Goal: Task Accomplishment & Management: Complete application form

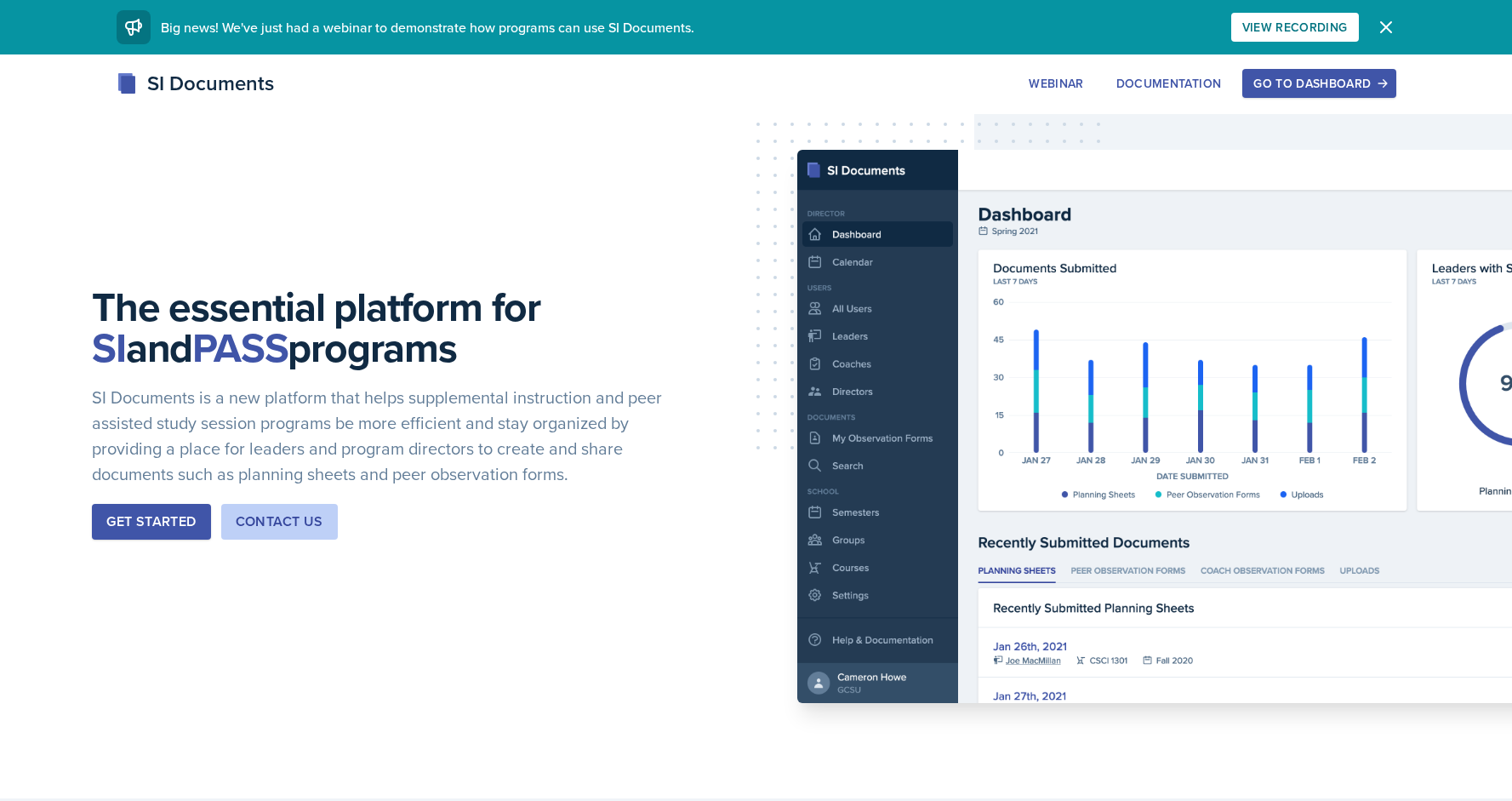
click at [1298, 78] on div "Go to Dashboard" at bounding box center [1319, 84] width 131 height 13
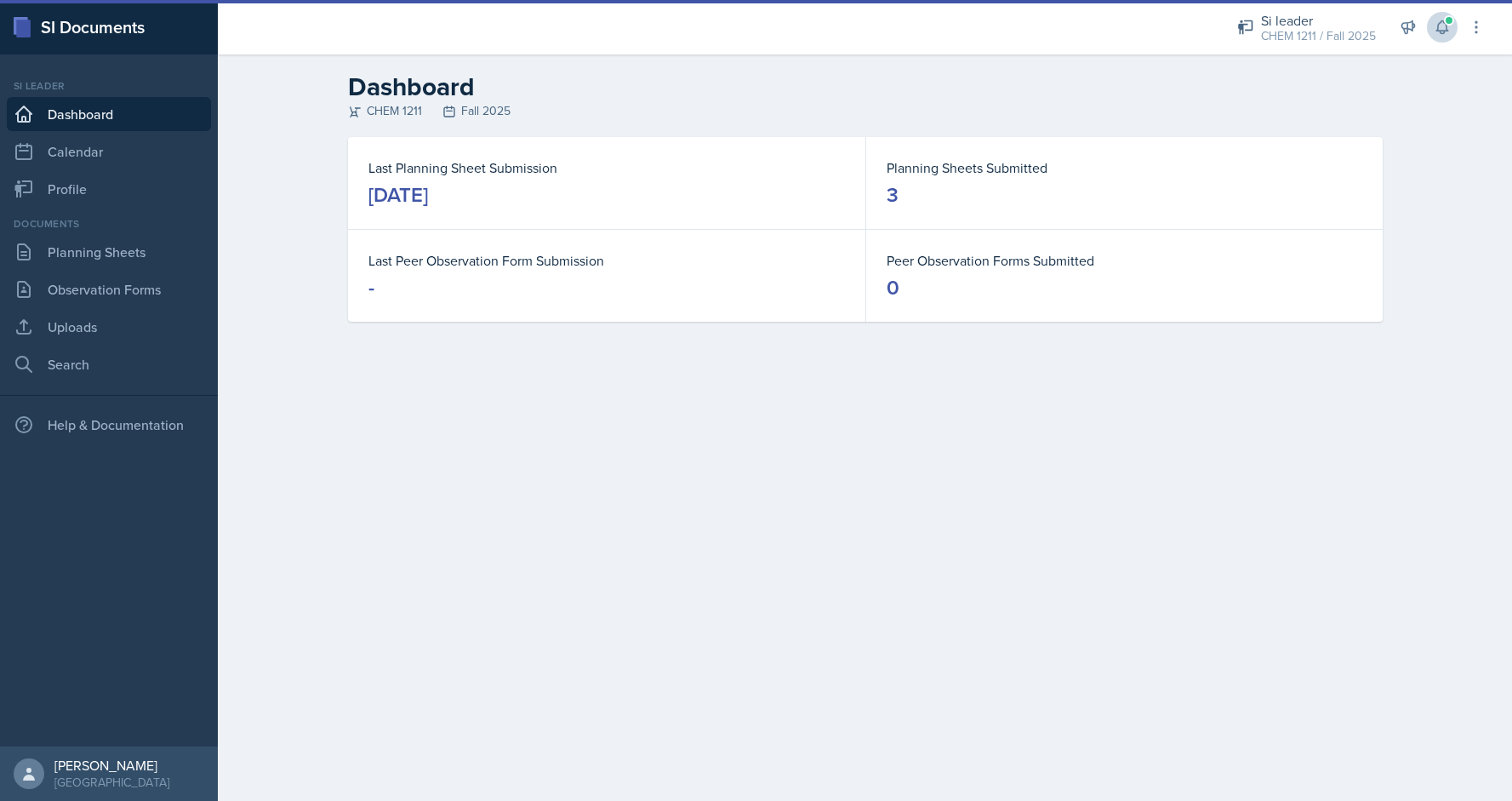
click at [1436, 39] on button at bounding box center [1443, 27] width 31 height 31
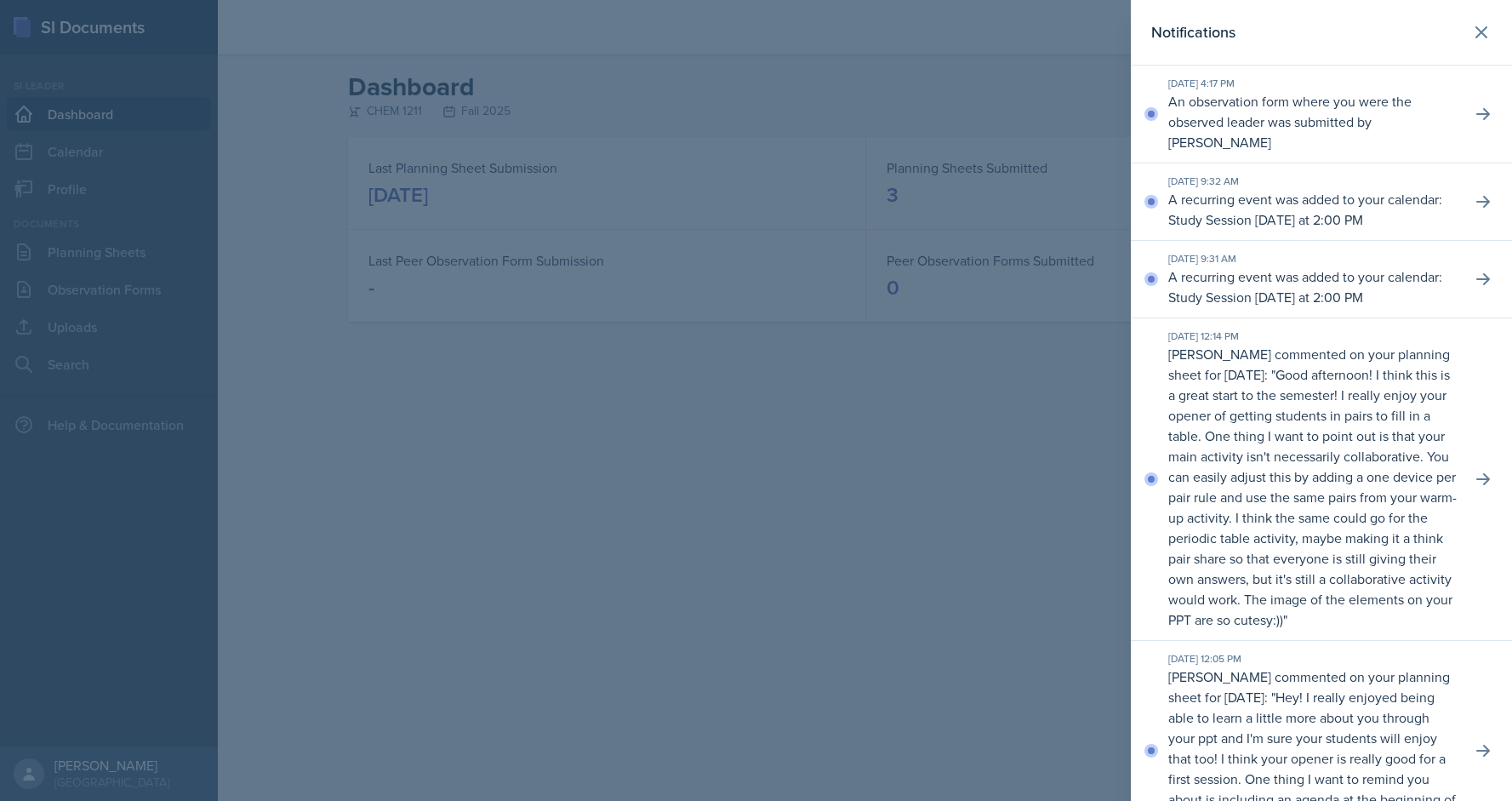
click at [1362, 109] on p "An observation form where you were the observed leader was submitted by [PERSON…" at bounding box center [1313, 122] width 289 height 62
click at [1493, 104] on button at bounding box center [1483, 114] width 31 height 31
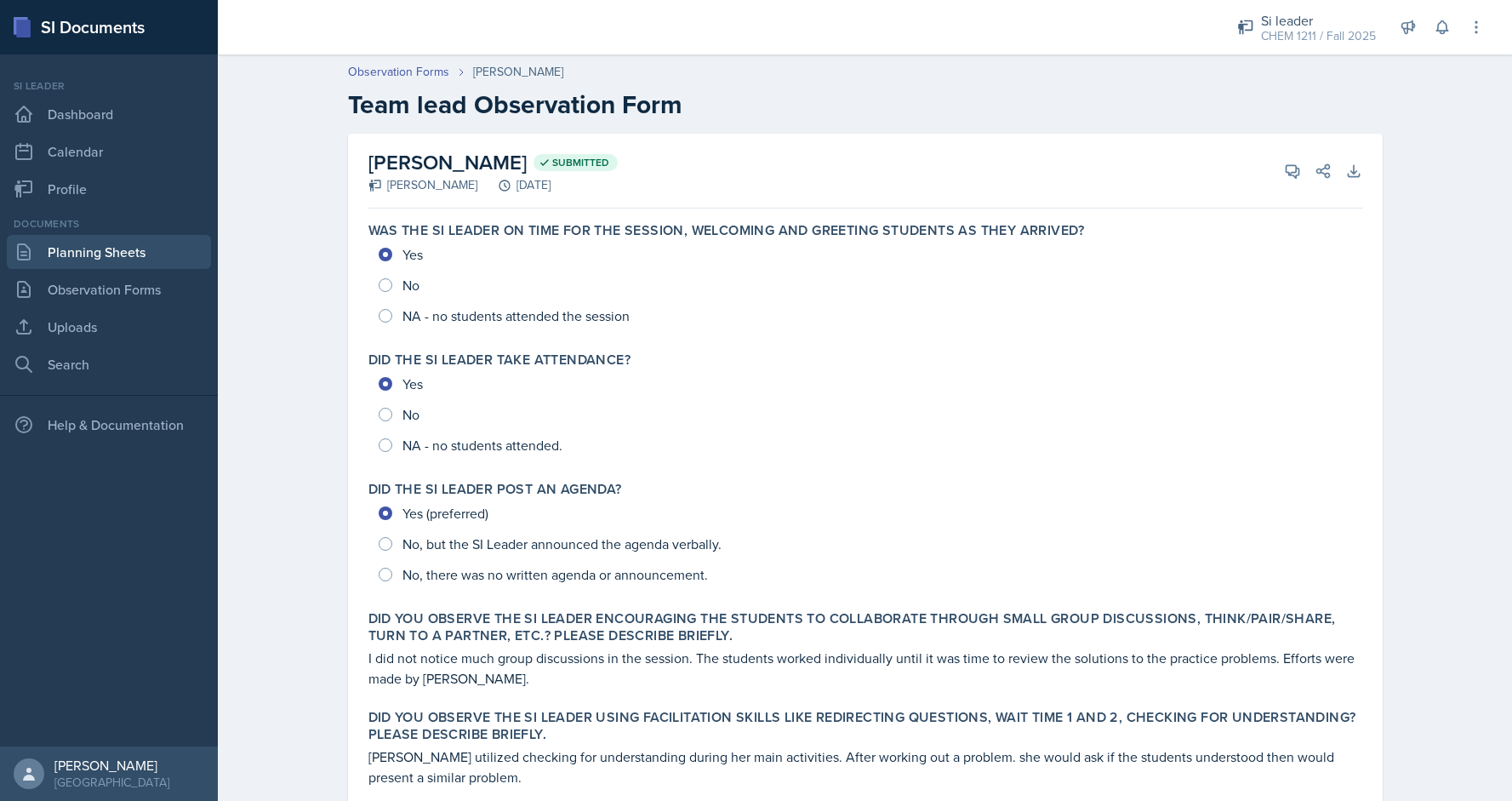
click at [122, 237] on link "Planning Sheets" at bounding box center [109, 251] width 204 height 34
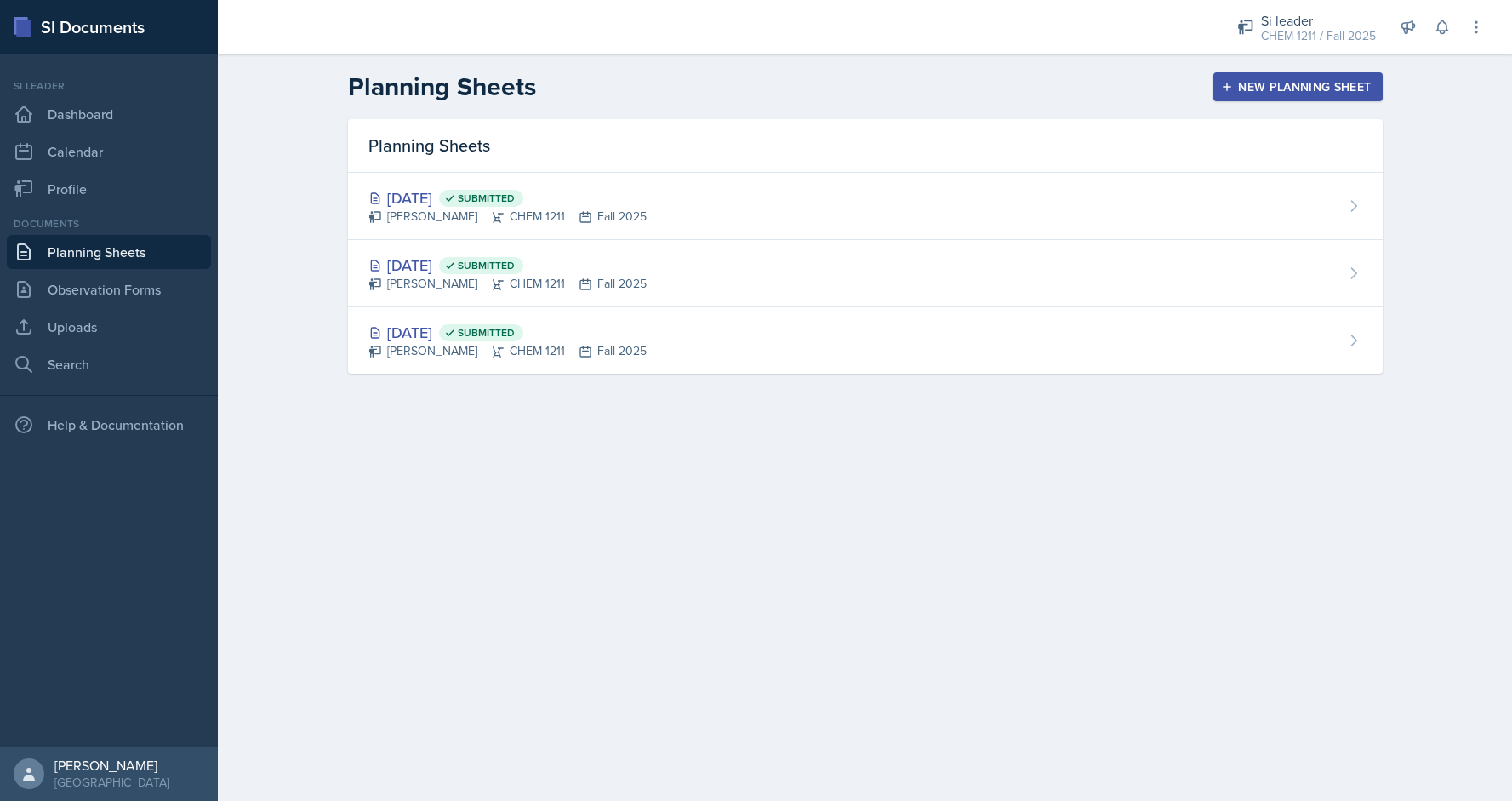
click at [1246, 82] on div "New Planning Sheet" at bounding box center [1298, 87] width 146 height 13
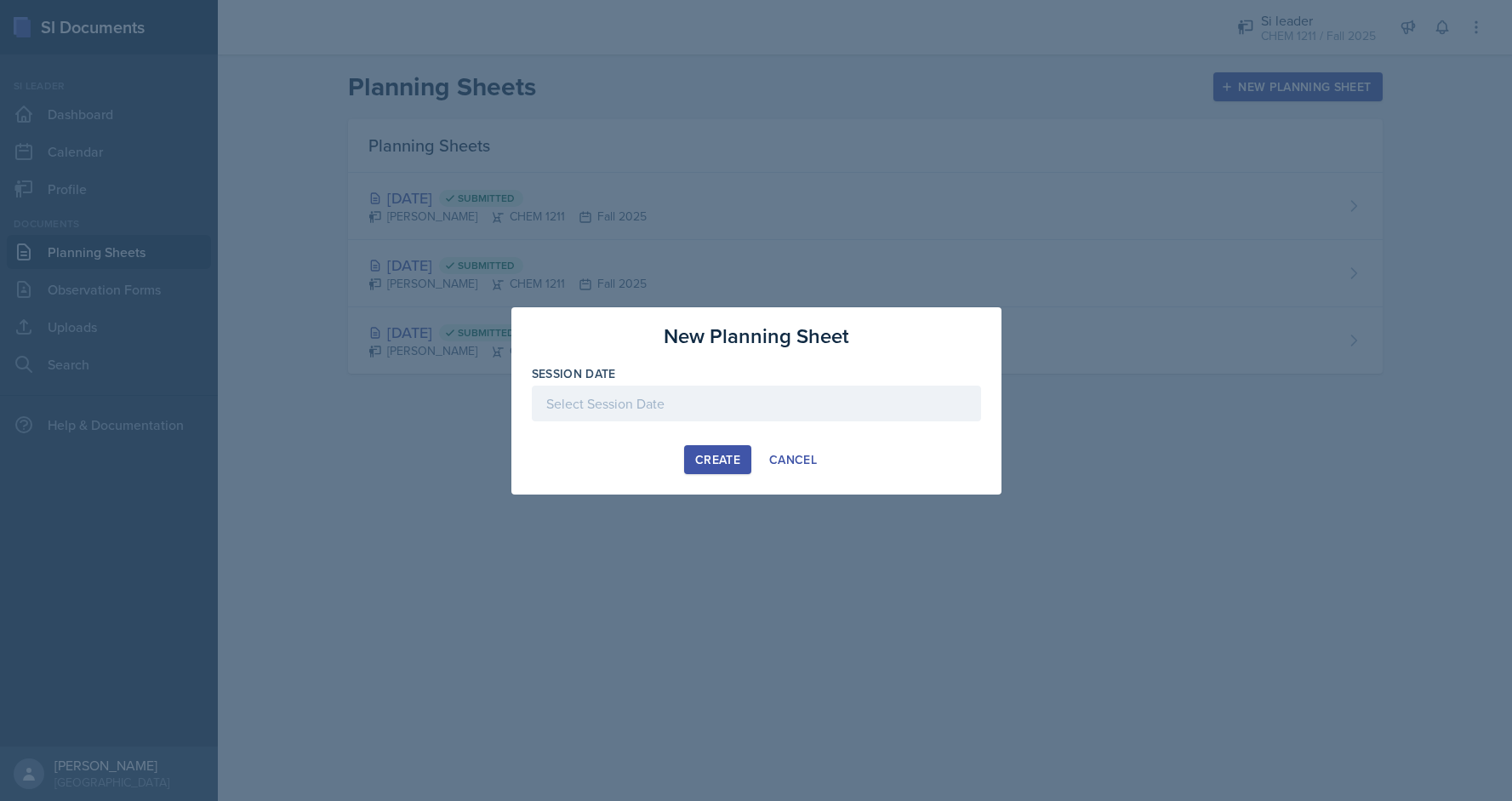
click at [615, 391] on div at bounding box center [756, 403] width 449 height 36
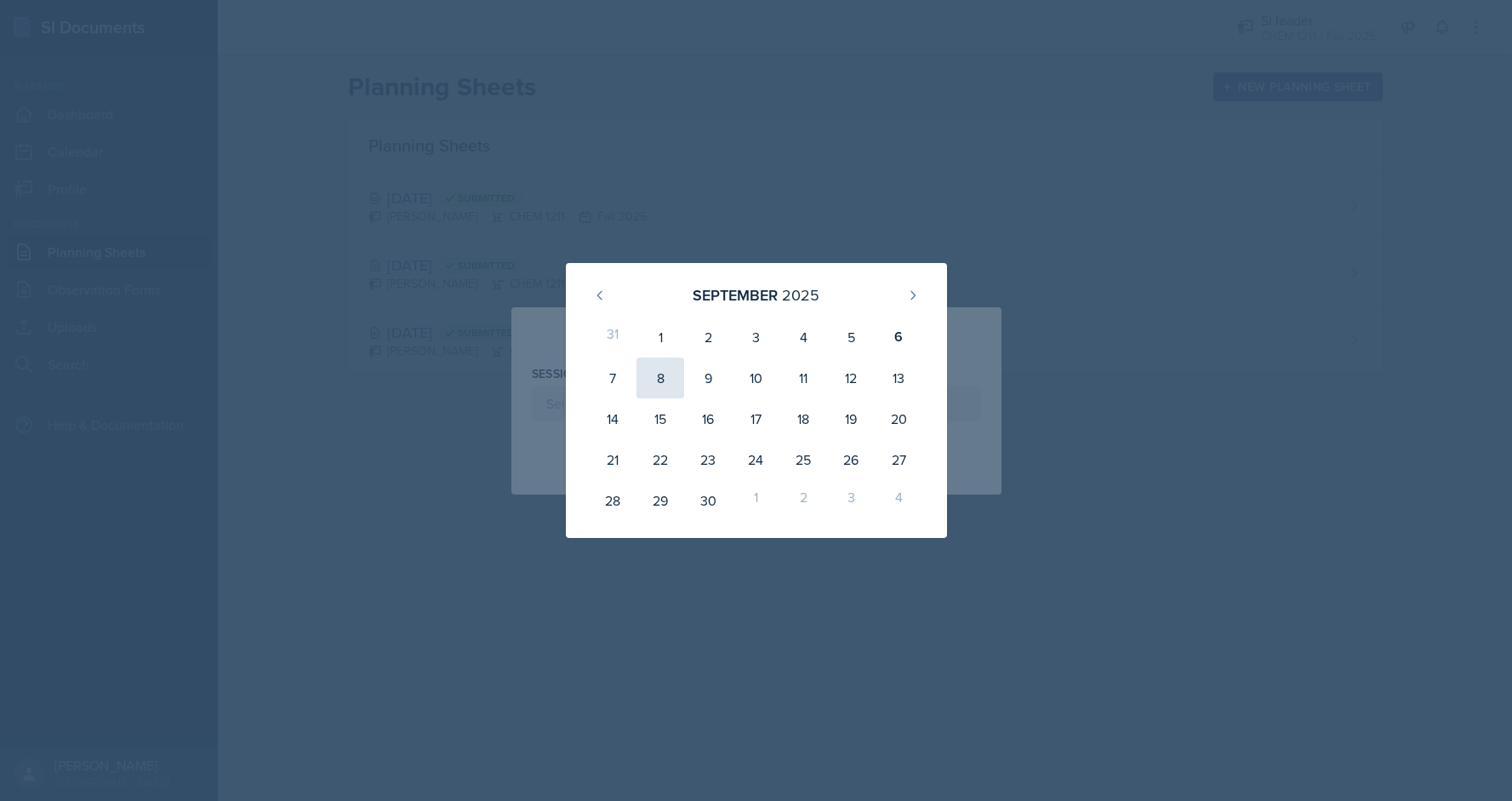
click at [666, 371] on div "8" at bounding box center [660, 378] width 48 height 40
type input "[DATE]"
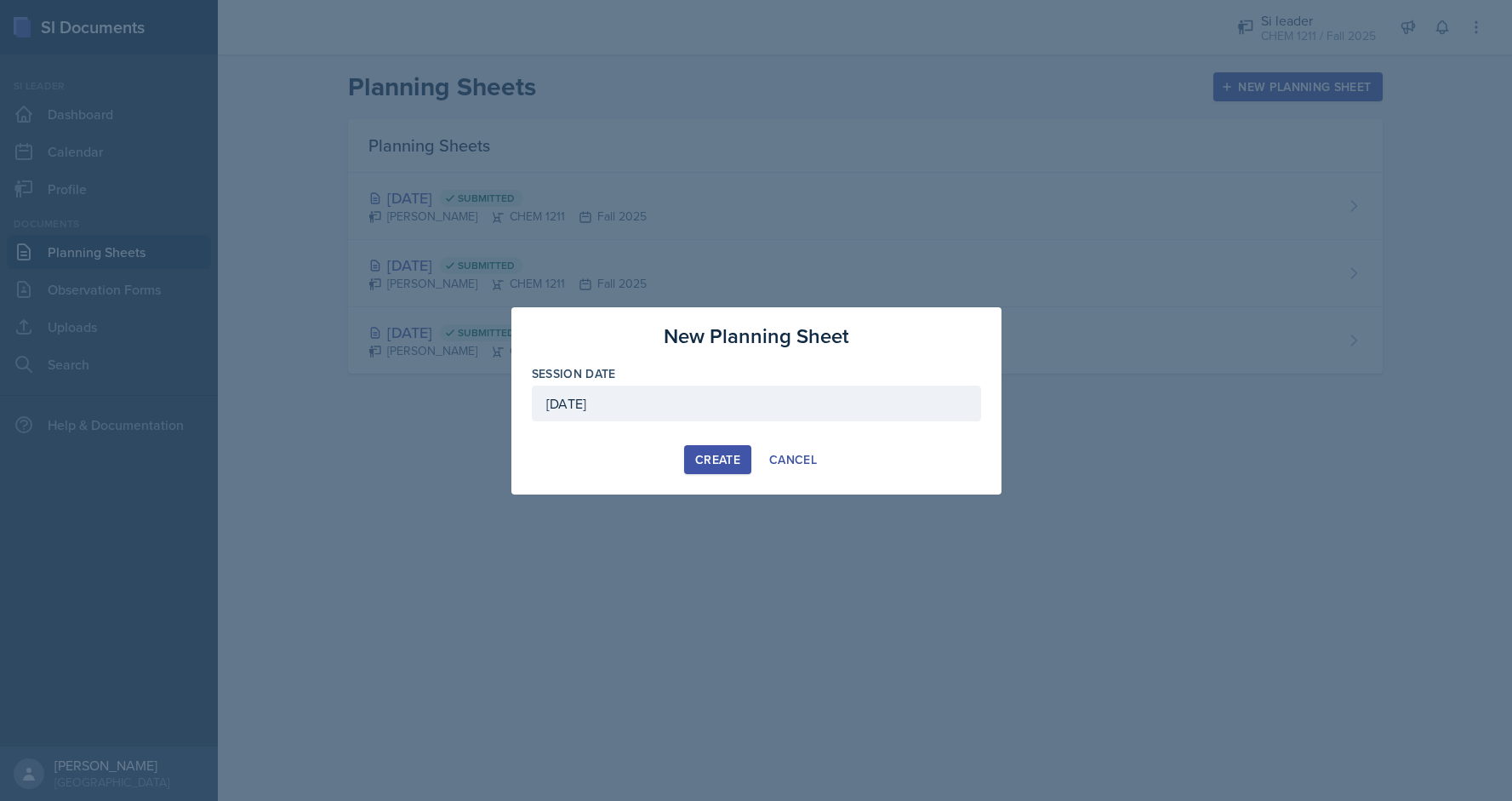
click at [718, 459] on div "Create" at bounding box center [717, 460] width 45 height 13
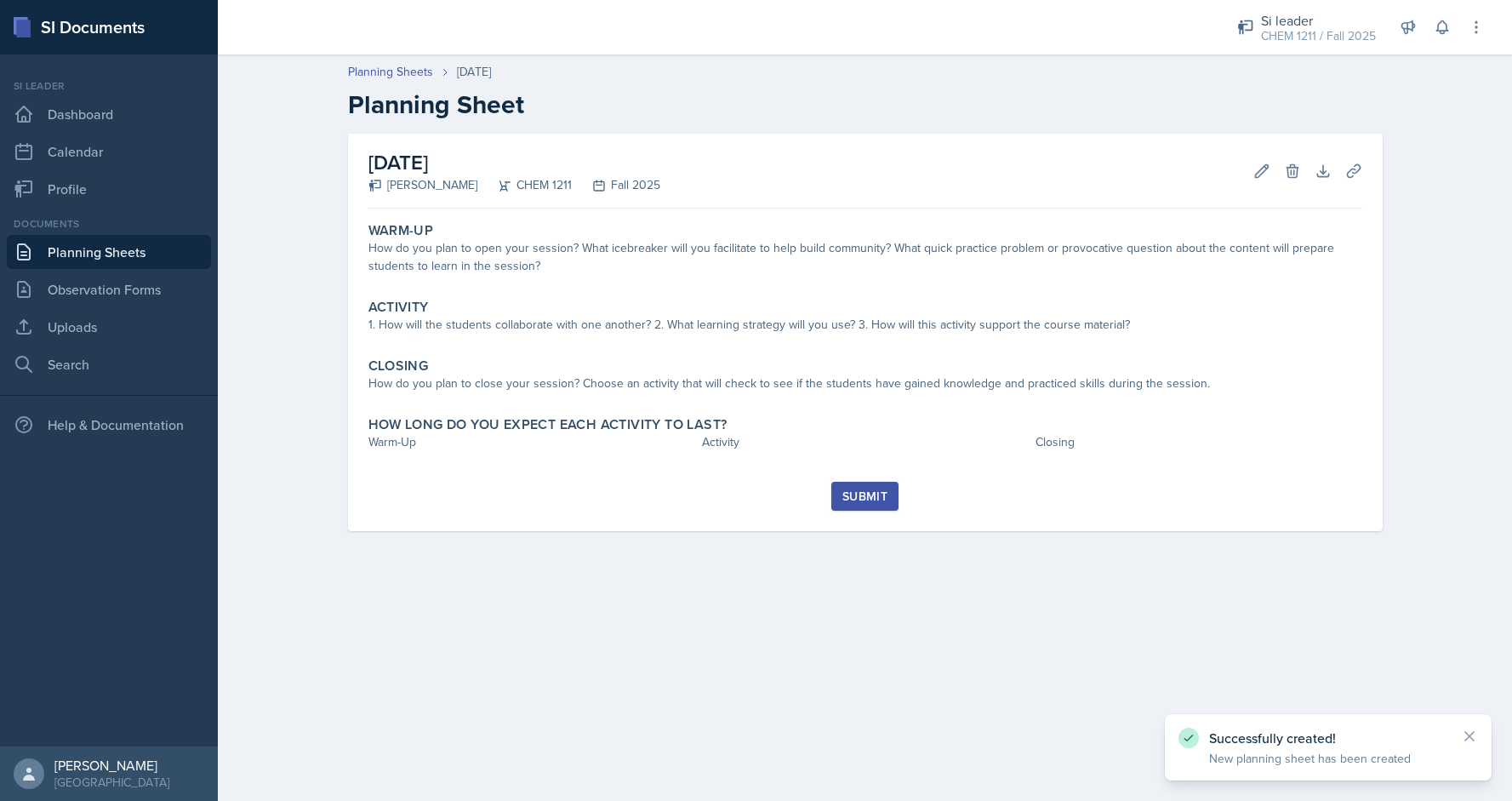
click at [131, 243] on link "Planning Sheets" at bounding box center [109, 251] width 204 height 34
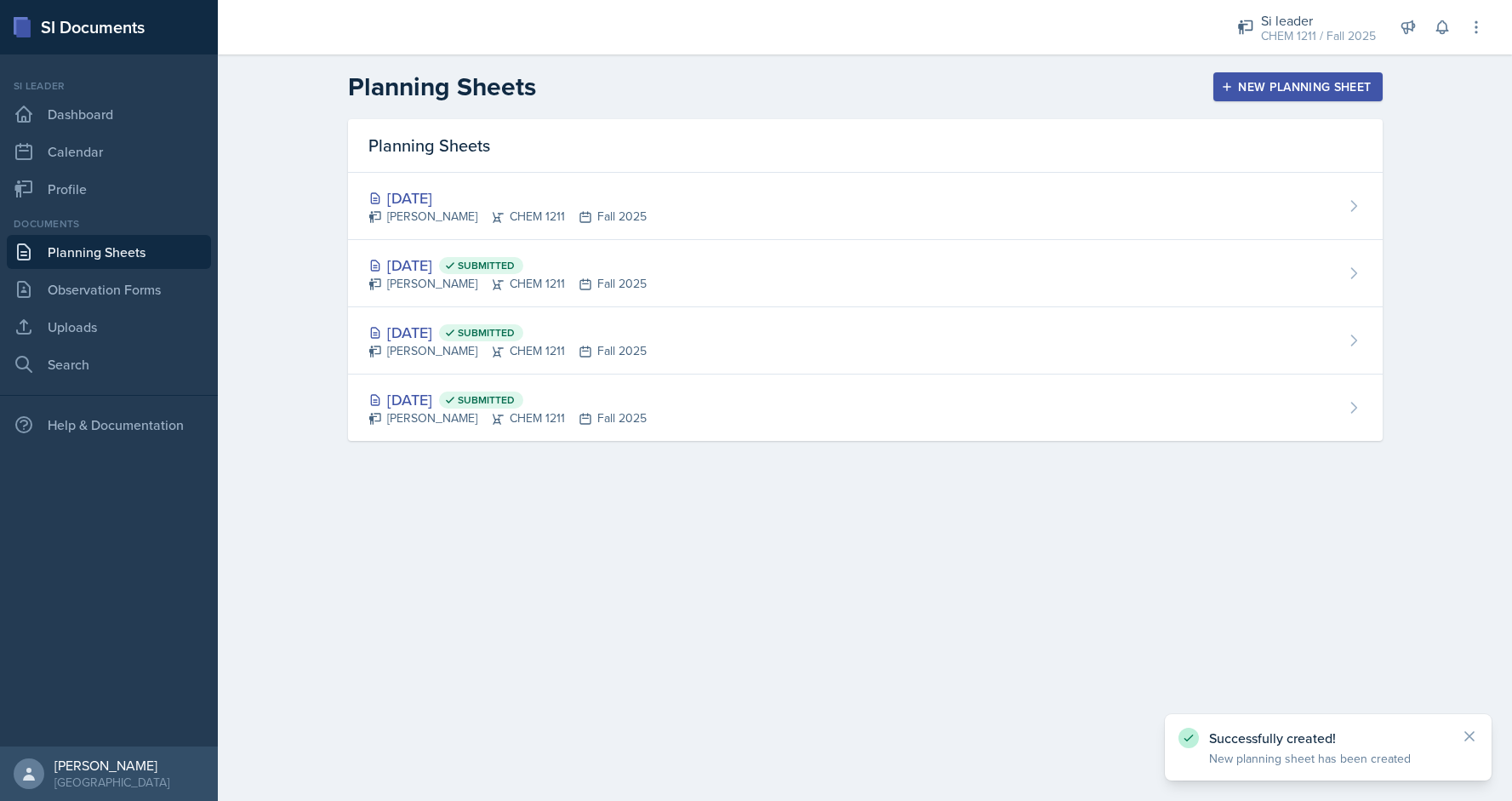
click at [1241, 77] on button "New Planning Sheet" at bounding box center [1297, 87] width 168 height 29
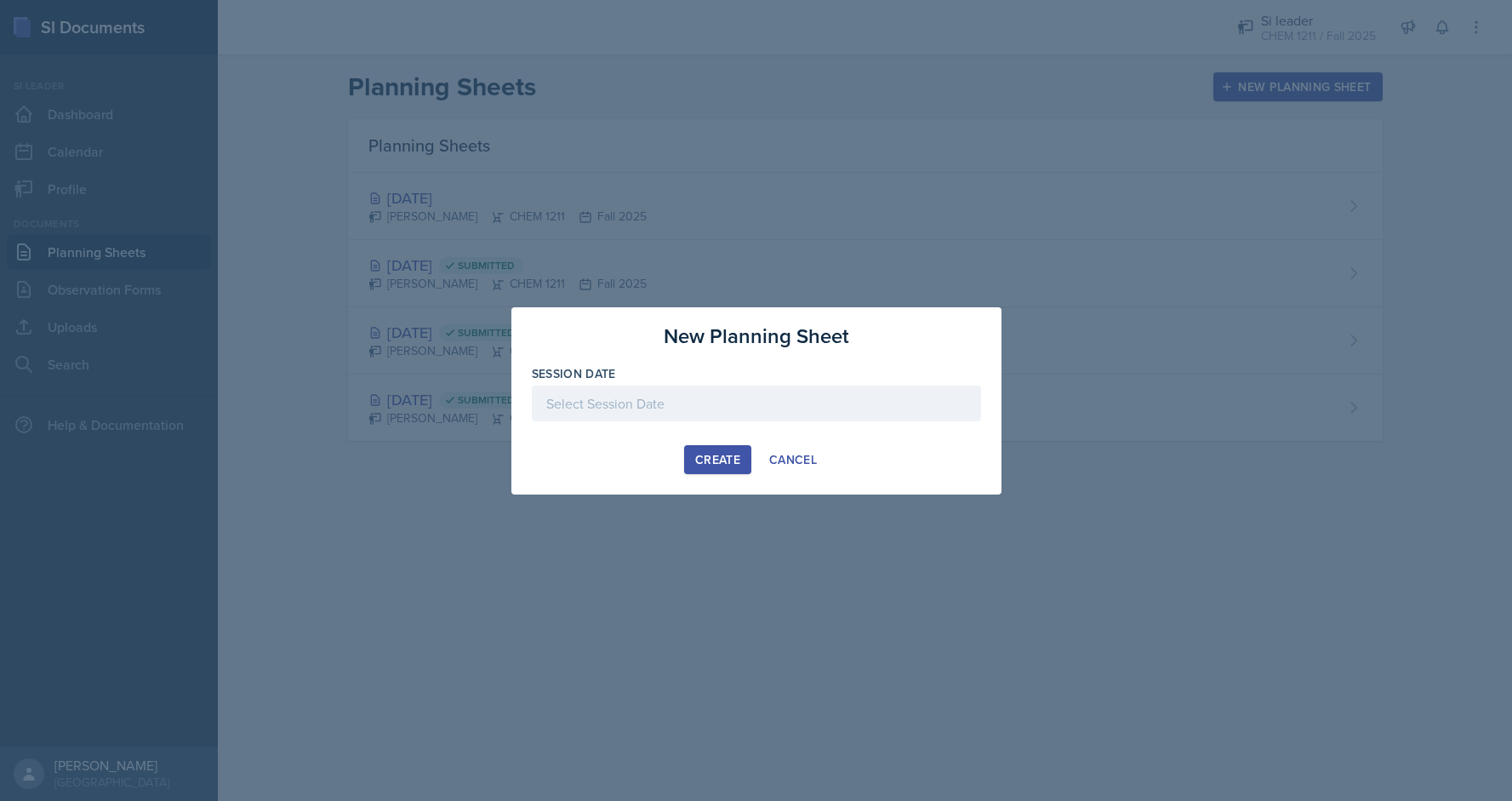
click at [599, 398] on div at bounding box center [756, 403] width 449 height 36
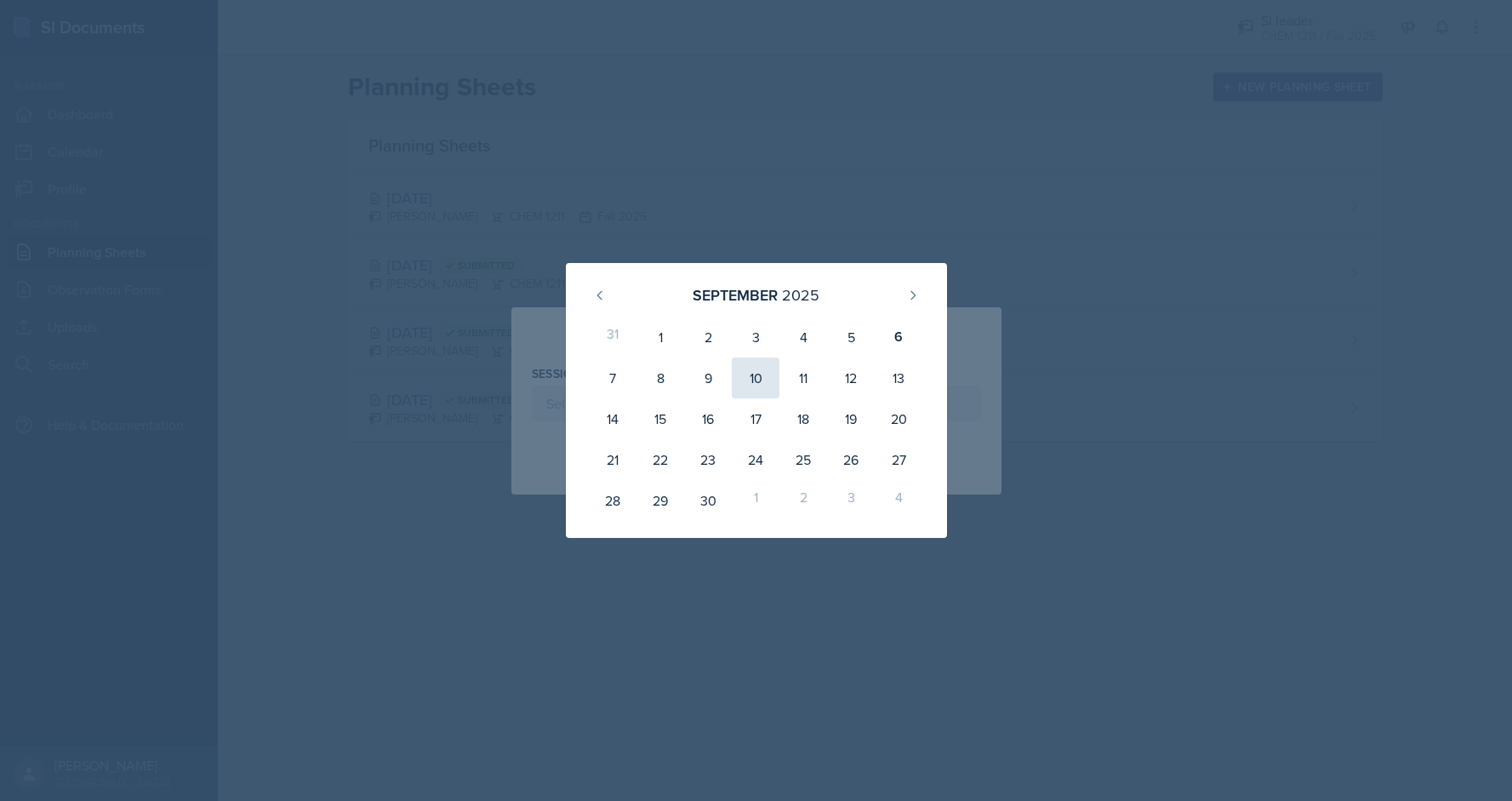
click at [760, 374] on div "10" at bounding box center [756, 378] width 48 height 40
type input "[DATE]"
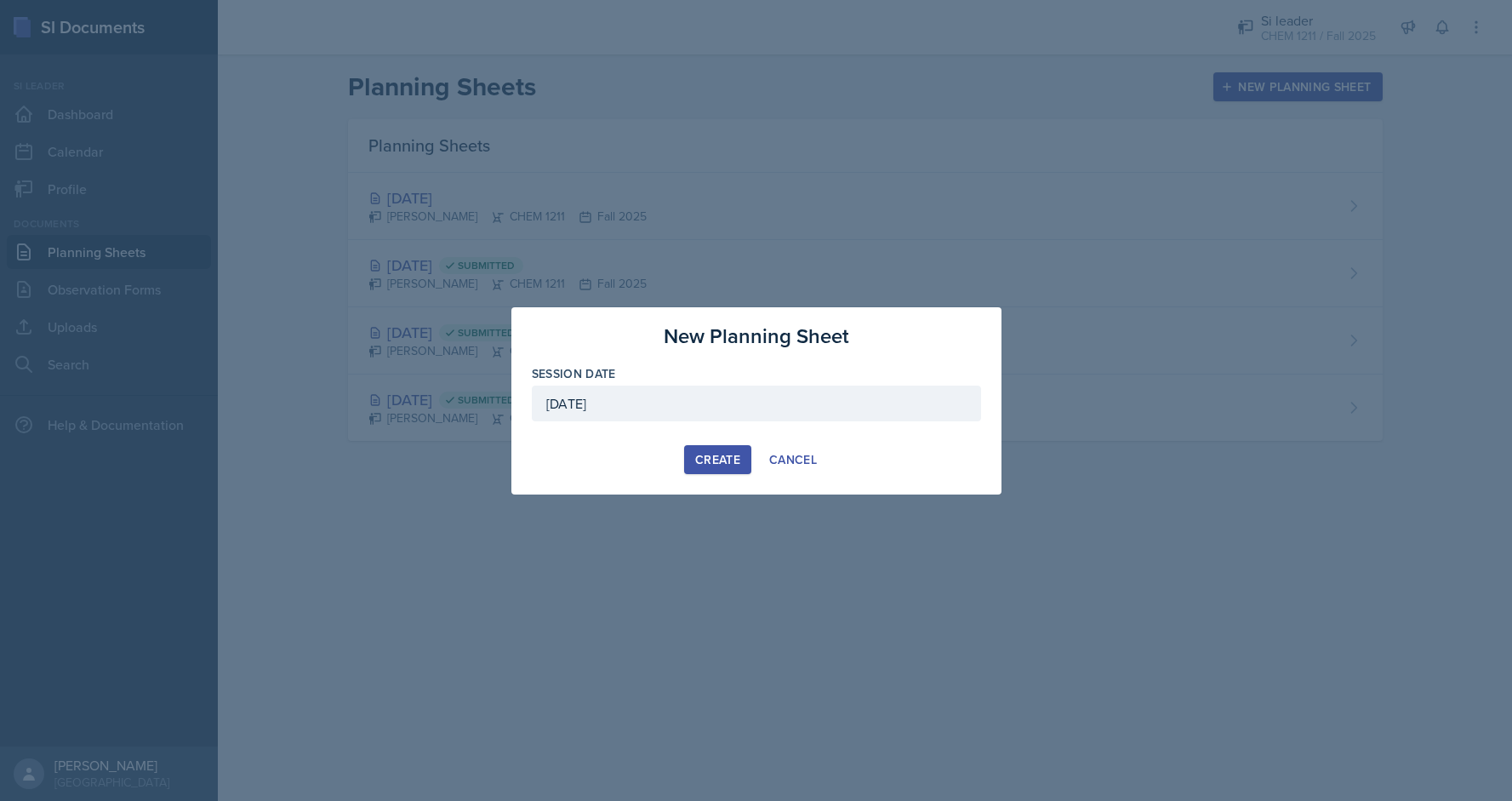
click at [724, 465] on div "Create" at bounding box center [717, 460] width 45 height 13
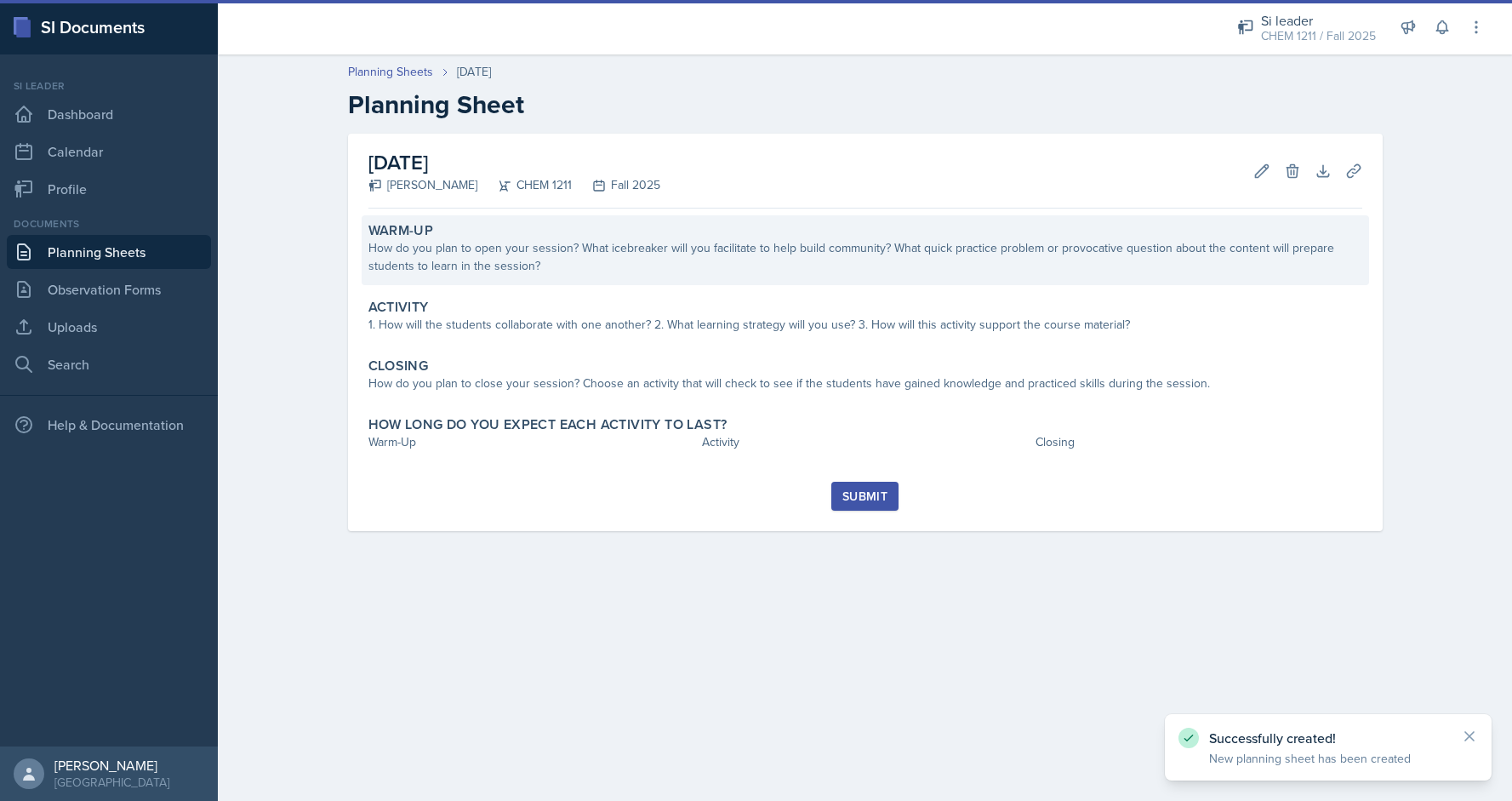
click at [526, 252] on div "How do you plan to open your session? What icebreaker will you facilitate to he…" at bounding box center [865, 257] width 994 height 36
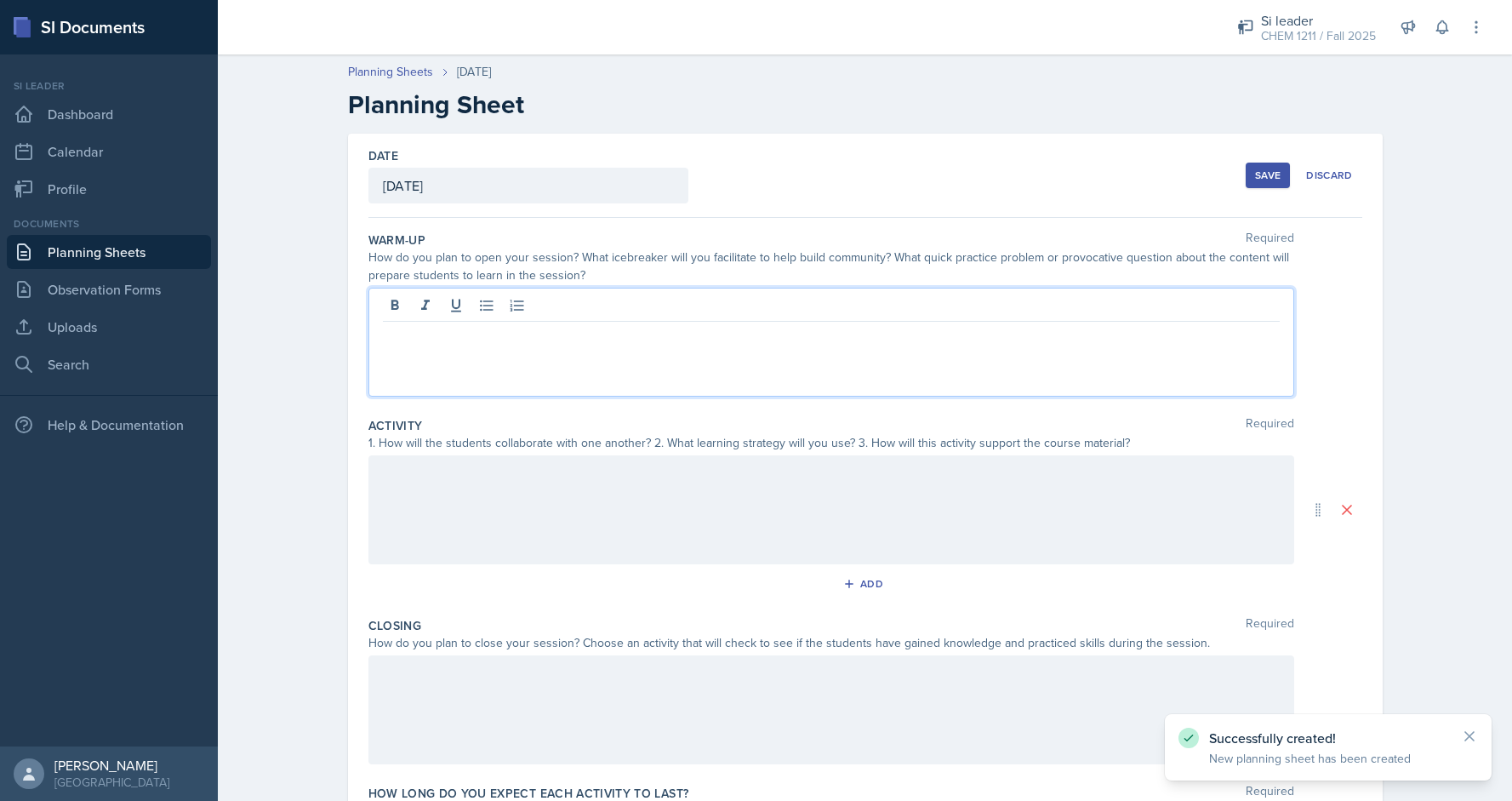
click at [538, 306] on div at bounding box center [830, 341] width 926 height 109
click at [482, 460] on div at bounding box center [830, 510] width 926 height 109
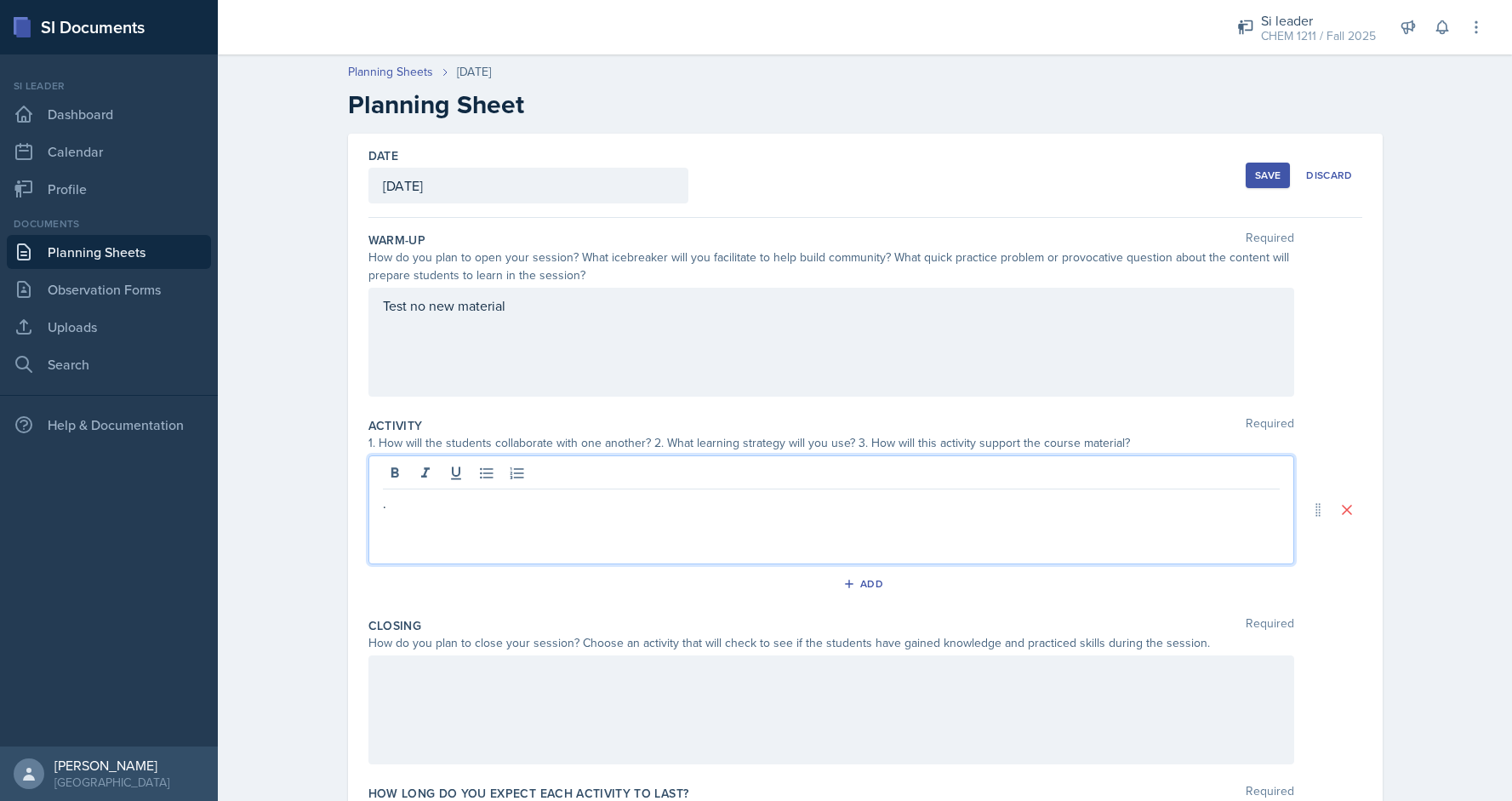
click at [402, 713] on div at bounding box center [830, 710] width 926 height 109
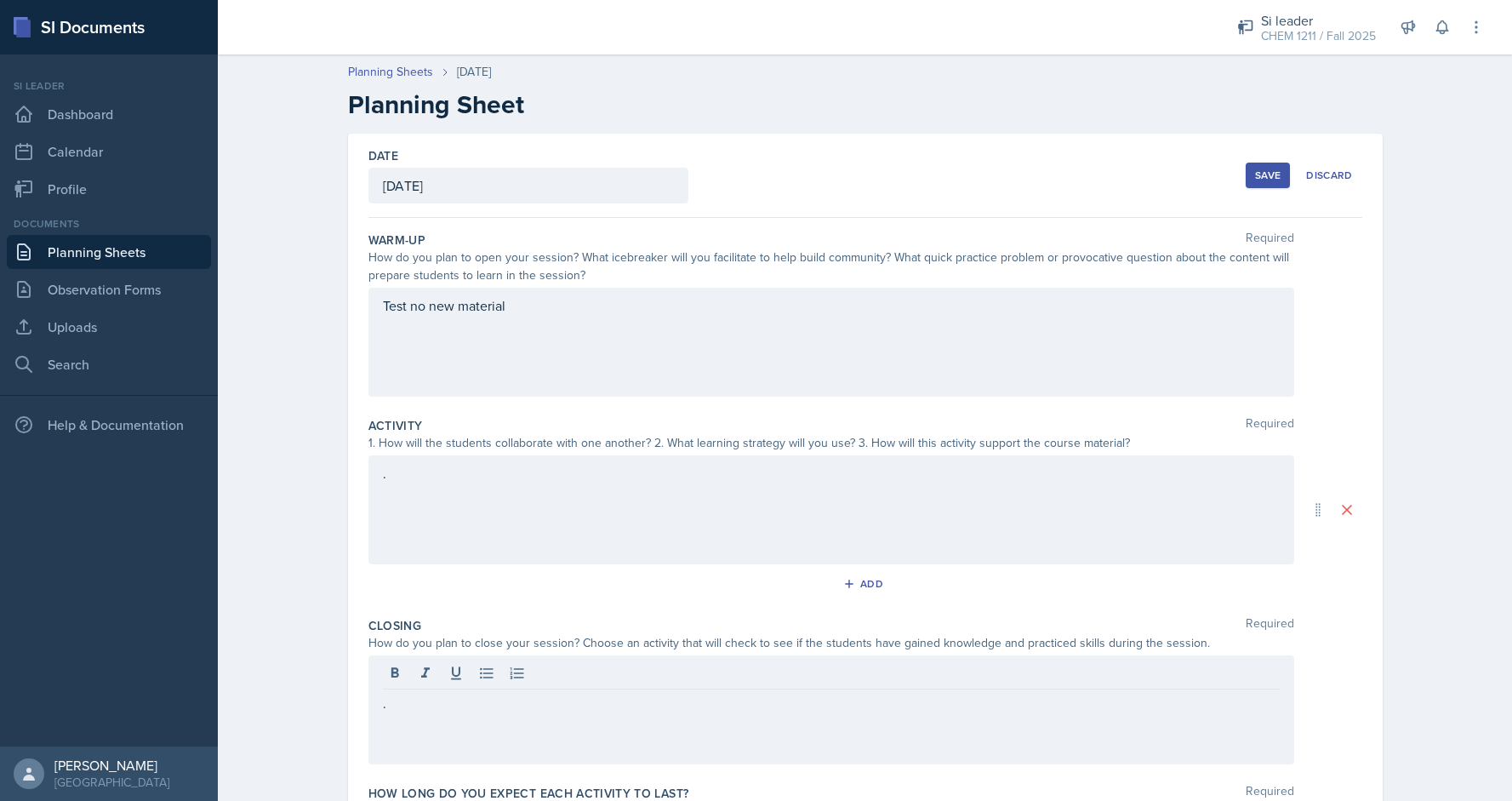
drag, startPoint x: 1510, startPoint y: 350, endPoint x: 1511, endPoint y: 401, distance: 51.0
click at [1511, 401] on div "Planning Sheets [DATE] Planning Sheet Date [DATE] [DATE] 31 1 2 3 4 5 6 7 8 9 1…" at bounding box center [865, 487] width 1295 height 881
click at [1510, 401] on div "Planning Sheets [DATE] Planning Sheet Date [DATE] [DATE] 31 1 2 3 4 5 6 7 8 9 1…" at bounding box center [865, 487] width 1295 height 881
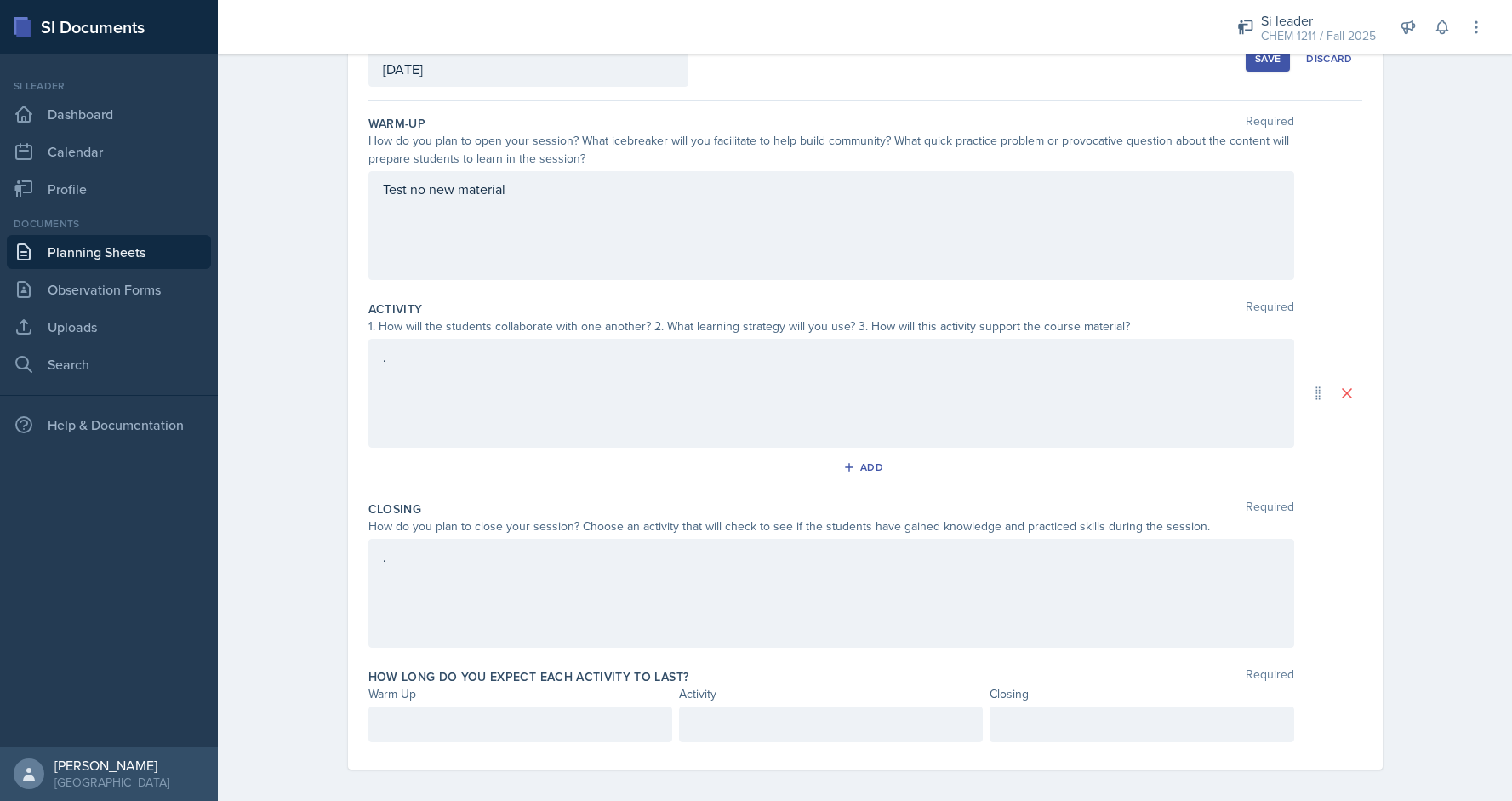
scroll to position [123, 0]
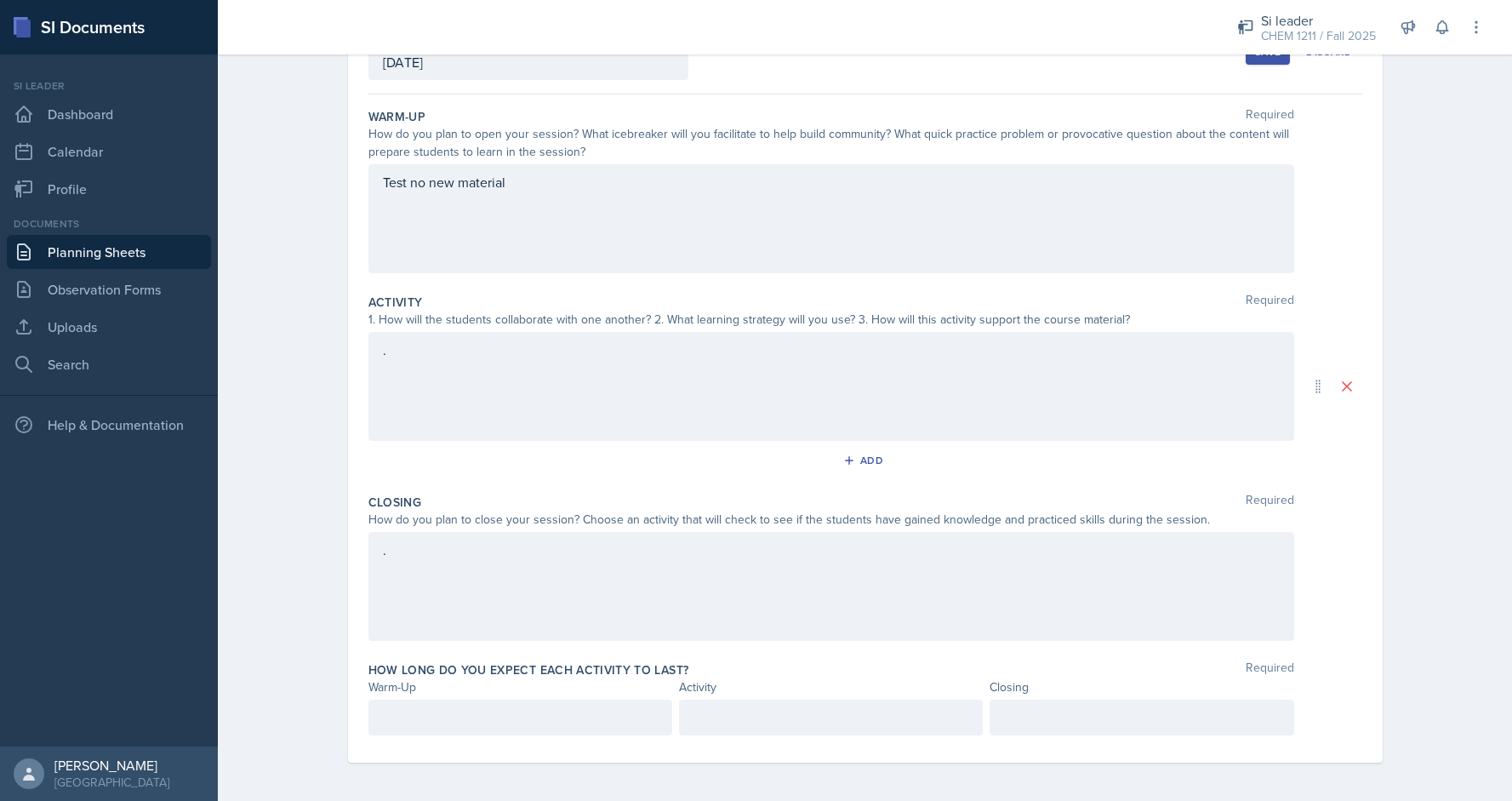
click at [507, 716] on p at bounding box center [520, 717] width 275 height 20
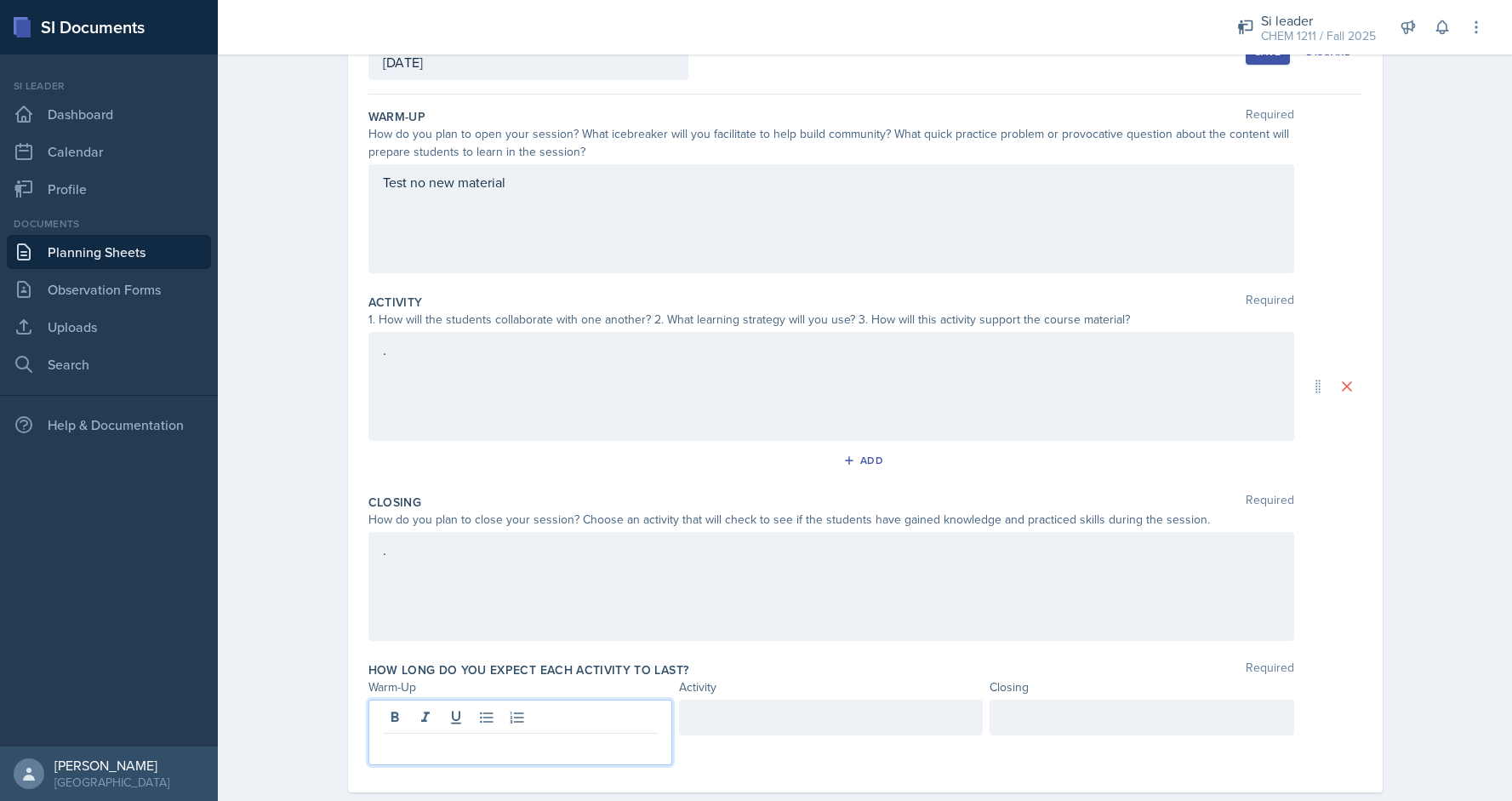
scroll to position [152, 0]
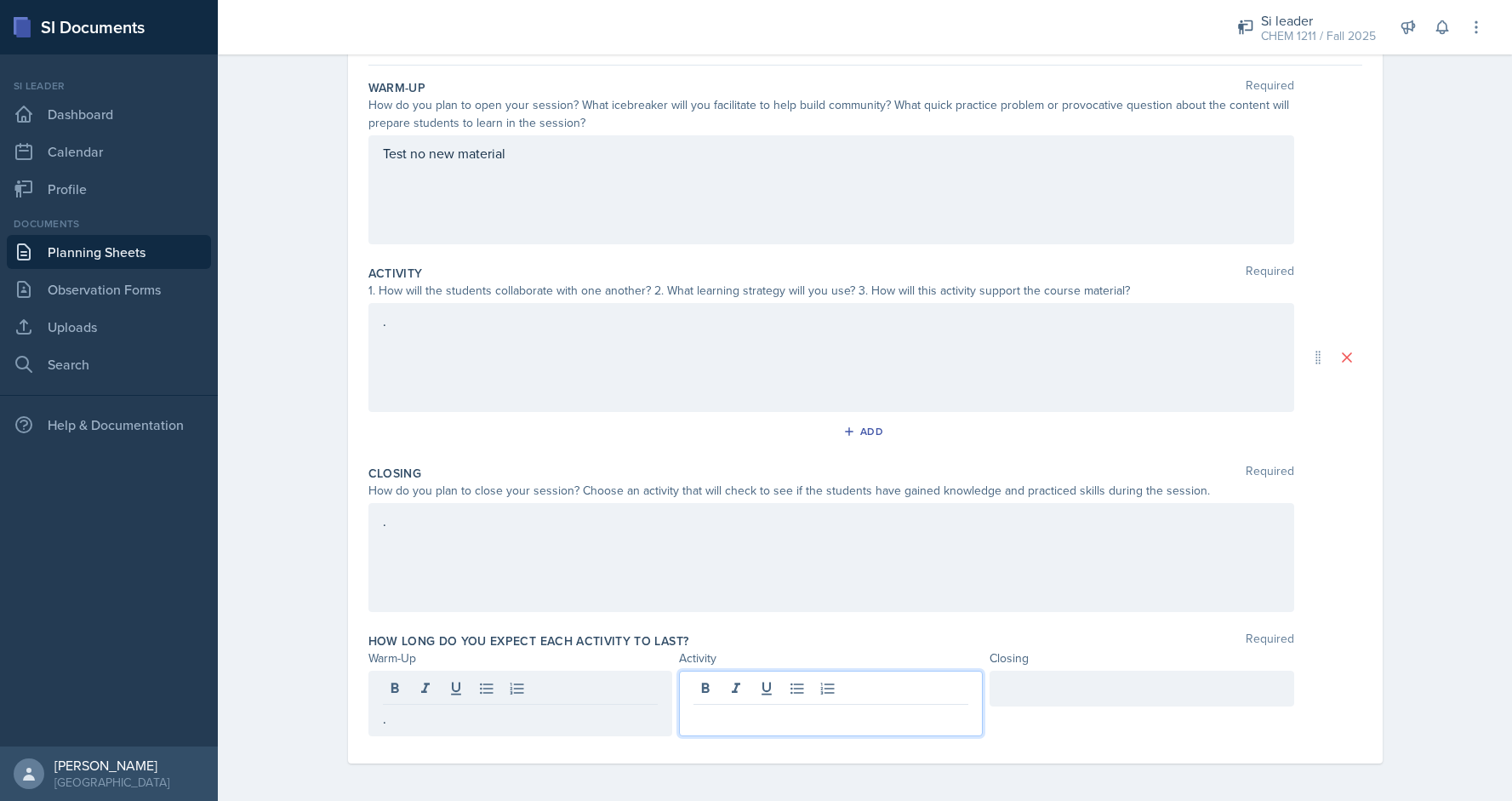
click at [736, 695] on div at bounding box center [830, 704] width 304 height 65
click at [1055, 671] on div at bounding box center [1142, 688] width 304 height 36
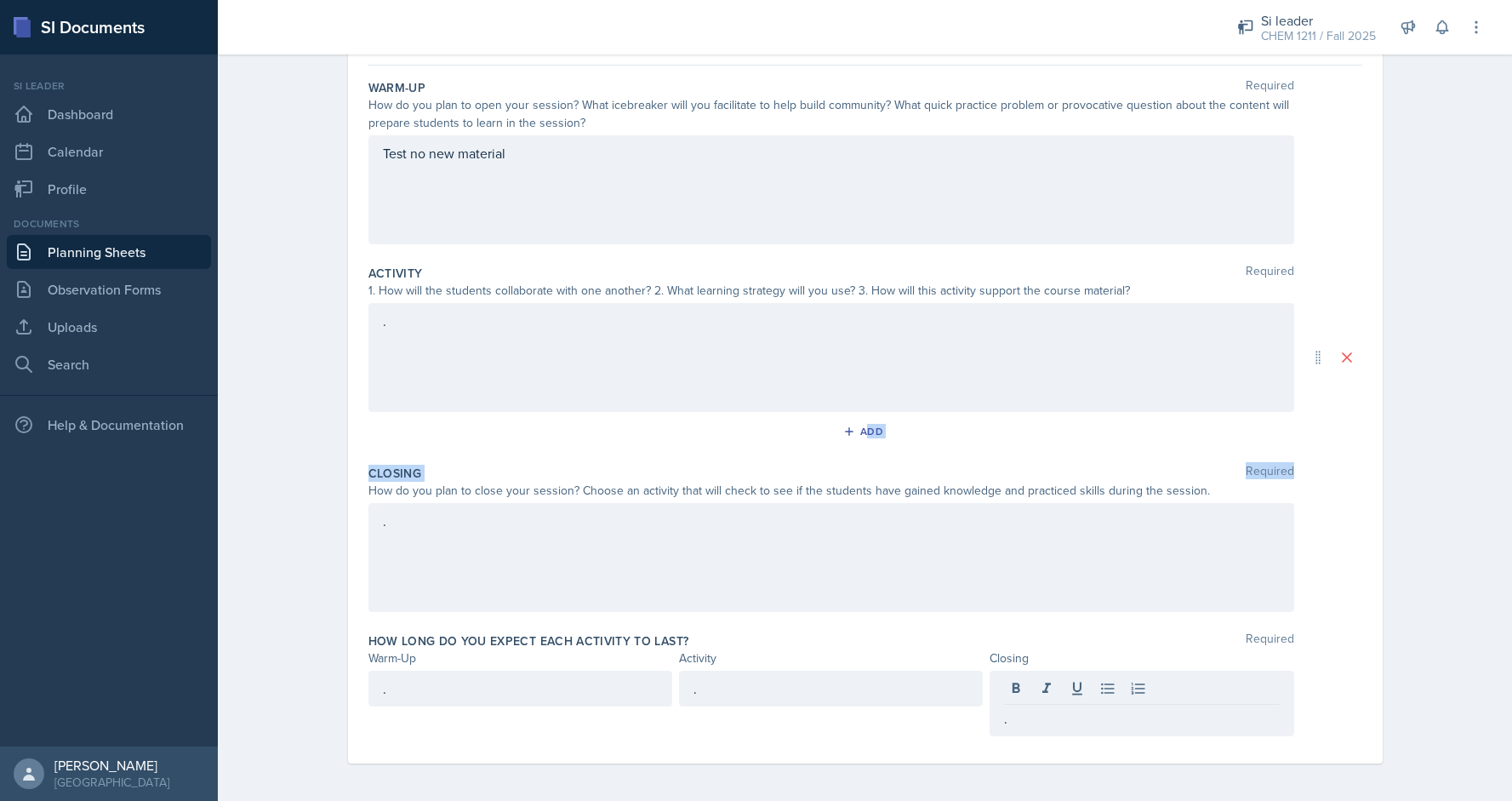
drag, startPoint x: 1511, startPoint y: 463, endPoint x: 1507, endPoint y: 368, distance: 95.1
click at [1507, 368] on div "Planning Sheets [DATE] Planning Sheet Date [DATE] [DATE] 31 1 2 3 4 5 6 7 8 9 1…" at bounding box center [865, 348] width 1295 height 911
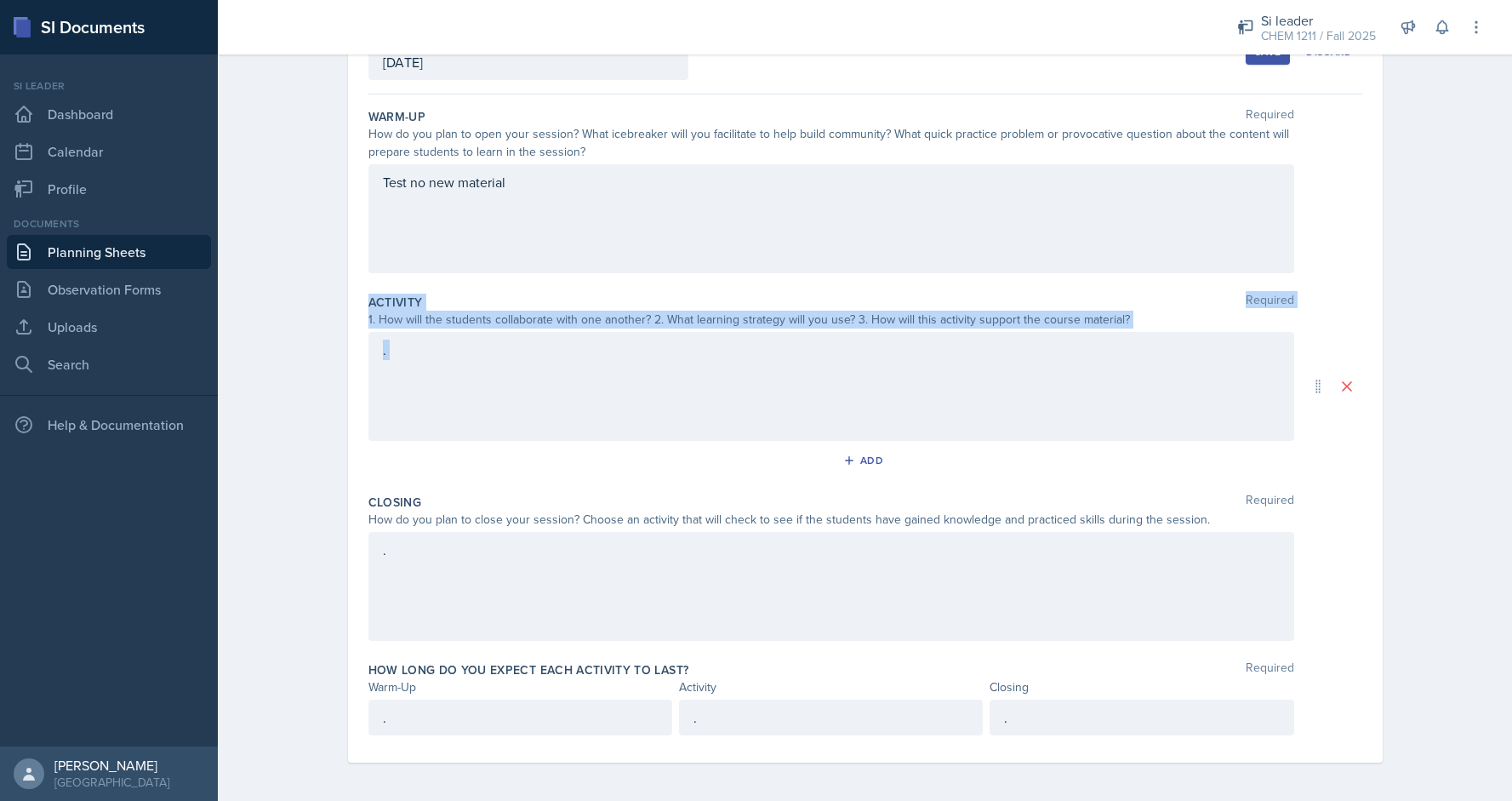
drag, startPoint x: 1507, startPoint y: 368, endPoint x: 1510, endPoint y: 241, distance: 127.0
click at [1510, 241] on div "Planning Sheets [DATE] Planning Sheet Date [DATE] [DATE] 31 1 2 3 4 5 6 7 8 9 1…" at bounding box center [865, 363] width 1295 height 881
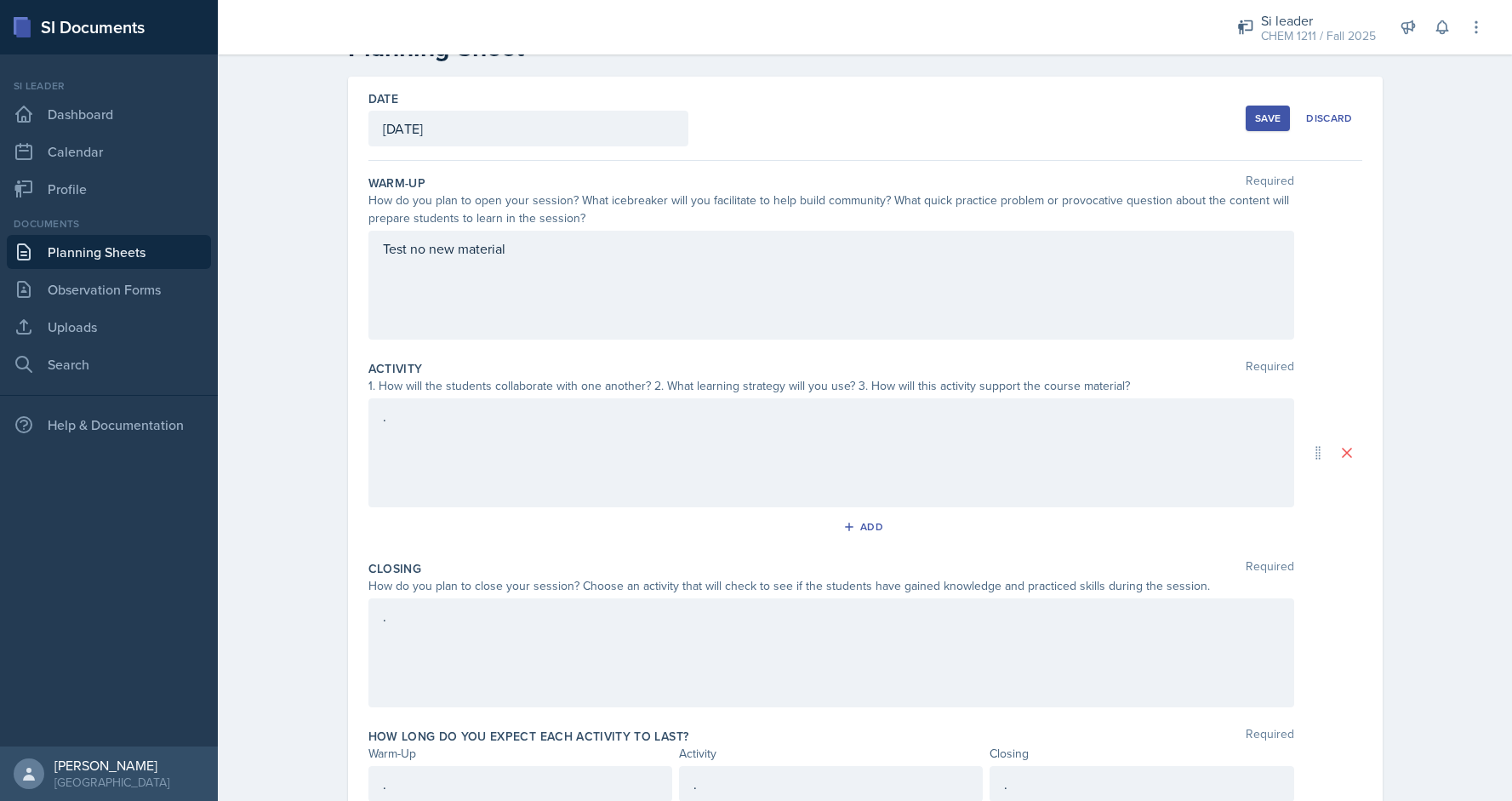
scroll to position [56, 0]
click at [1273, 122] on div "Save" at bounding box center [1268, 120] width 26 height 13
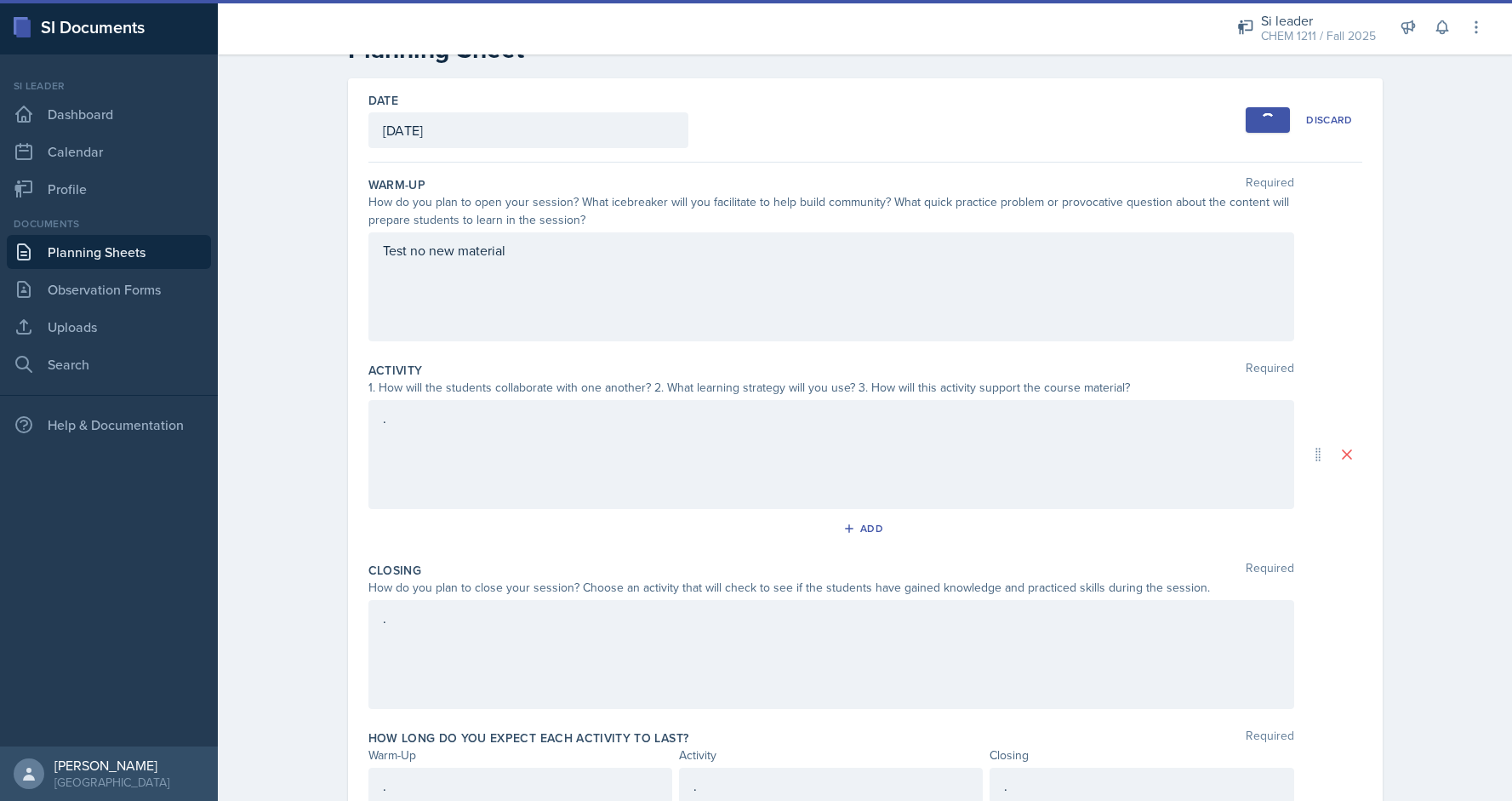
scroll to position [0, 0]
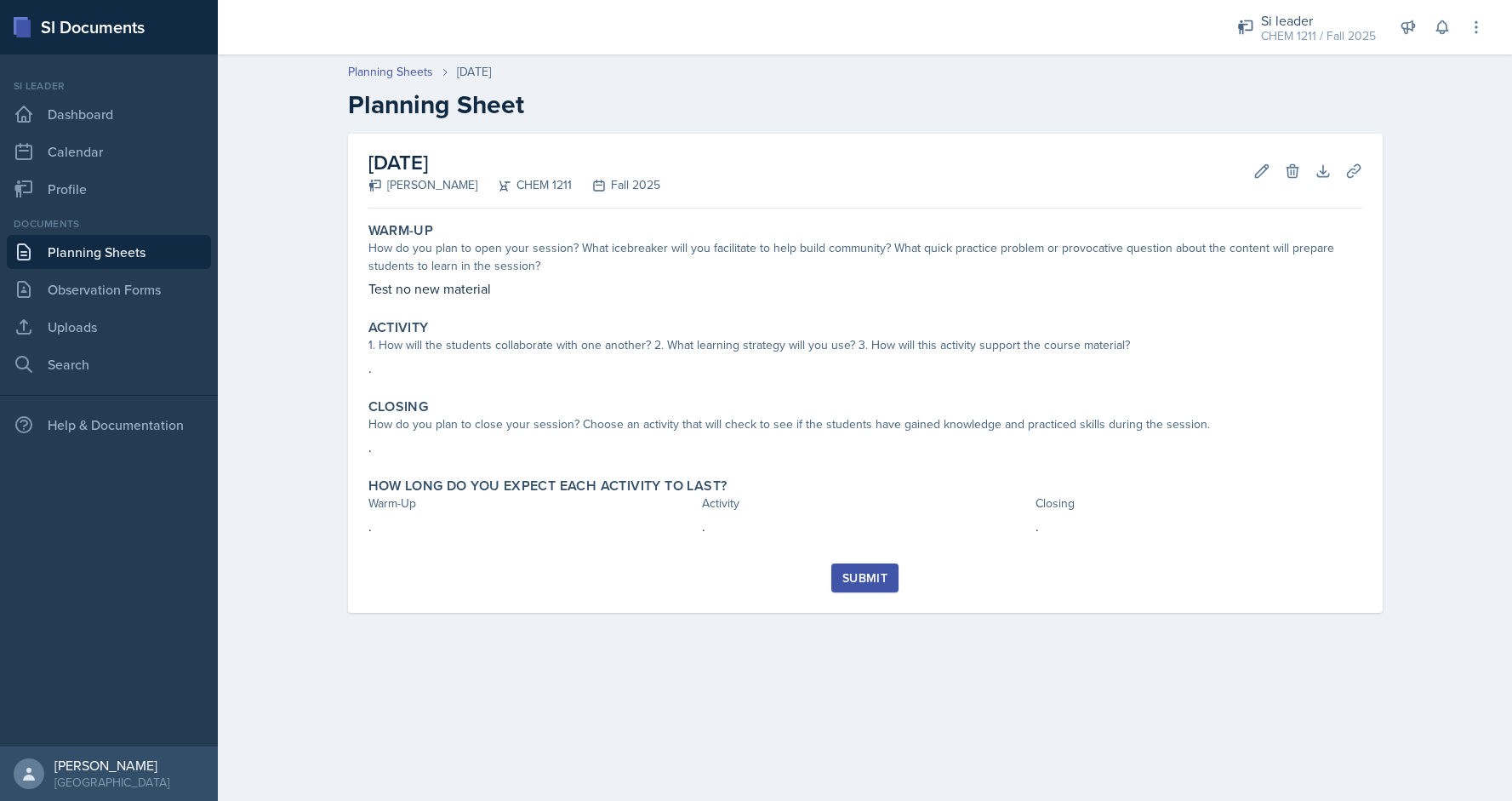
click at [868, 578] on div "Submit" at bounding box center [864, 578] width 45 height 13
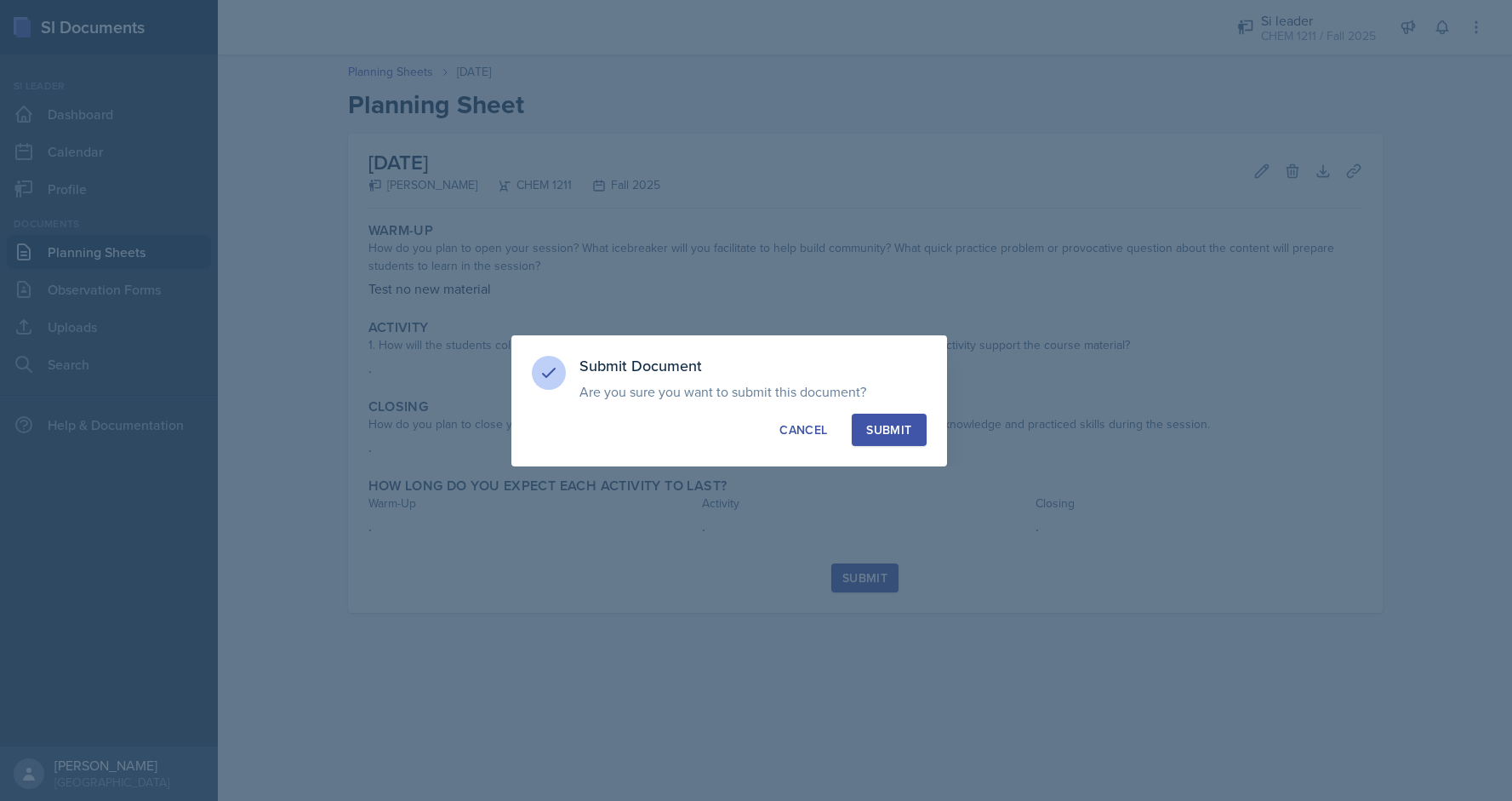
click at [894, 434] on div "Submit" at bounding box center [888, 430] width 45 height 17
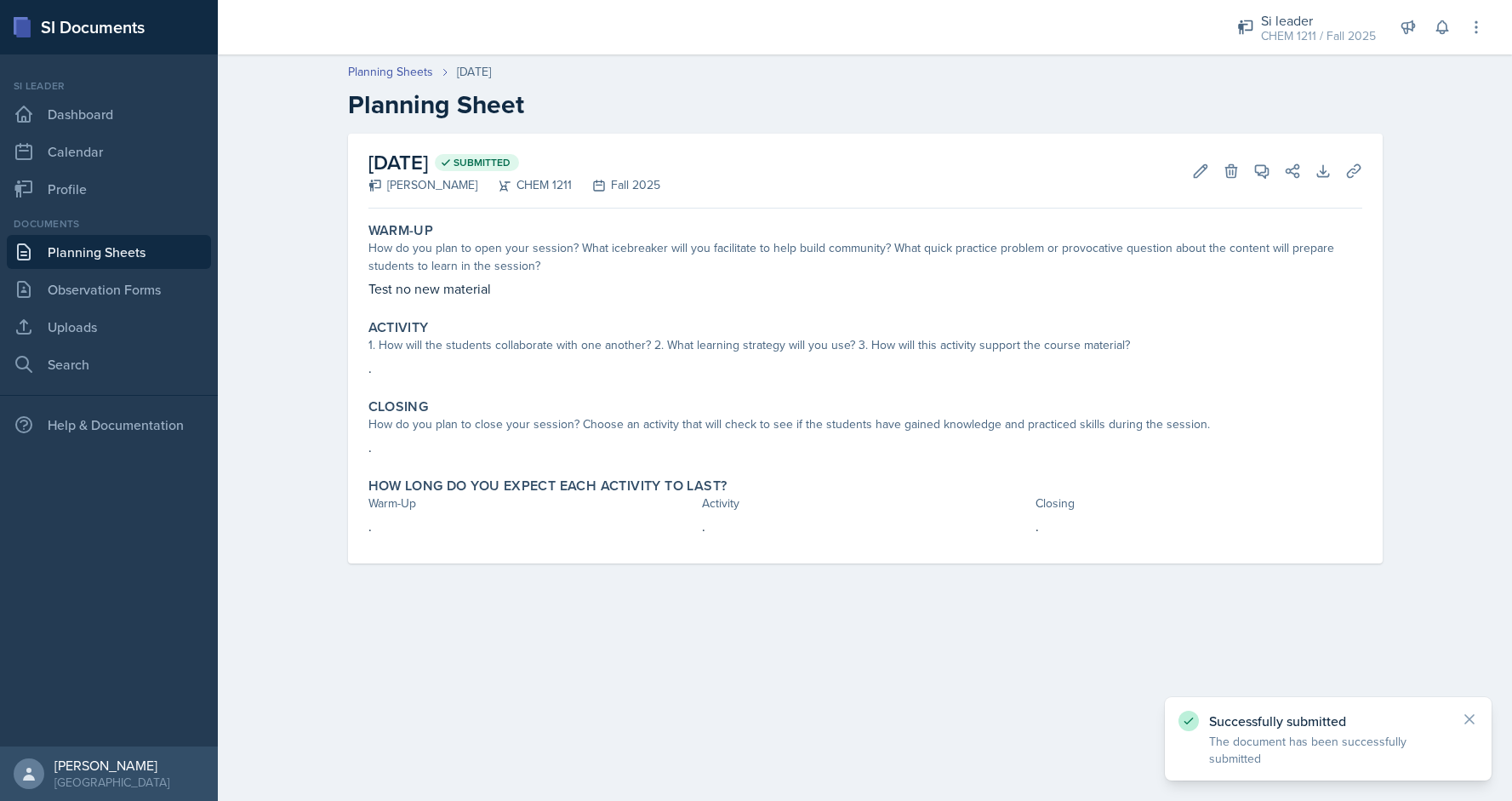
click at [105, 254] on link "Planning Sheets" at bounding box center [109, 251] width 204 height 34
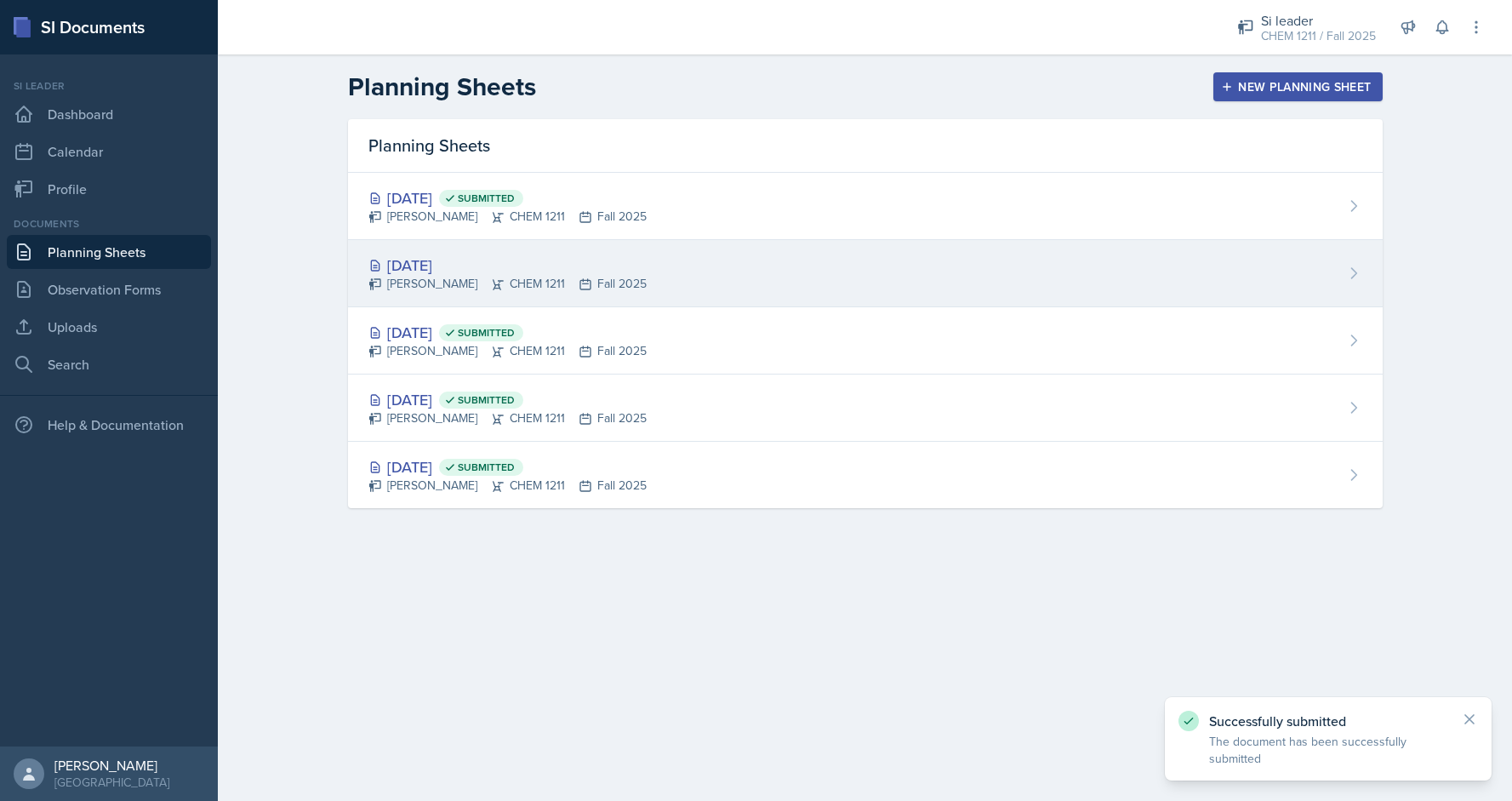
click at [638, 254] on div "[DATE]" at bounding box center [507, 265] width 278 height 23
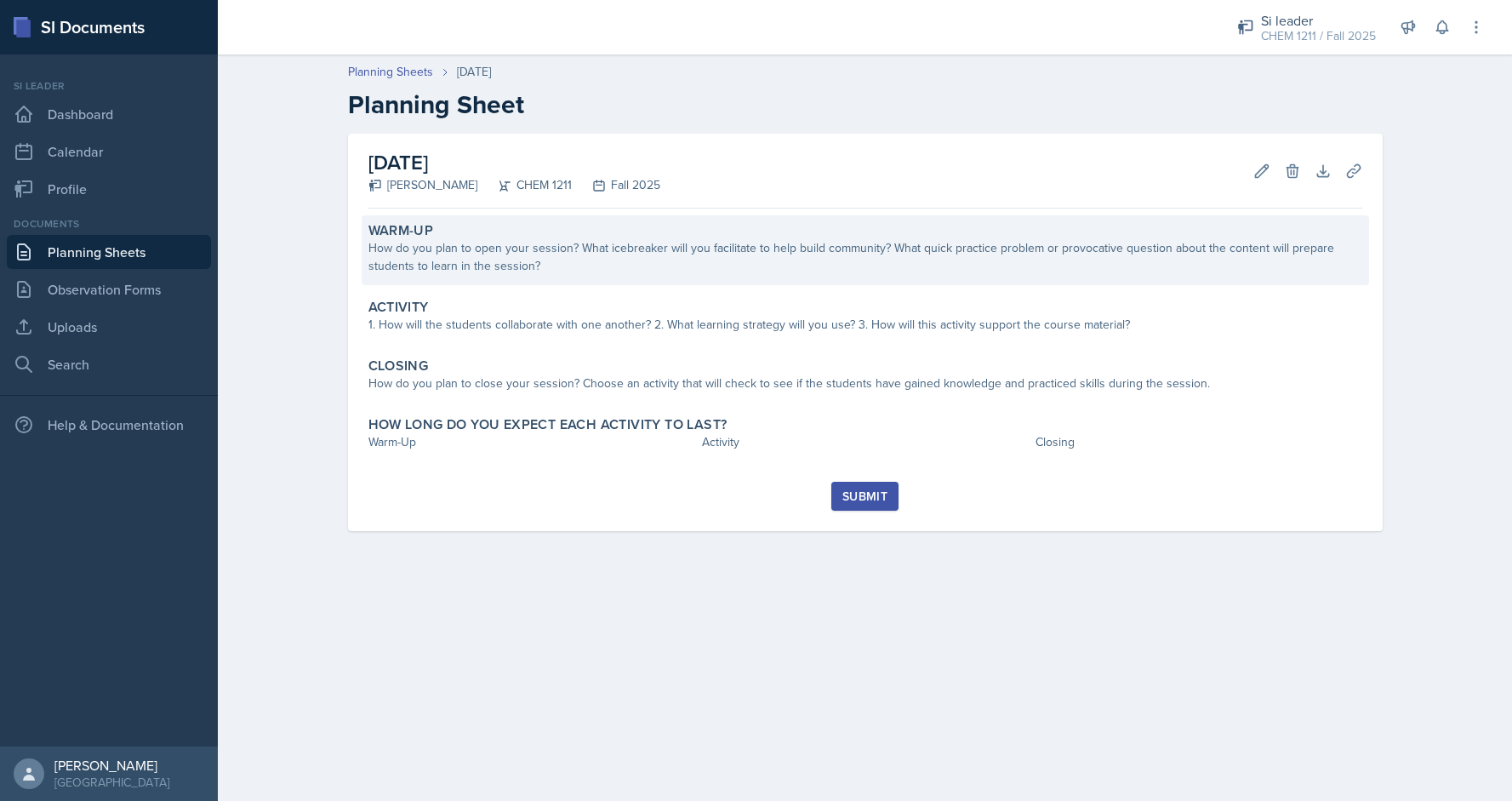
click at [547, 260] on div "How do you plan to open your session? What icebreaker will you facilitate to he…" at bounding box center [865, 257] width 994 height 36
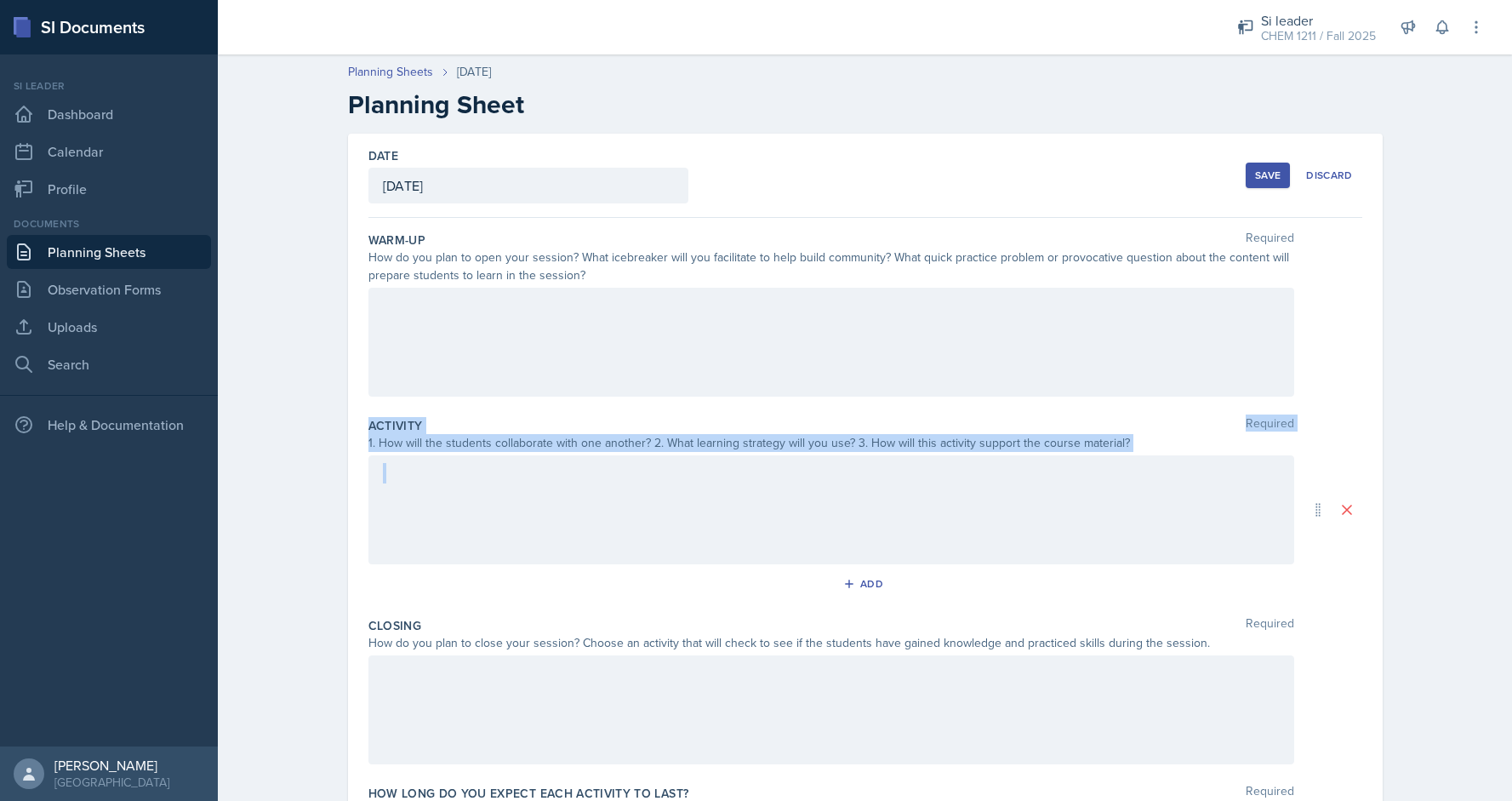
drag, startPoint x: 1511, startPoint y: 375, endPoint x: 1509, endPoint y: 553, distance: 178.0
click at [1509, 553] on div "Planning Sheets [DATE] Planning Sheet Date [DATE] [DATE] 31 1 2 3 4 5 6 7 8 9 1…" at bounding box center [865, 487] width 1295 height 881
click at [1510, 588] on div "Planning Sheets [DATE] Planning Sheet Date [DATE] [DATE] 31 1 2 3 4 5 6 7 8 9 1…" at bounding box center [865, 487] width 1295 height 881
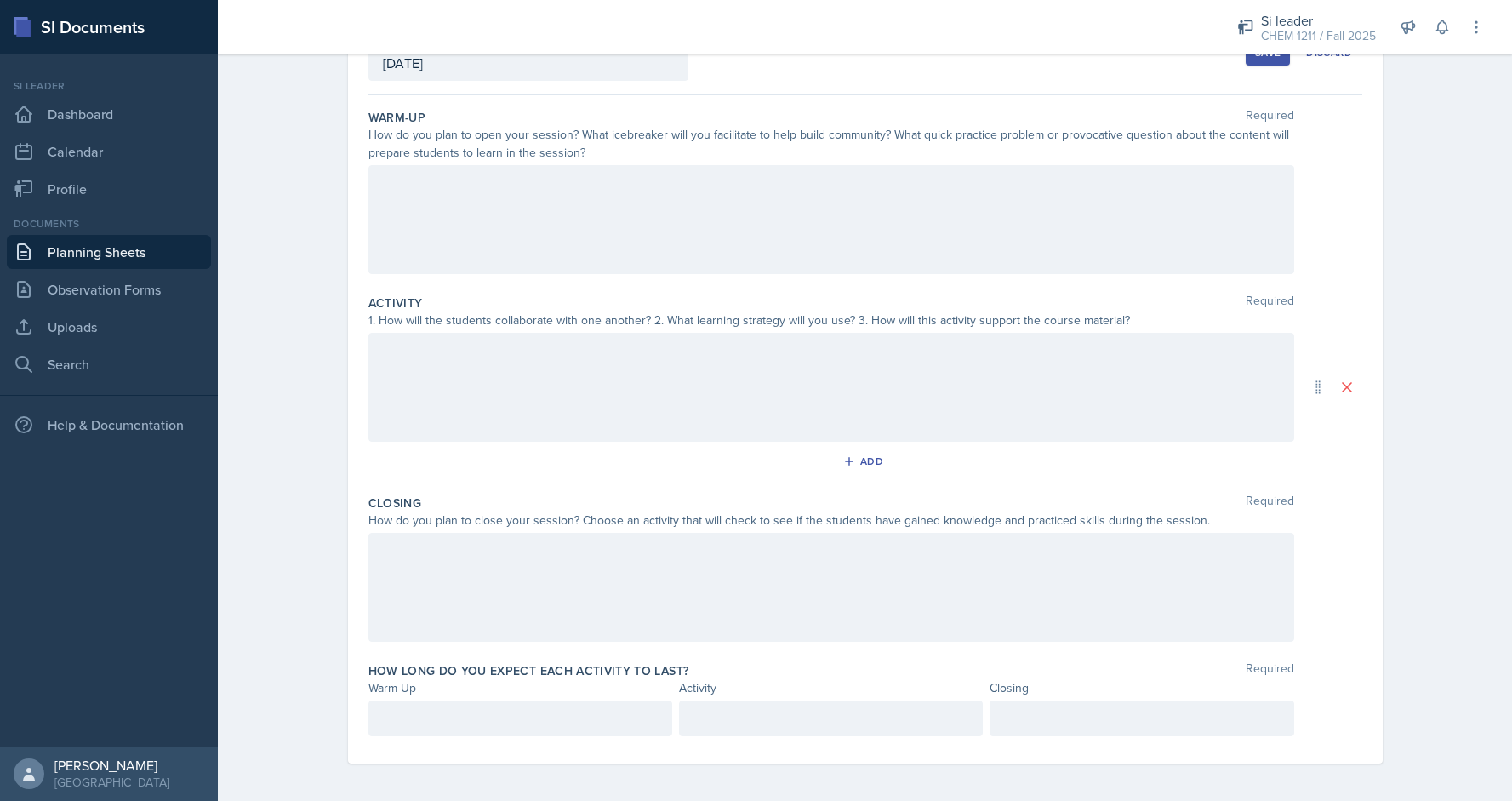
scroll to position [123, 0]
click at [1153, 708] on p at bounding box center [1142, 717] width 275 height 20
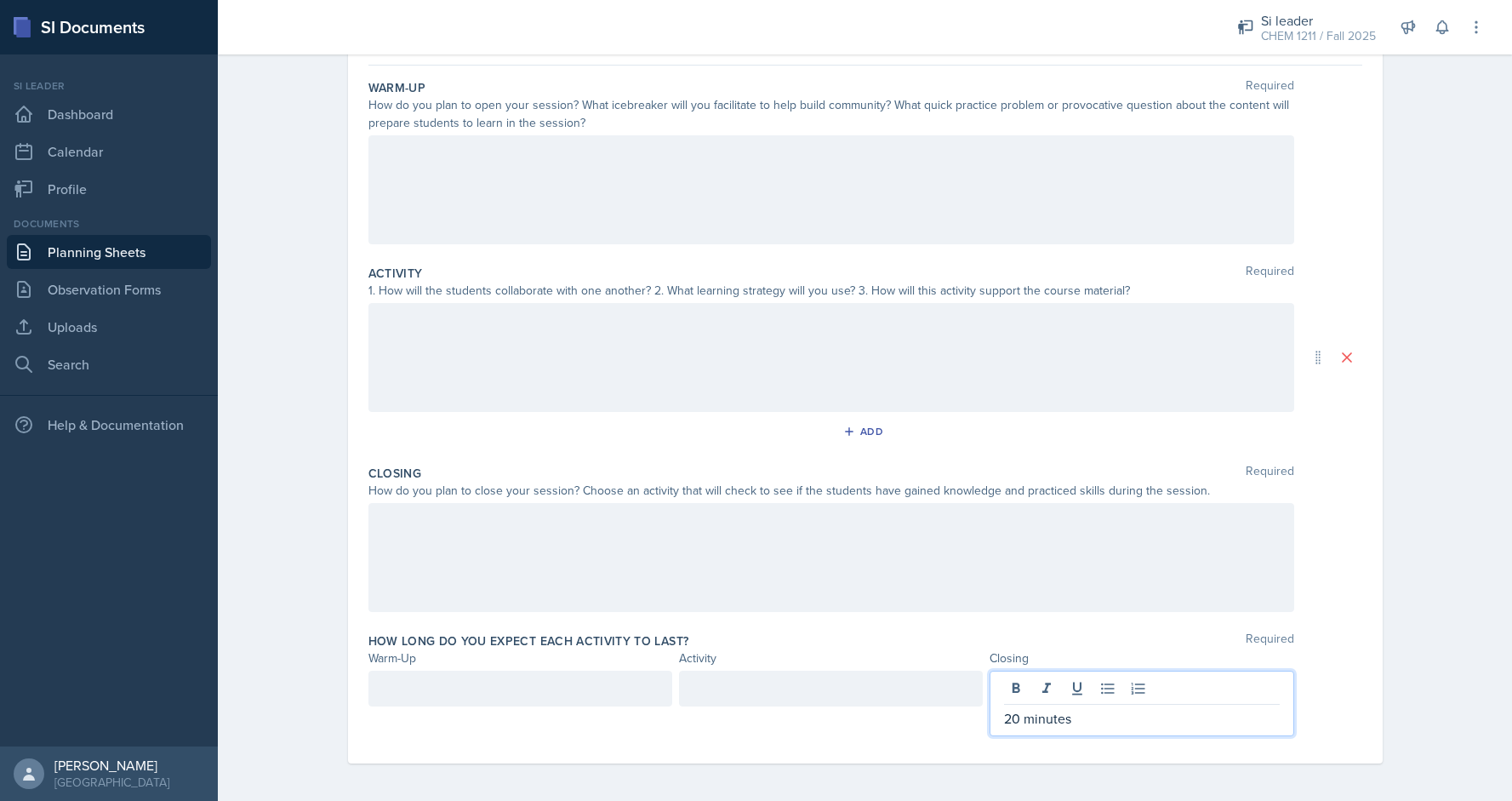
click at [895, 671] on div at bounding box center [830, 688] width 304 height 36
click at [582, 702] on div at bounding box center [520, 688] width 304 height 36
click at [741, 675] on div at bounding box center [830, 688] width 304 height 36
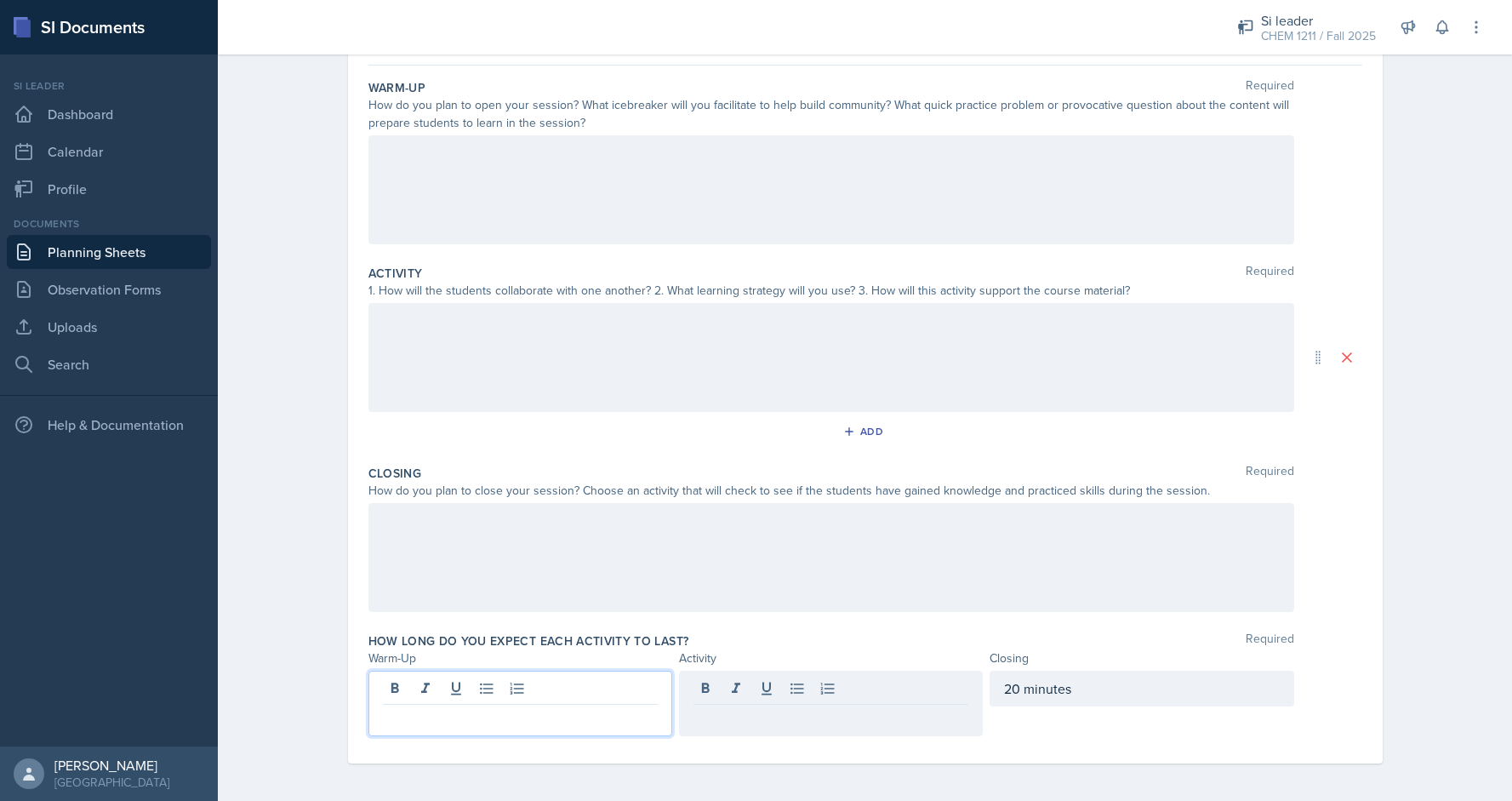
click at [431, 689] on div at bounding box center [520, 704] width 304 height 65
click at [798, 649] on div "Activity" at bounding box center [830, 658] width 304 height 18
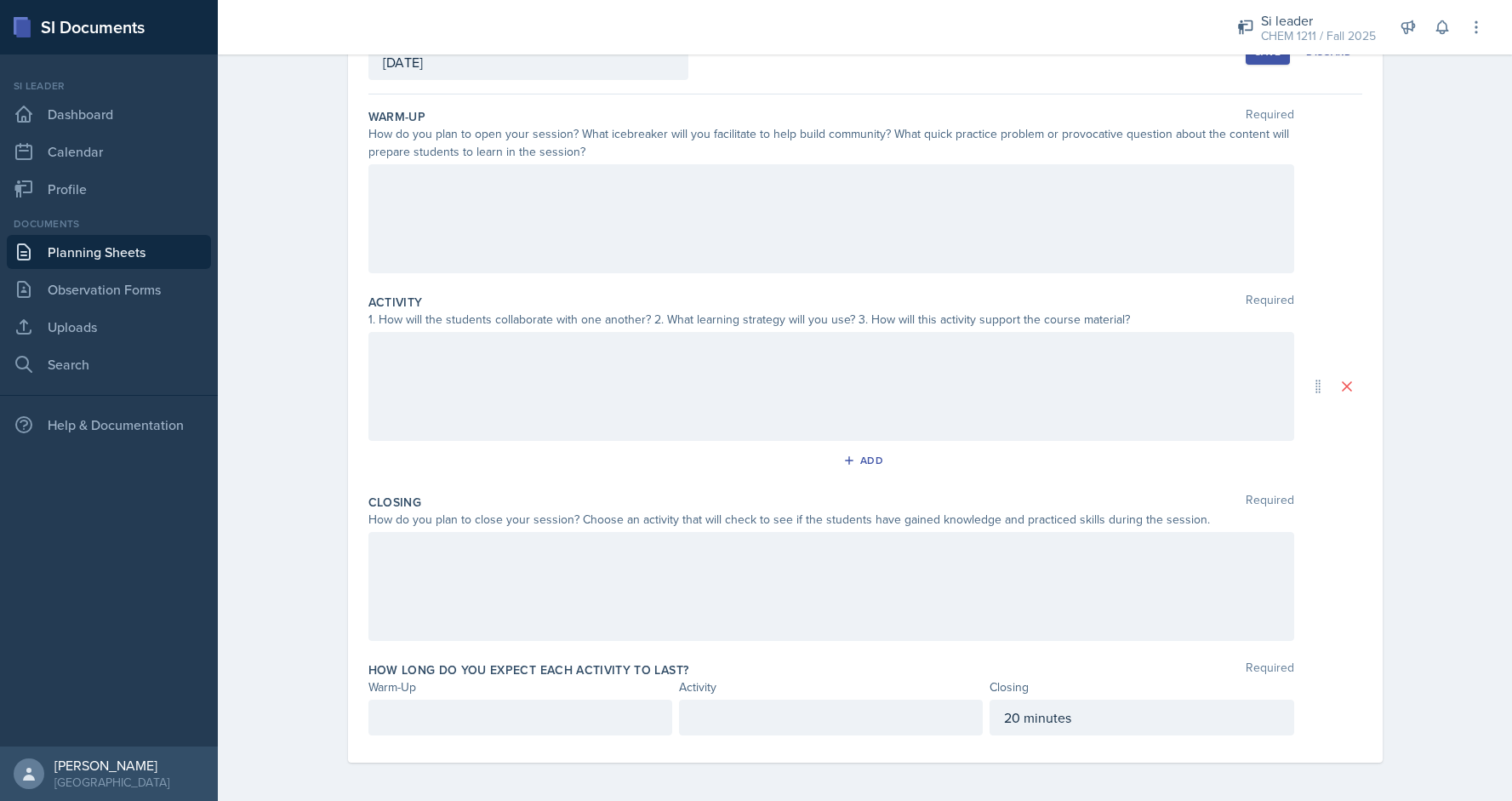
click at [781, 700] on div at bounding box center [830, 717] width 304 height 36
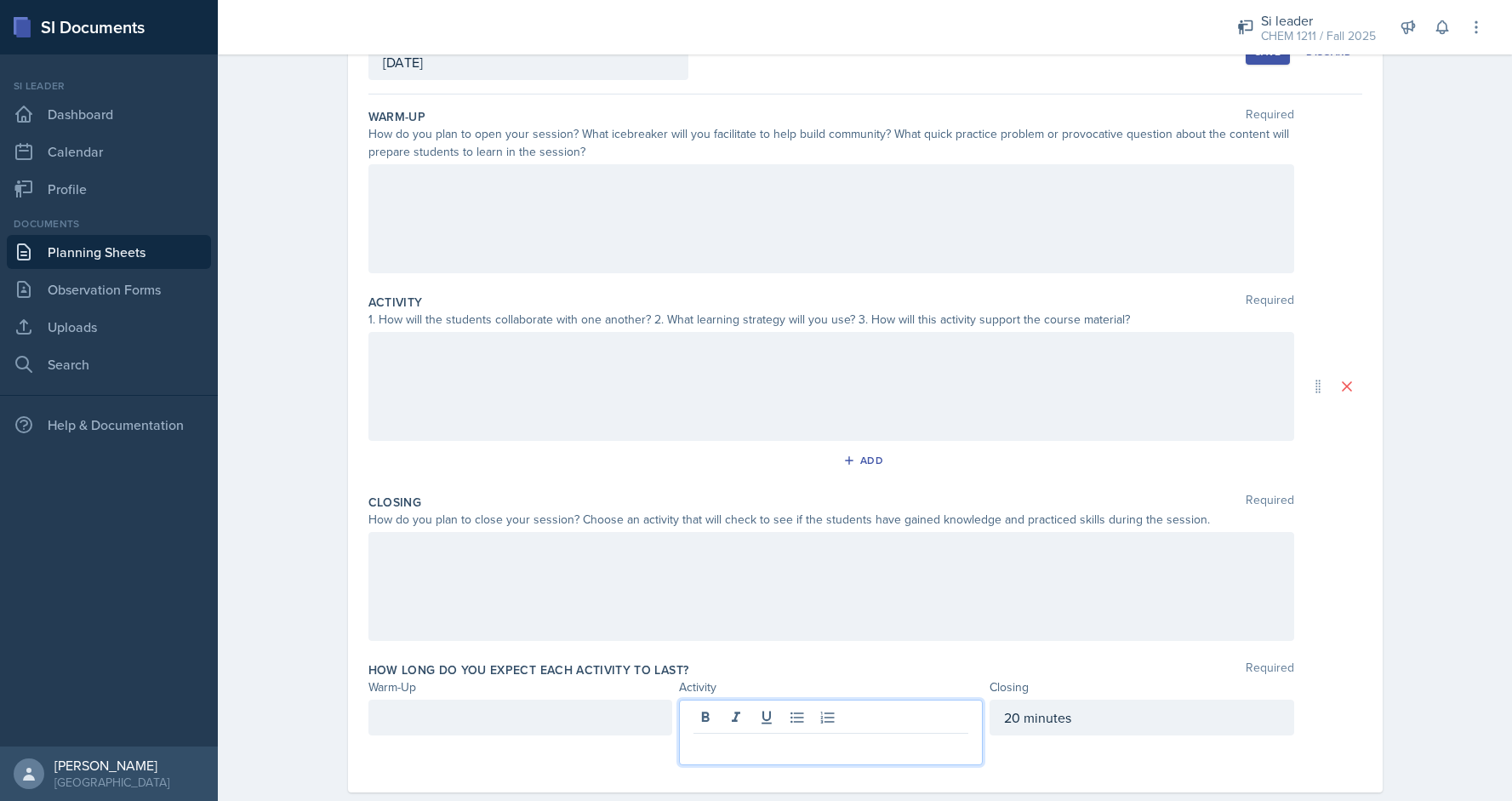
scroll to position [152, 0]
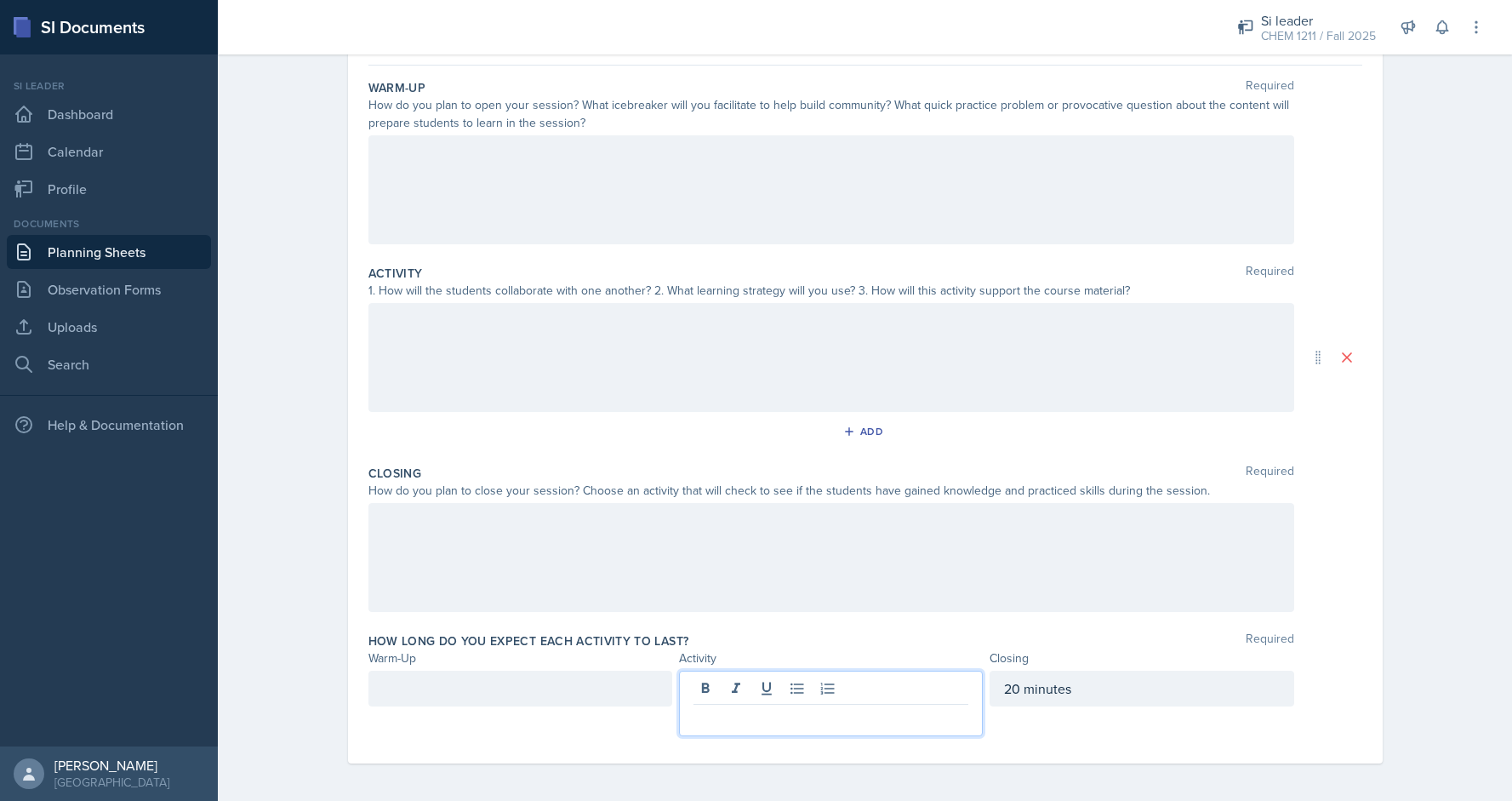
click at [1010, 687] on div "20 minutes" at bounding box center [1142, 688] width 304 height 36
click at [862, 687] on div at bounding box center [830, 688] width 304 height 36
click at [509, 675] on div at bounding box center [520, 688] width 304 height 36
click at [835, 688] on div "30" at bounding box center [830, 688] width 304 height 36
click at [1153, 529] on div at bounding box center [830, 557] width 926 height 109
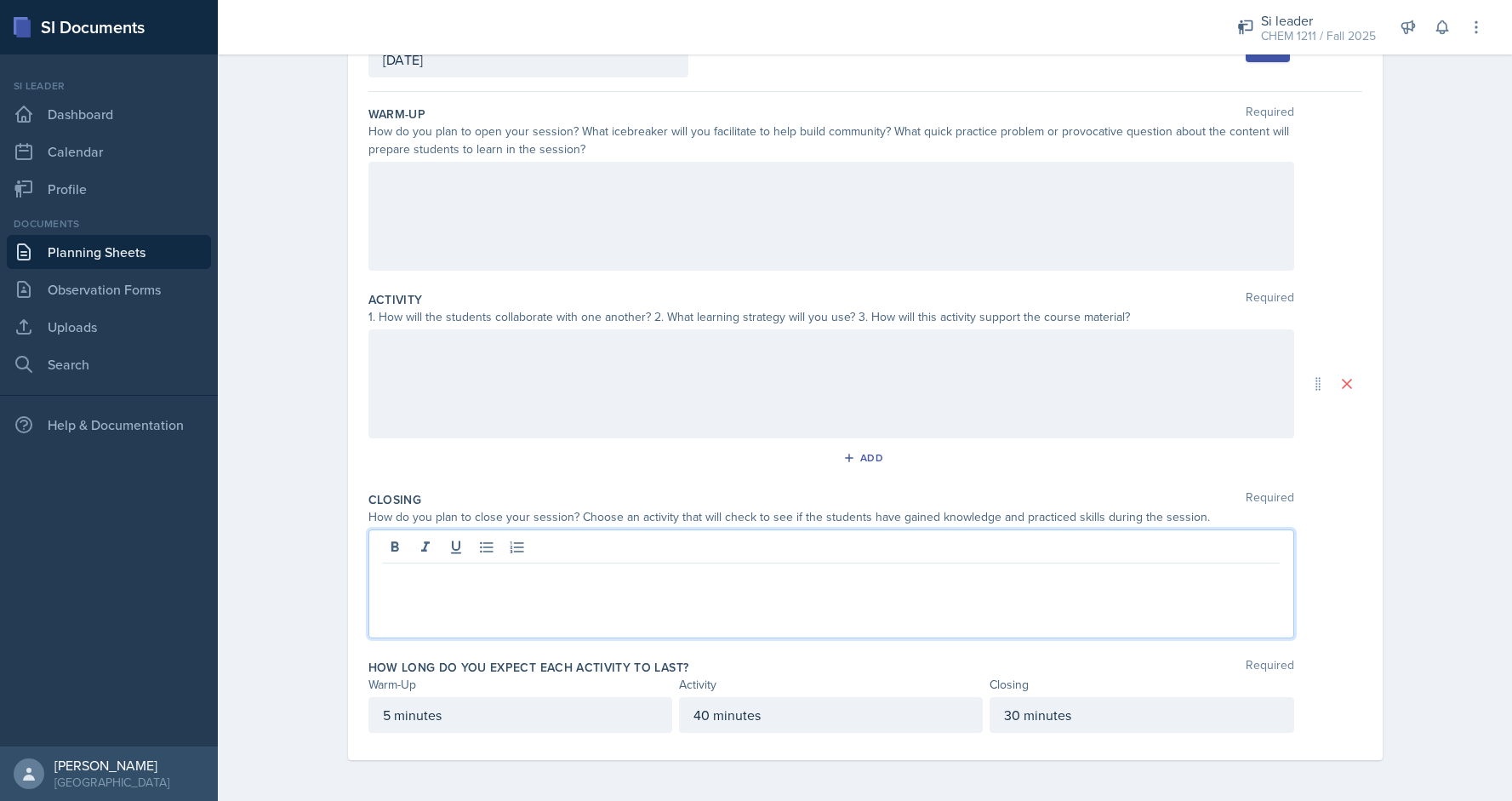
scroll to position [123, 0]
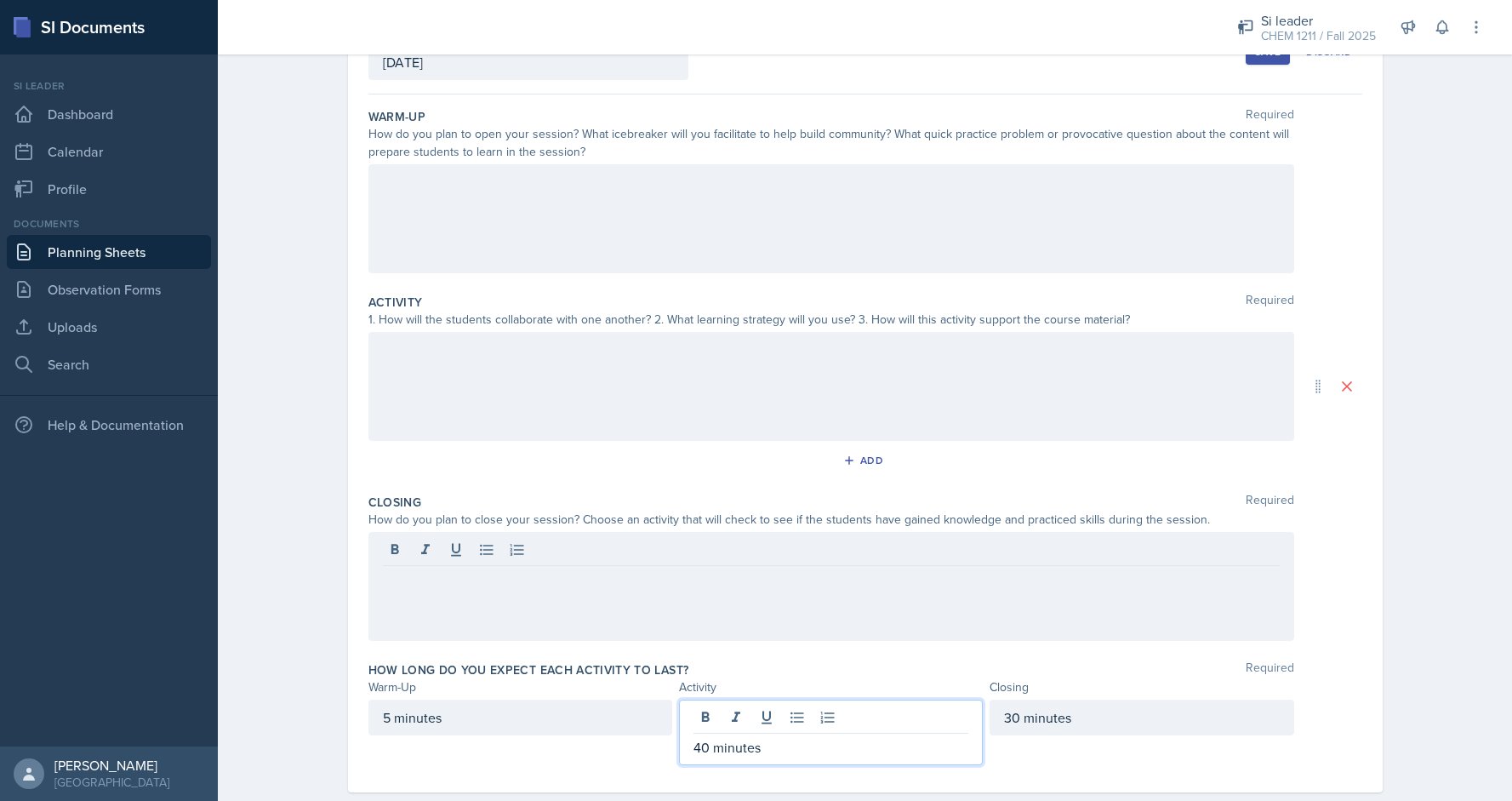
click at [705, 738] on p "40 minutes" at bounding box center [831, 747] width 275 height 20
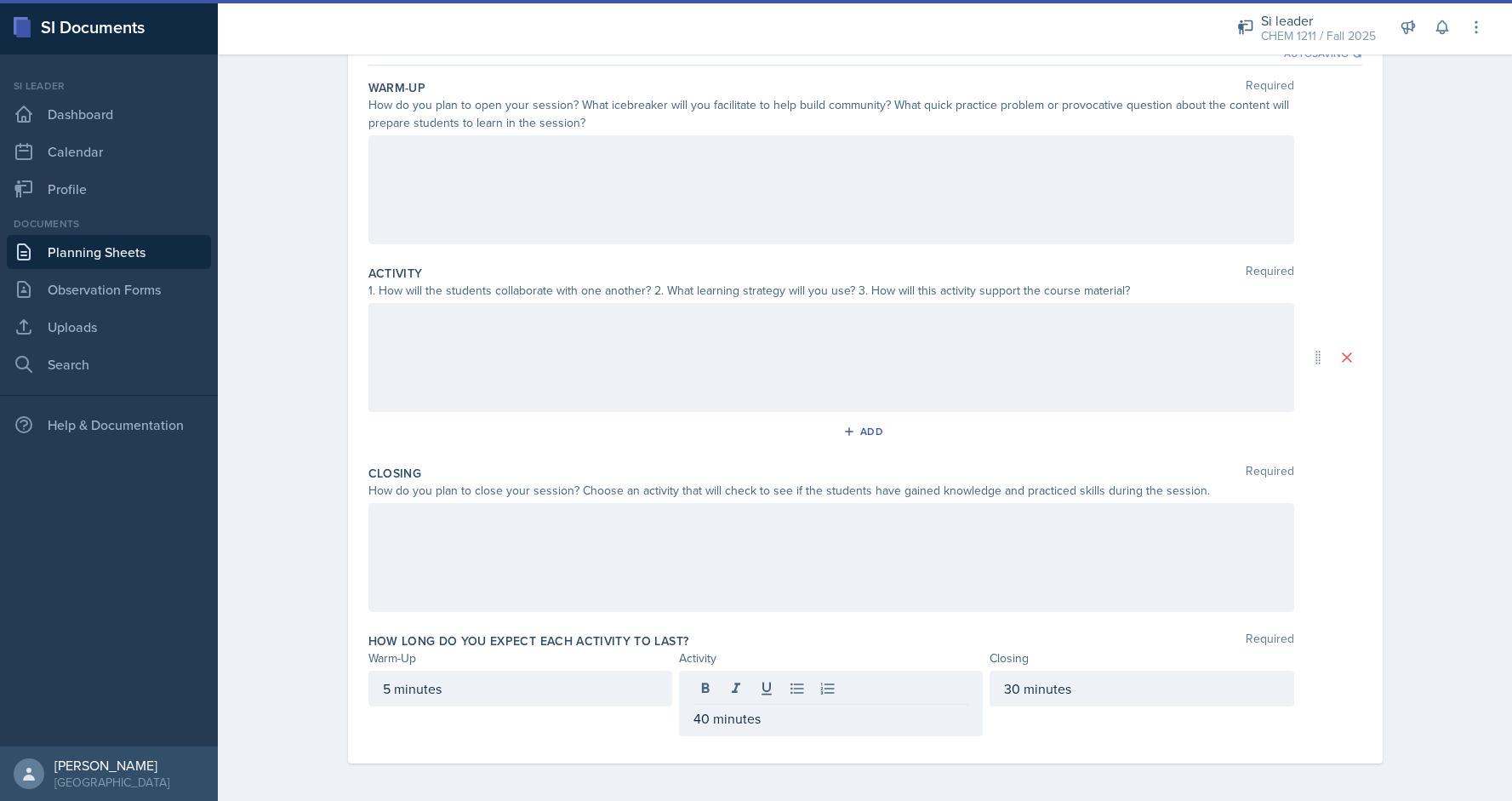
drag, startPoint x: 771, startPoint y: 727, endPoint x: 692, endPoint y: 726, distance: 79.0
click at [692, 726] on div "40 minutes" at bounding box center [830, 704] width 304 height 65
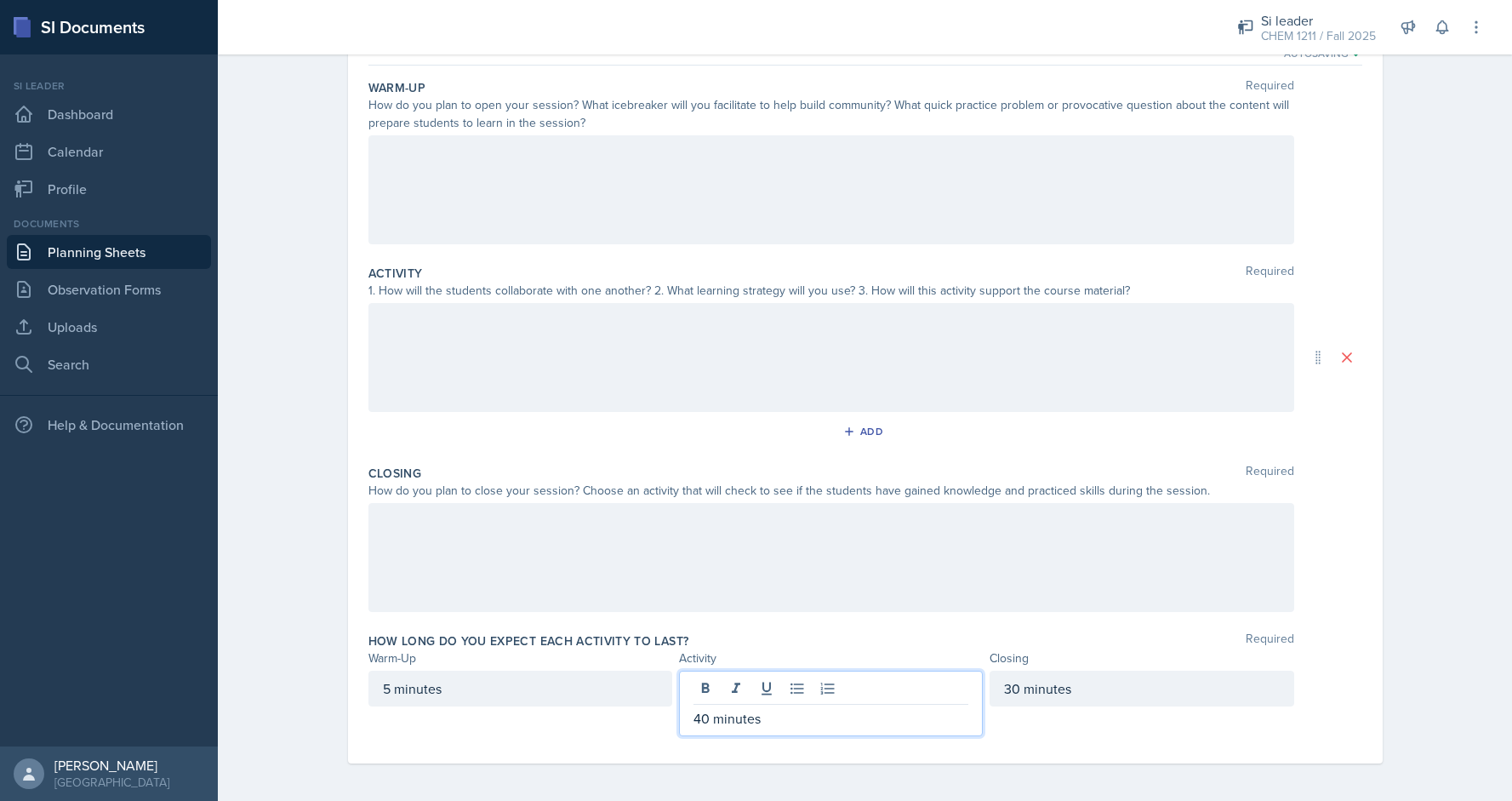
drag, startPoint x: 765, startPoint y: 716, endPoint x: 690, endPoint y: 718, distance: 75.0
click at [690, 718] on div "40 minutes" at bounding box center [830, 704] width 304 height 65
click at [1370, 738] on div "Date [DATE] [DATE] 31 1 2 3 4 5 6 7 8 9 10 11 12 13 14 15 16 17 18 19 20 21 22 …" at bounding box center [865, 373] width 1035 height 783
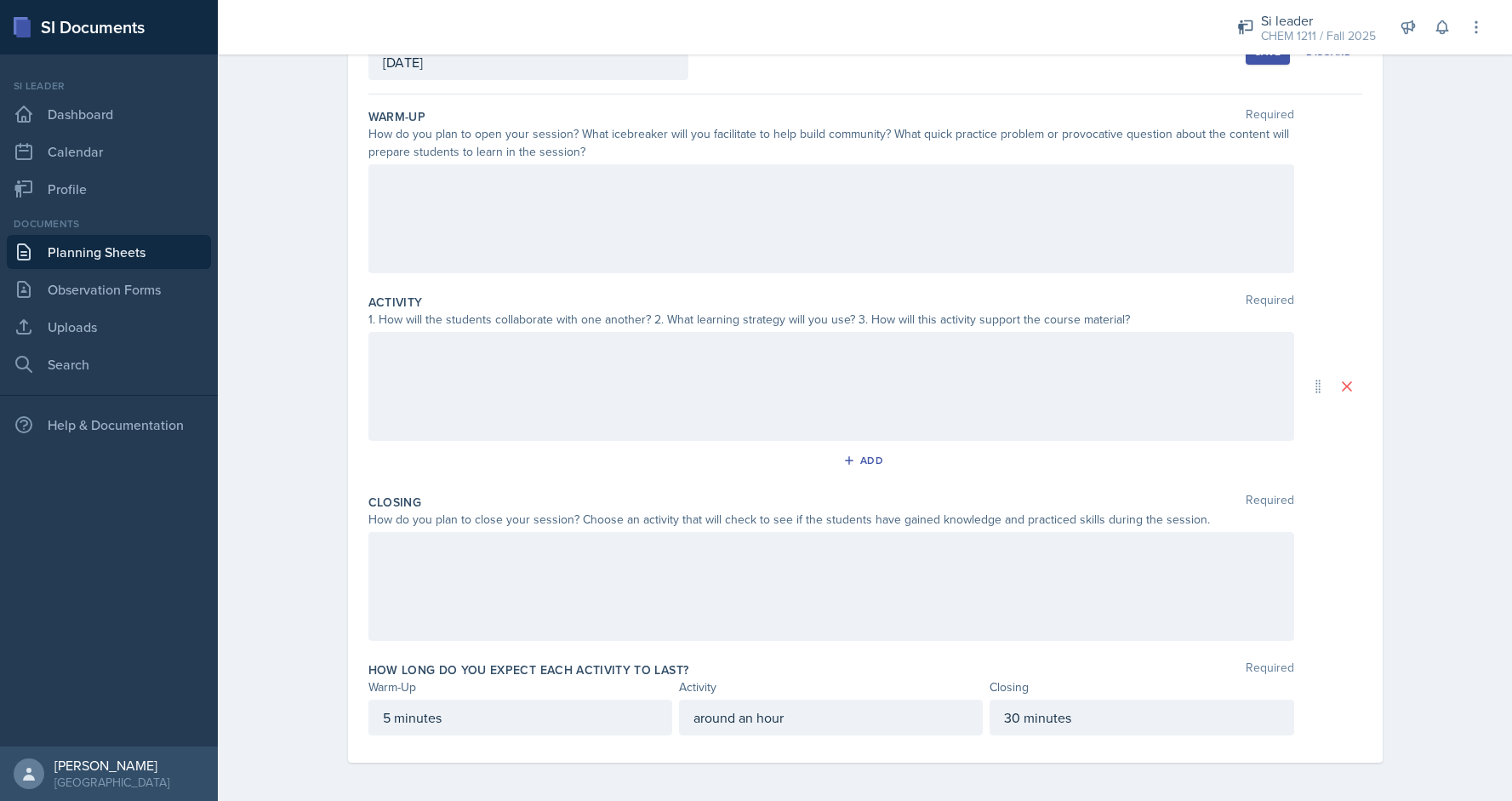
click at [1511, 590] on div "Planning Sheets [DATE] Planning Sheet Date [DATE] [DATE] 31 1 2 3 4 5 6 7 8 9 1…" at bounding box center [865, 363] width 1295 height 881
click at [1511, 450] on div "Planning Sheets [DATE] Planning Sheet Date [DATE] [DATE] 31 1 2 3 4 5 6 7 8 9 1…" at bounding box center [865, 363] width 1295 height 881
click at [752, 201] on div at bounding box center [830, 218] width 926 height 109
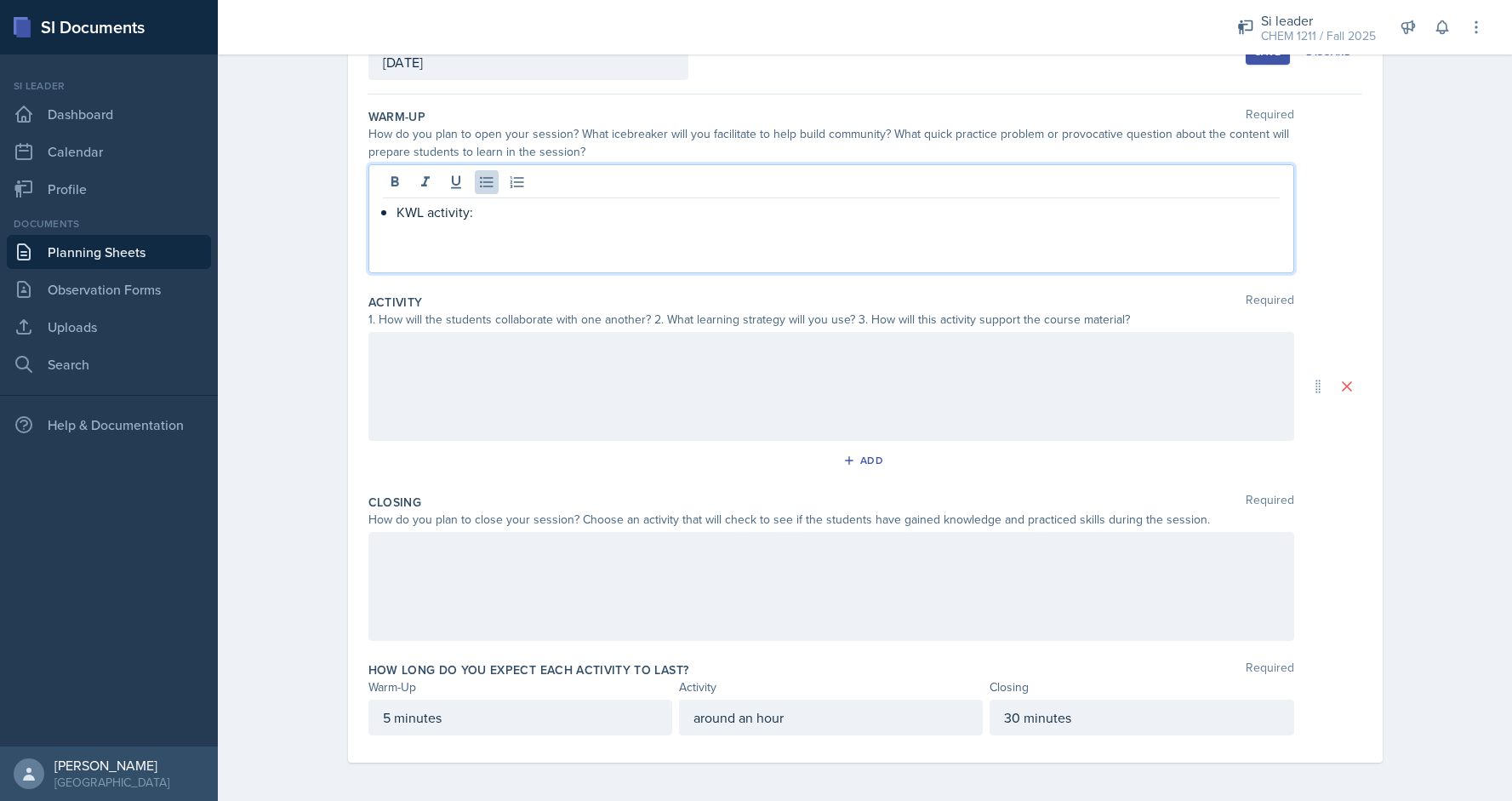
click at [597, 532] on div at bounding box center [830, 586] width 926 height 109
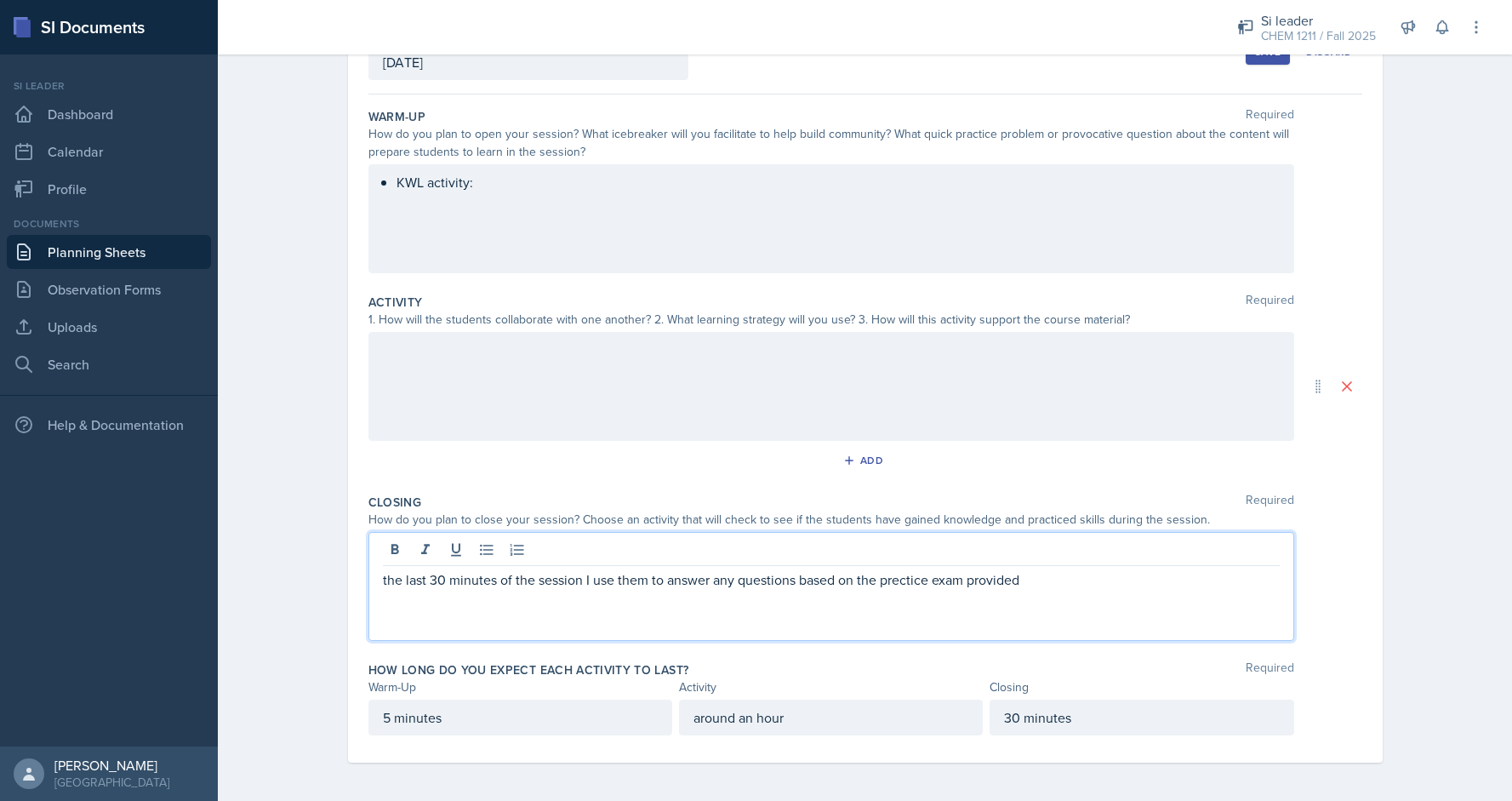
click at [875, 588] on div "the last 30 minutes of the session I use them to answer any questions based on …" at bounding box center [830, 586] width 926 height 109
click at [895, 588] on div "the last 30 minutes of the session I use them to answer any questions based on …" at bounding box center [830, 586] width 926 height 109
click at [902, 588] on div "the last 30 minutes of the session I use them to answer any questions based on …" at bounding box center [830, 586] width 926 height 109
click at [927, 578] on p "the last 30 minutes of the session I use them to answer any questions based on …" at bounding box center [830, 579] width 897 height 20
click at [1055, 574] on p "the last 30 minutes of the session I use them to answer any questions based on …" at bounding box center [830, 579] width 897 height 20
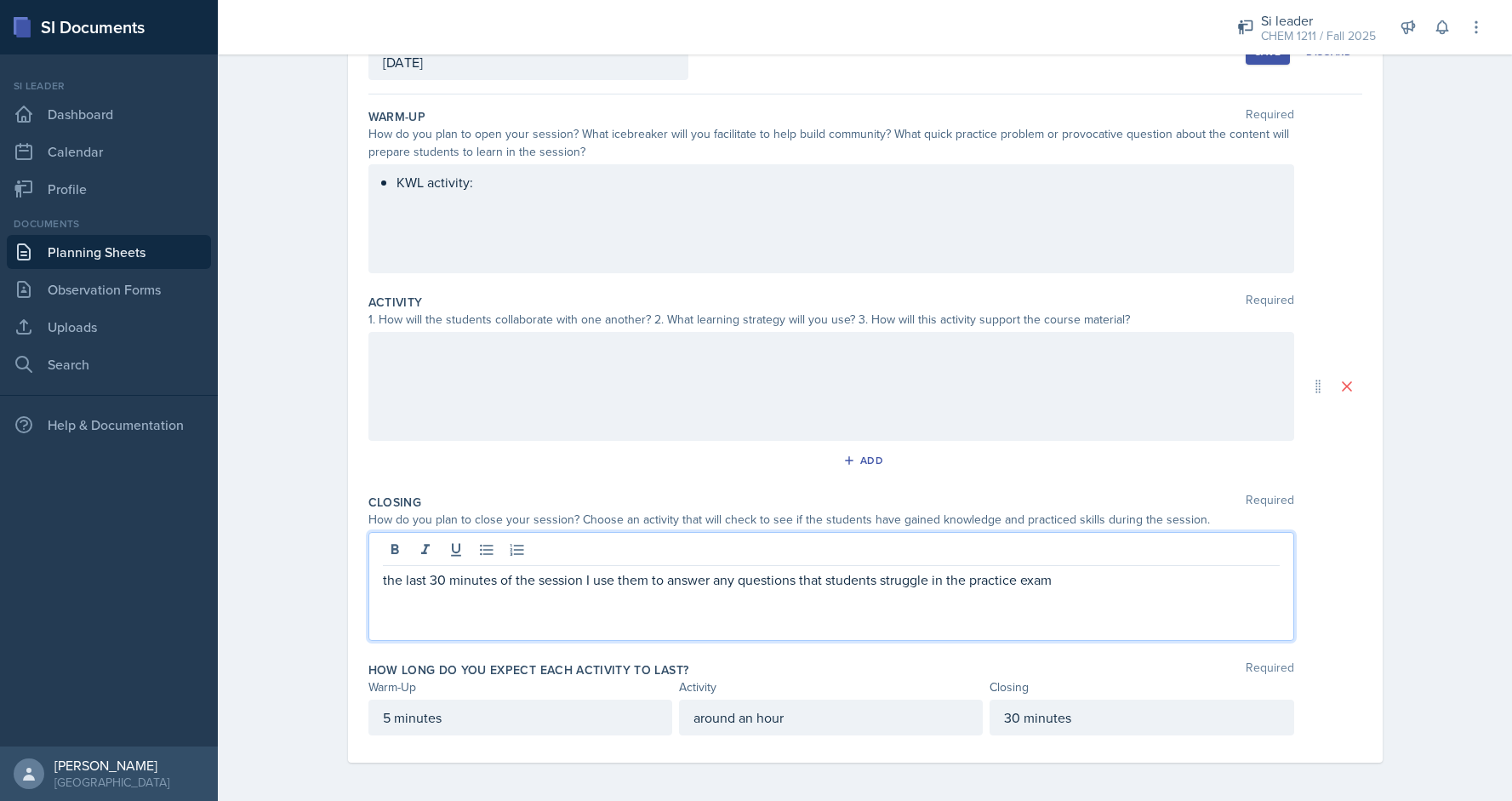
click at [944, 580] on p "the last 30 minutes of the session I use them to answer any questions that stud…" at bounding box center [830, 579] width 897 height 20
click at [1134, 596] on div "the last 30 minutes of the session I use them to answer any questions that stud…" at bounding box center [830, 586] width 926 height 109
click at [1094, 569] on p "the last 30 minutes of the session I use them to answer any questions that stud…" at bounding box center [830, 579] width 897 height 20
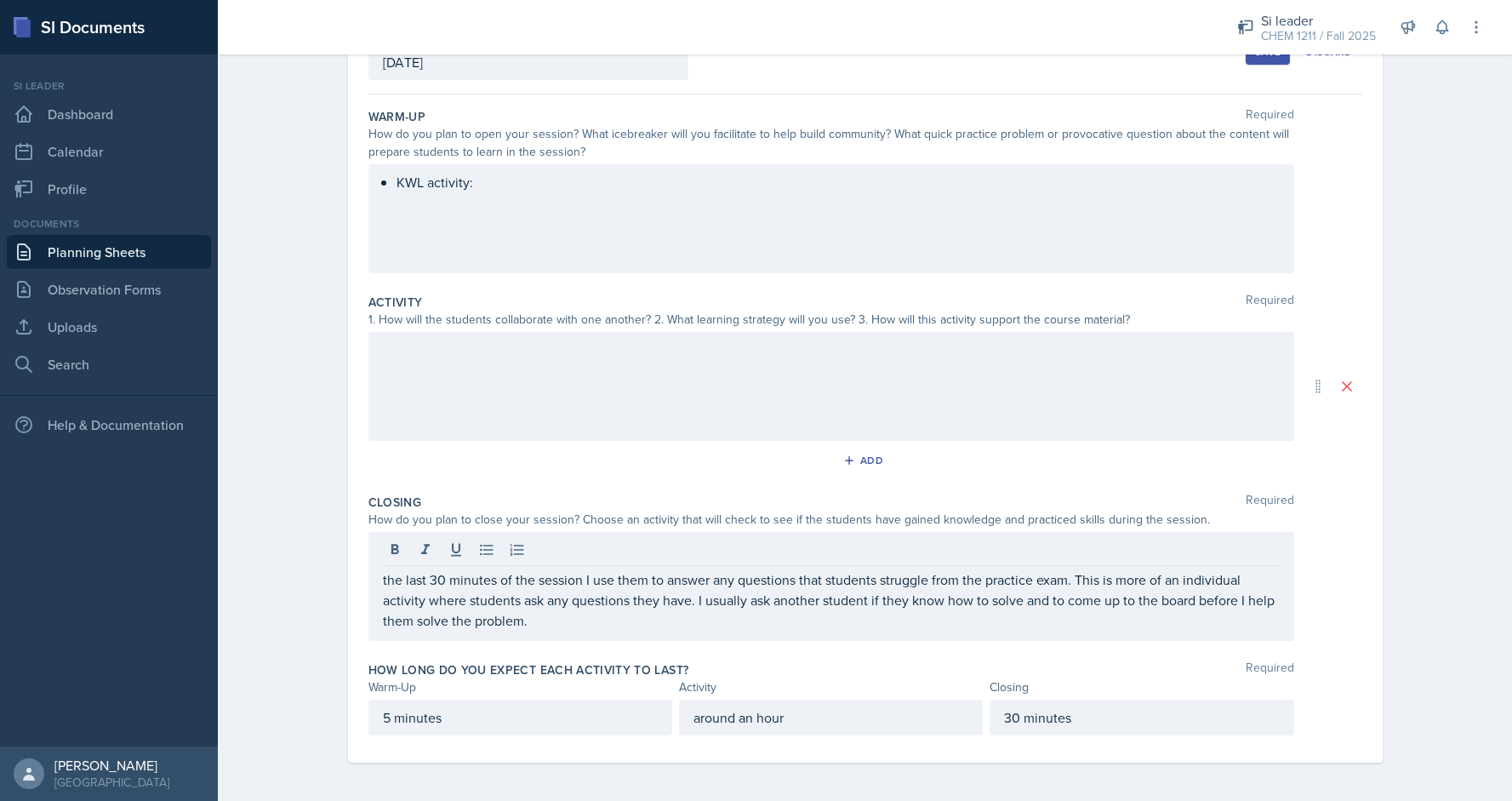
click at [1510, 613] on div "Planning Sheets [DATE] Planning Sheet Date [DATE] [DATE] 31 1 2 3 4 5 6 7 8 9 1…" at bounding box center [865, 363] width 1295 height 881
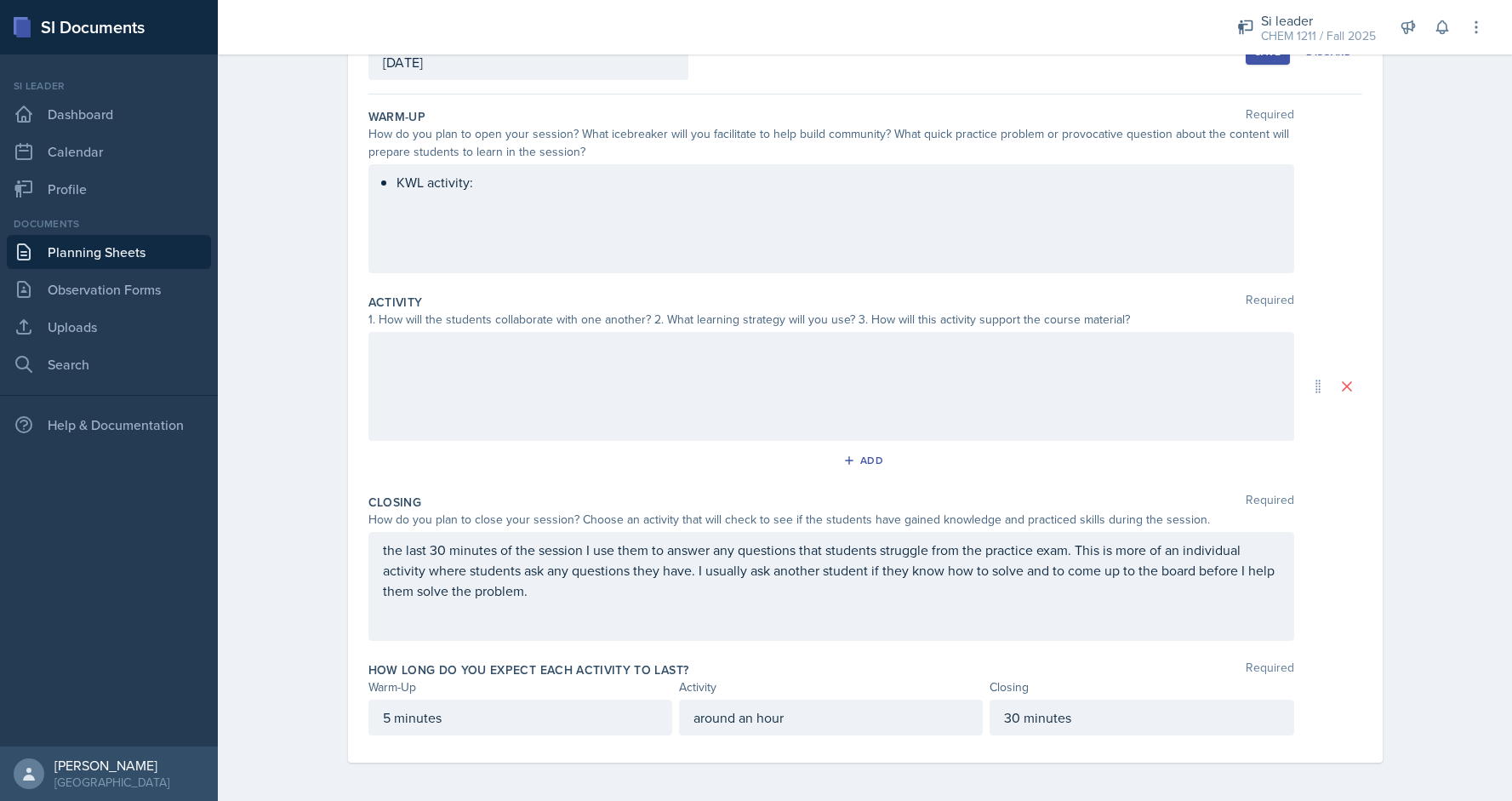
click at [688, 570] on p "the last 30 minutes of the session I use them to answer any questions that stud…" at bounding box center [830, 570] width 897 height 62
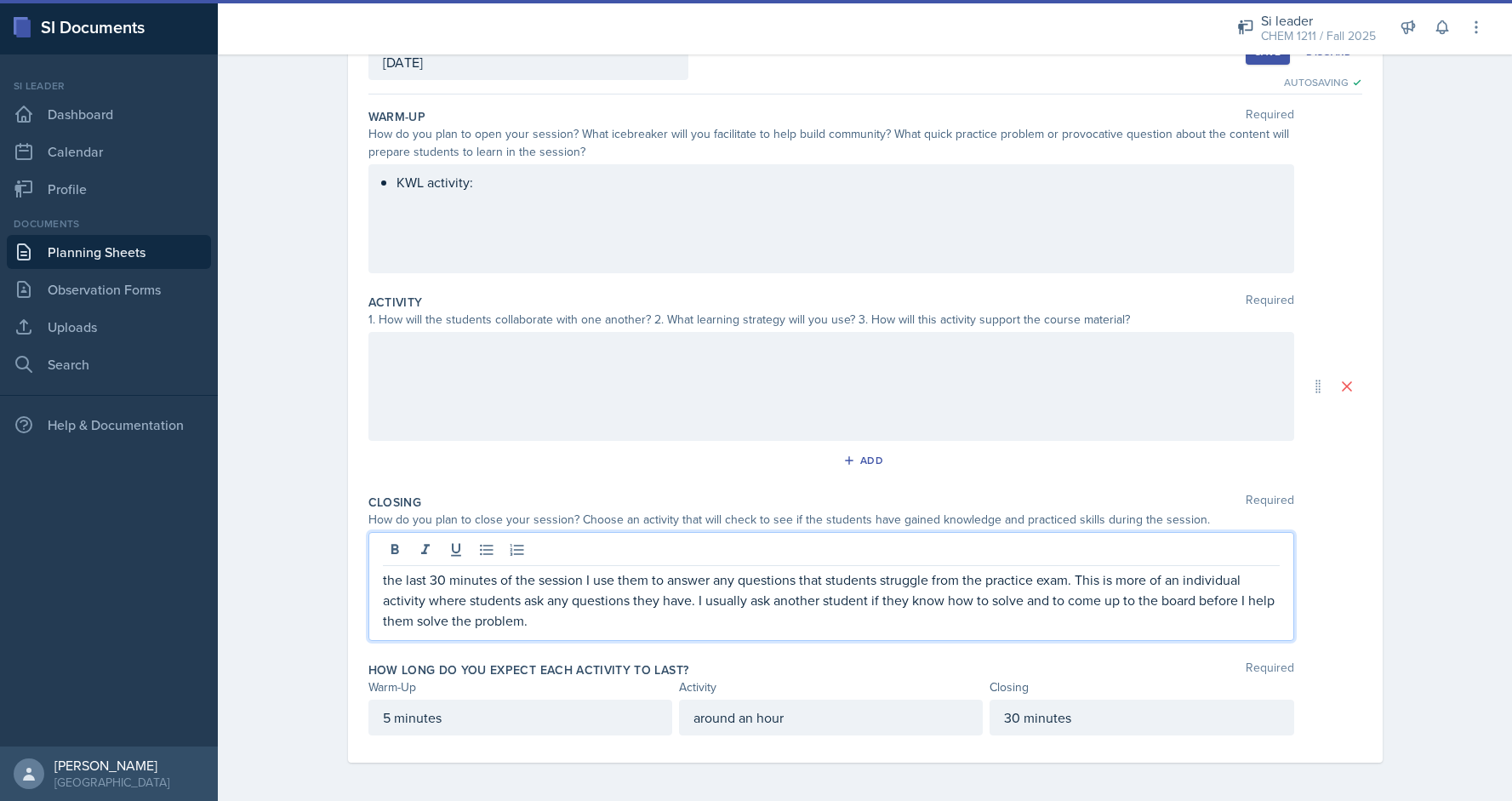
click at [1493, 649] on div "Planning Sheets [DATE] Planning Sheet Date [DATE] [DATE] 31 1 2 3 4 5 6 7 8 9 1…" at bounding box center [865, 363] width 1295 height 881
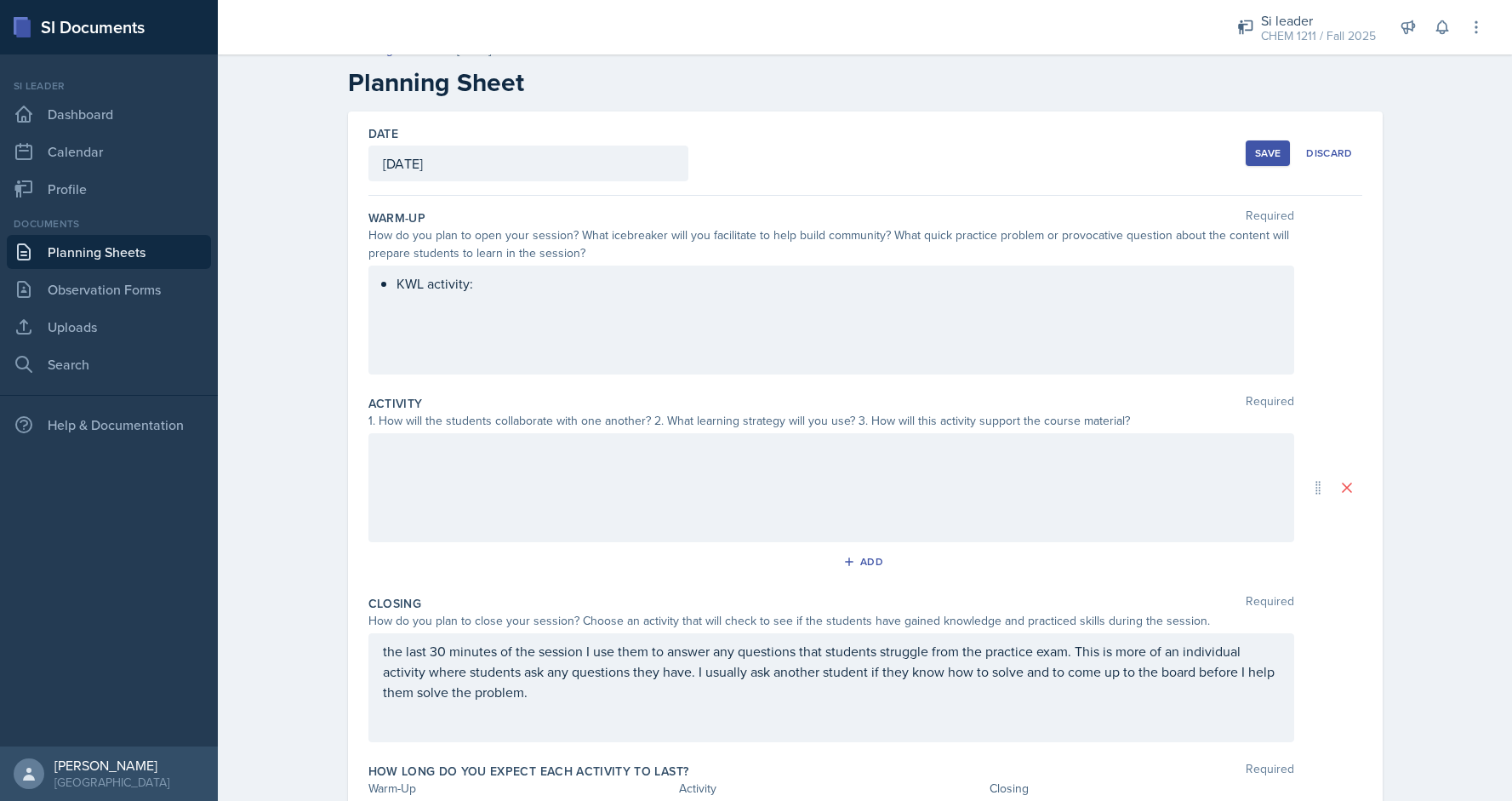
scroll to position [0, 0]
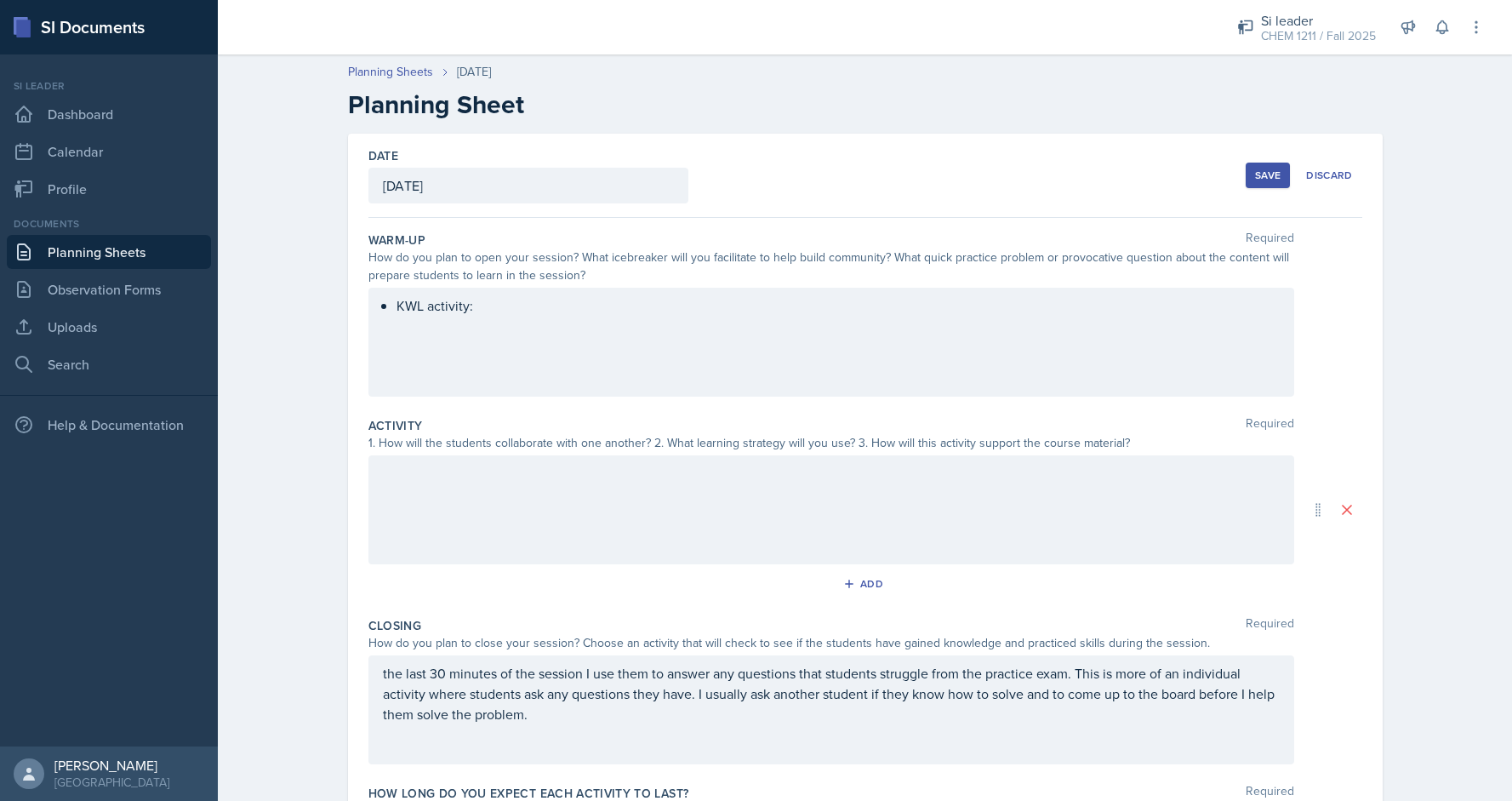
click at [589, 509] on div at bounding box center [830, 510] width 926 height 109
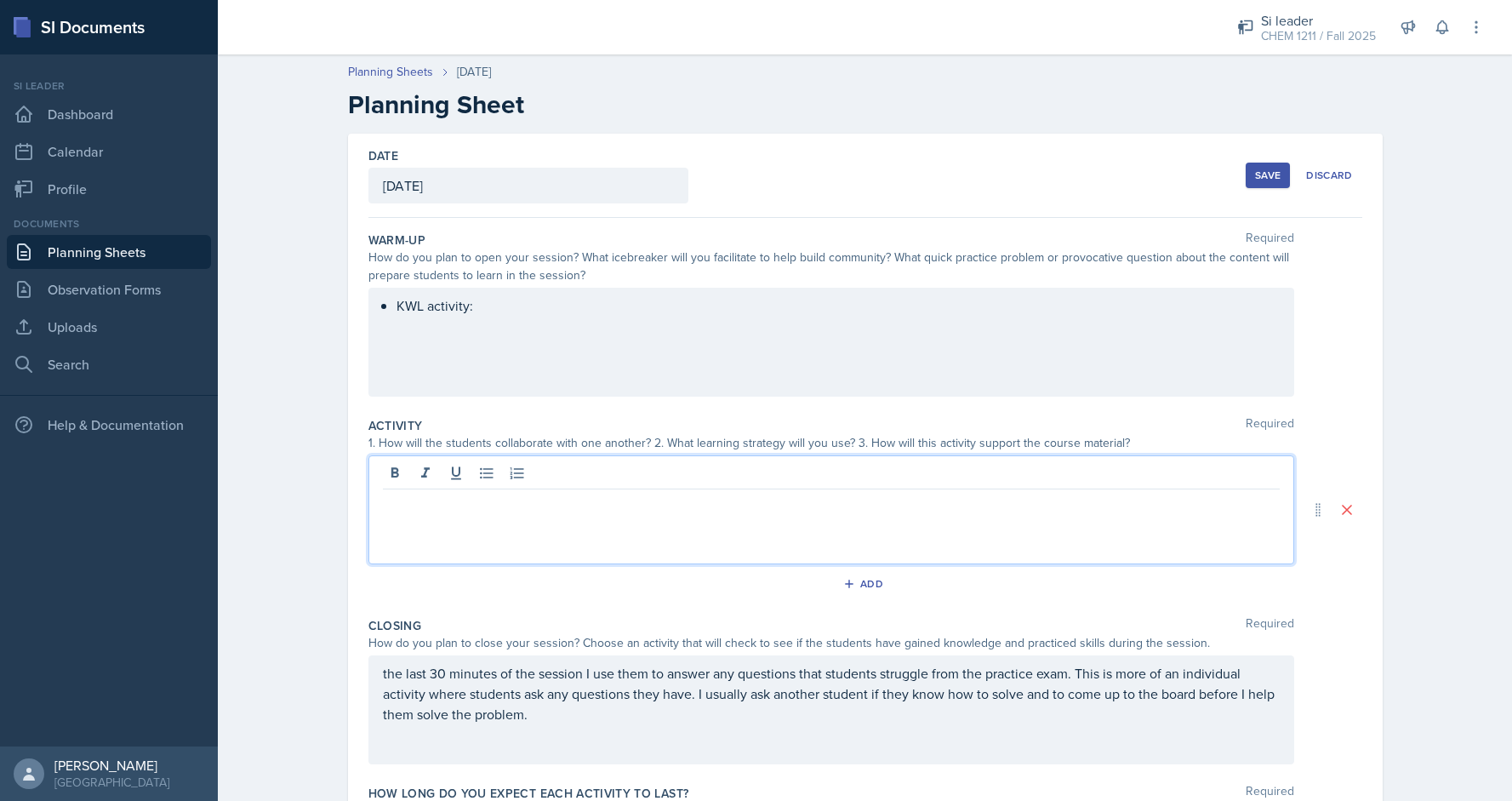
click at [531, 319] on div "KWL activity:" at bounding box center [830, 341] width 926 height 109
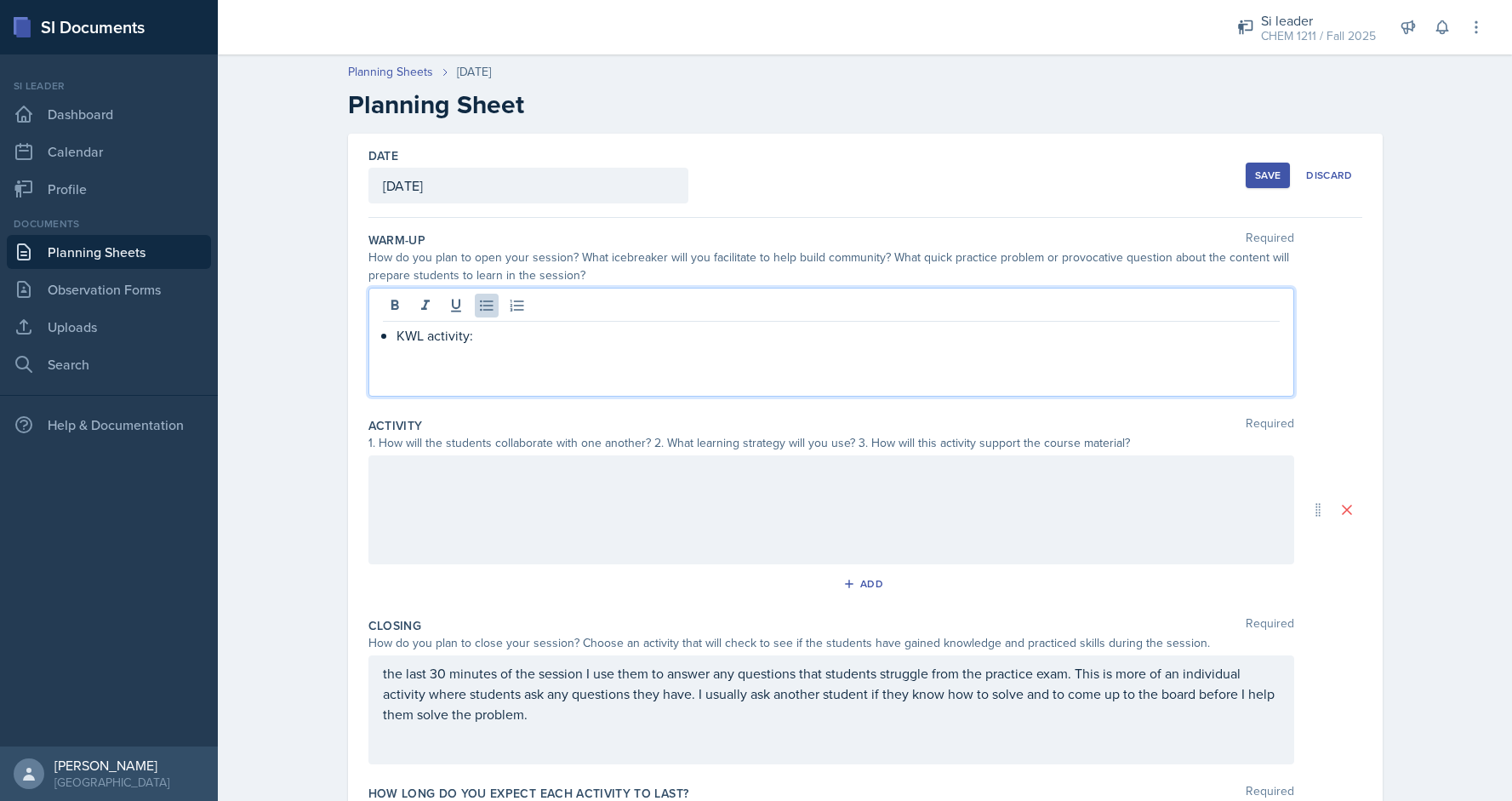
click at [389, 336] on div "KWL activity:" at bounding box center [830, 335] width 897 height 20
click at [400, 331] on p at bounding box center [838, 335] width 883 height 20
click at [486, 356] on p "KWL activity:" at bounding box center [838, 355] width 883 height 20
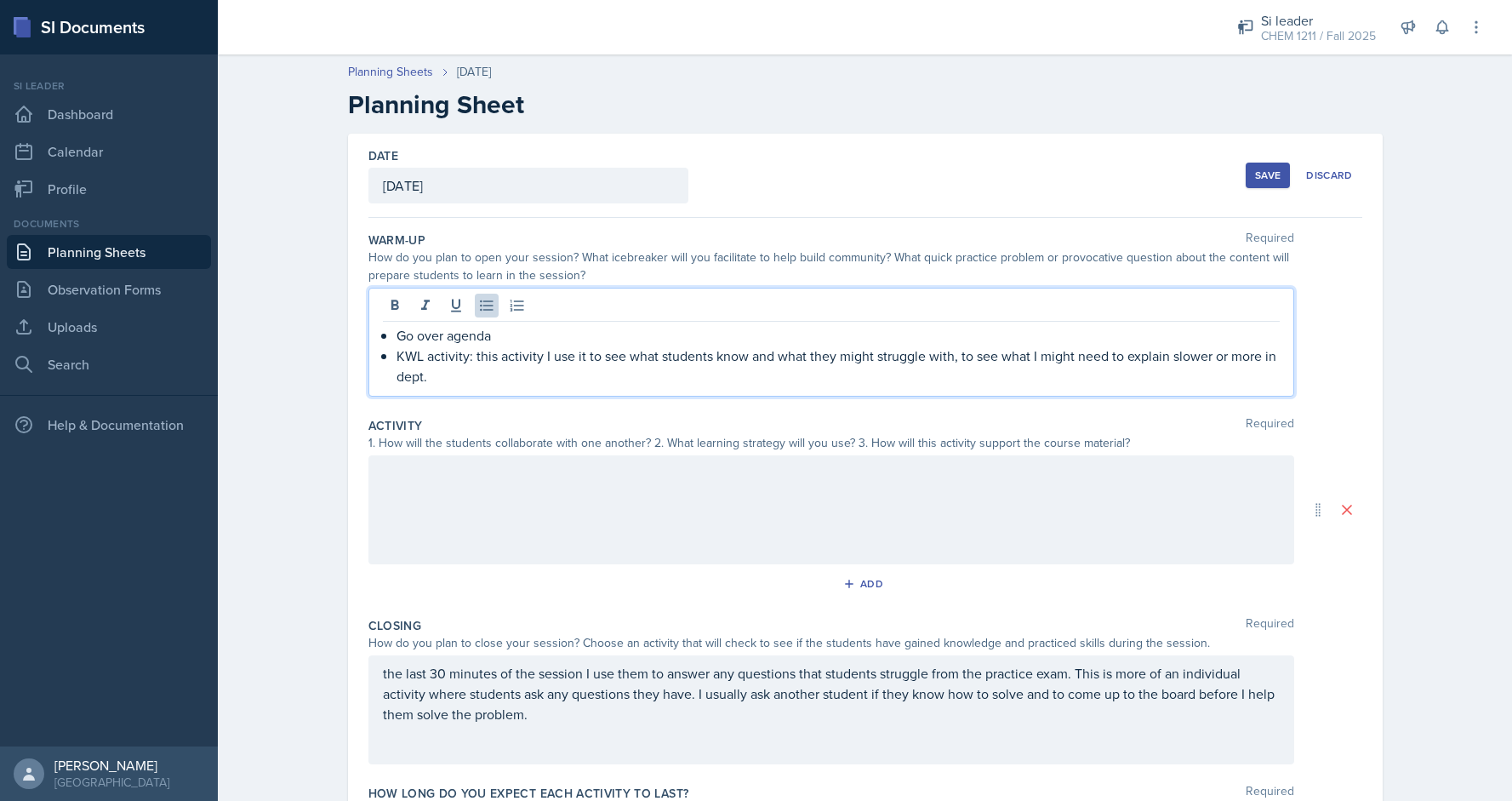
click at [480, 516] on div at bounding box center [830, 510] width 926 height 109
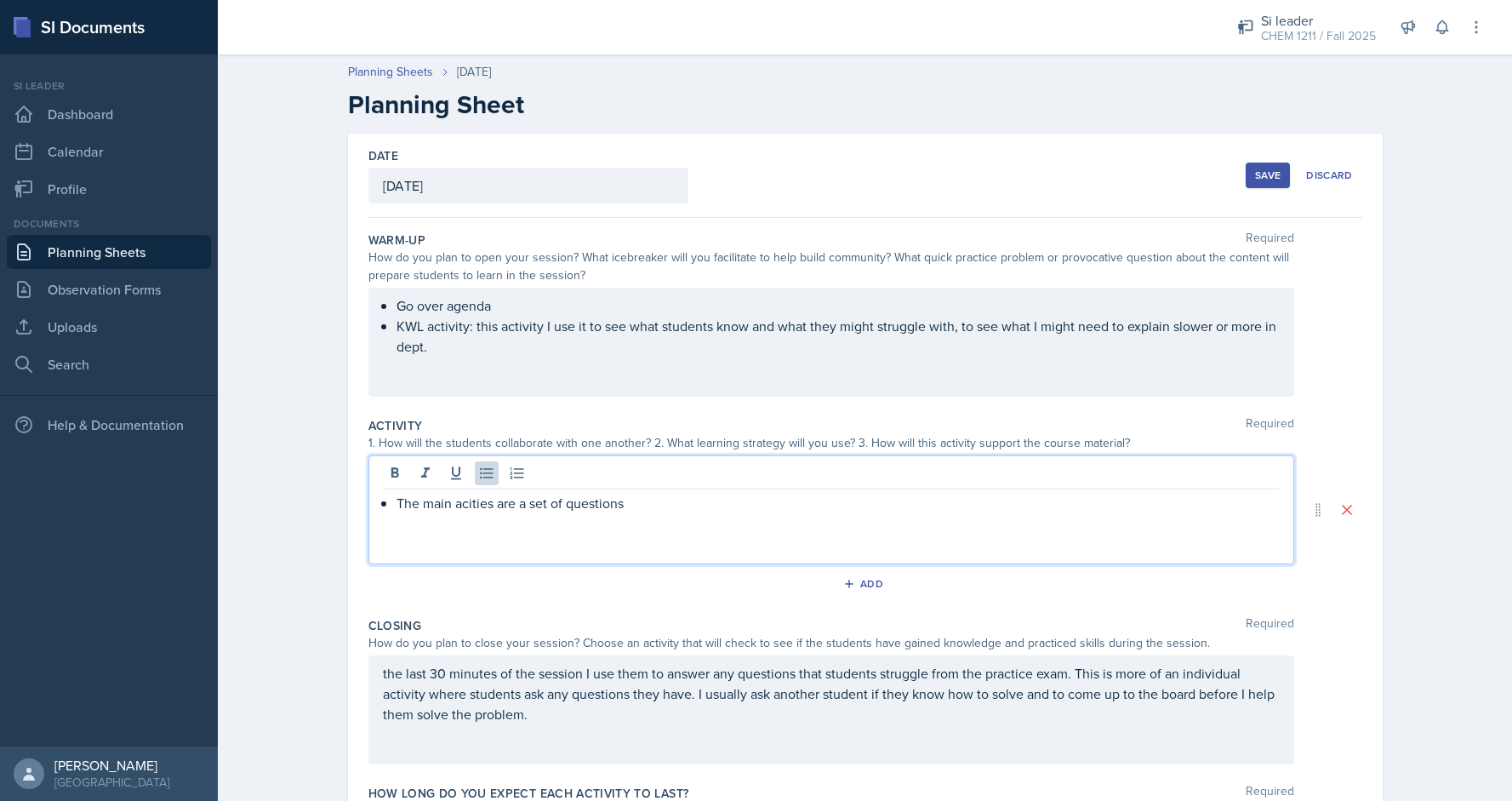
click at [471, 505] on p "The main acities are a set of questions" at bounding box center [838, 503] width 883 height 20
click at [710, 516] on div "The main activities are a set of questions" at bounding box center [830, 510] width 926 height 109
click at [702, 509] on p "The main activities are a set of questions" at bounding box center [838, 503] width 883 height 20
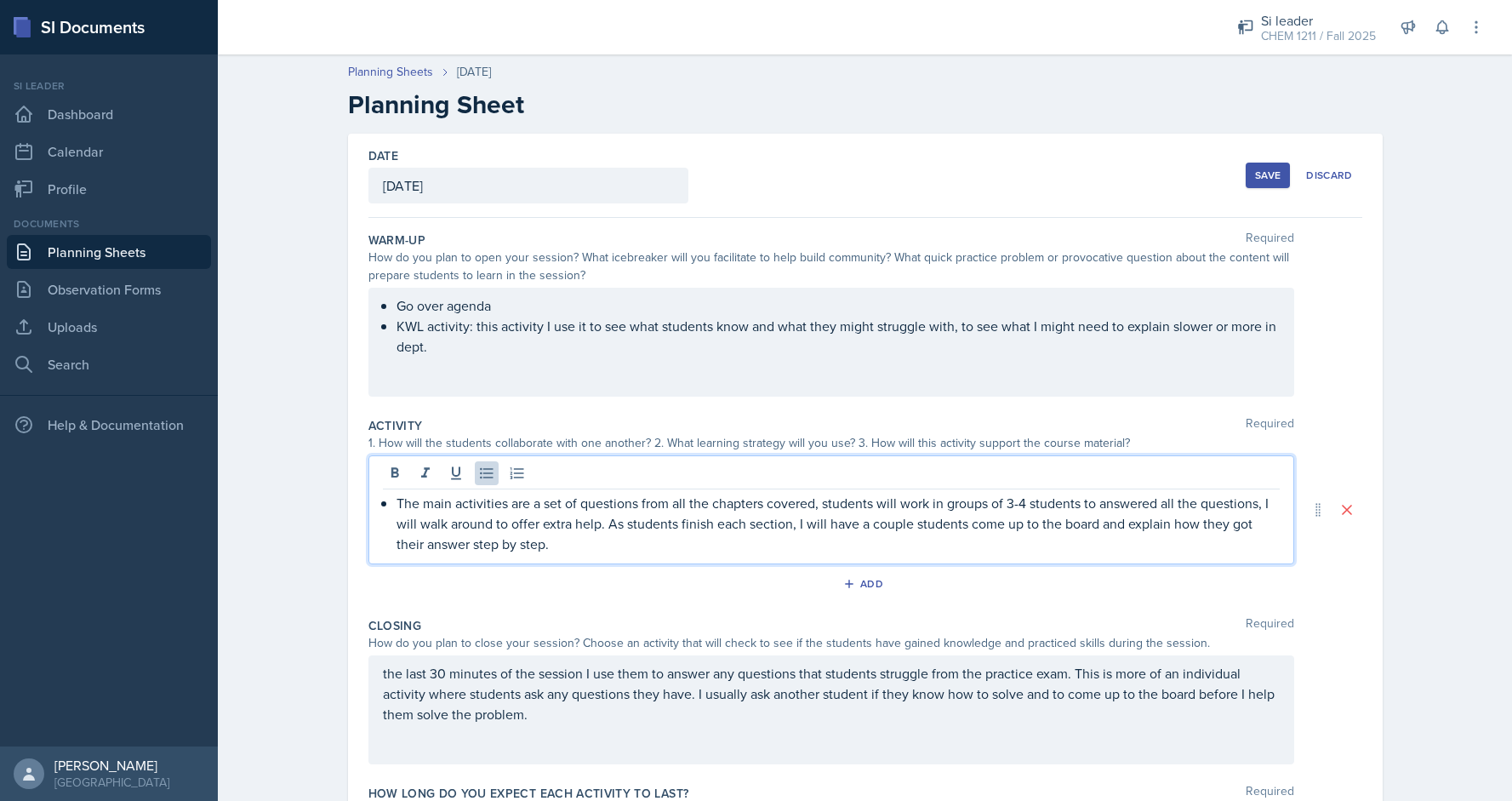
click at [1097, 528] on p "The main activities are a set of questions from all the chapters covered, stude…" at bounding box center [838, 524] width 883 height 62
click at [975, 537] on p "The main activities are a set of questions from all the chapters covered, stude…" at bounding box center [838, 524] width 883 height 62
click at [1131, 502] on p "The main activities are a set of questions from all the chapters covered, stude…" at bounding box center [838, 524] width 883 height 62
click at [851, 539] on p "The main activities are a set of questions from all the chapters covered, stude…" at bounding box center [838, 524] width 883 height 62
click at [1261, 179] on div "Save" at bounding box center [1268, 175] width 26 height 13
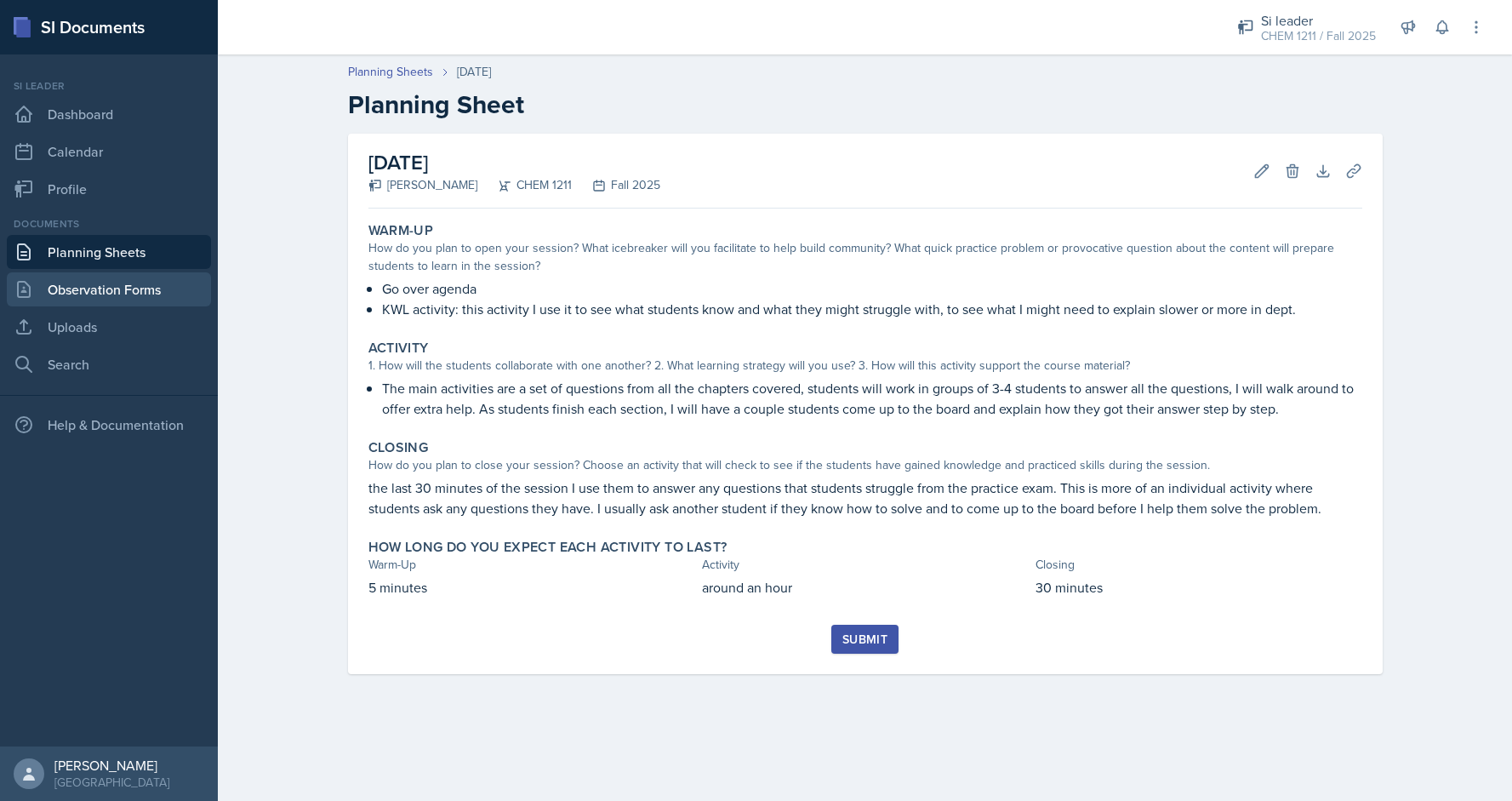
click at [90, 299] on link "Observation Forms" at bounding box center [109, 288] width 204 height 34
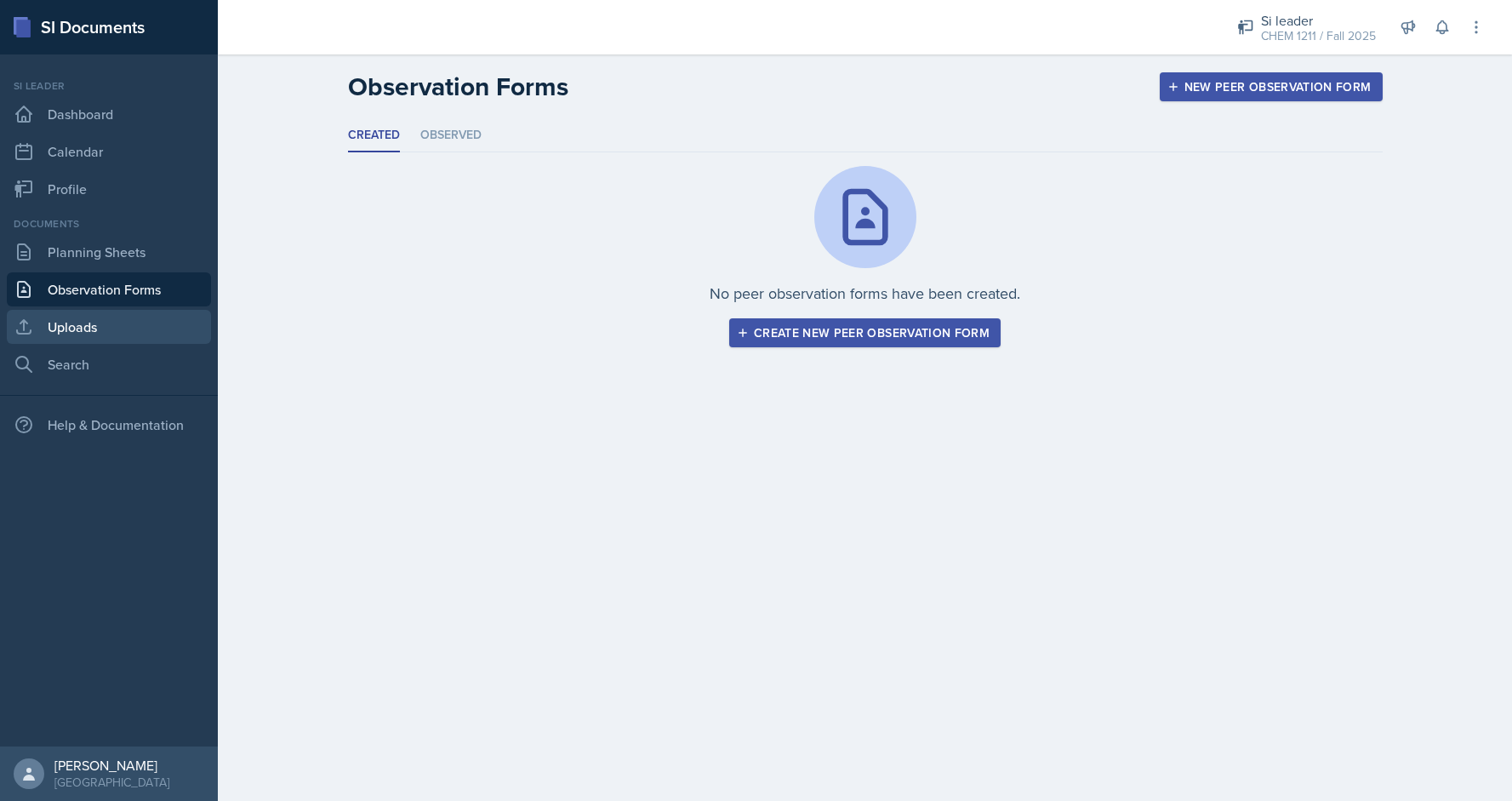
click at [95, 324] on link "Uploads" at bounding box center [109, 326] width 204 height 34
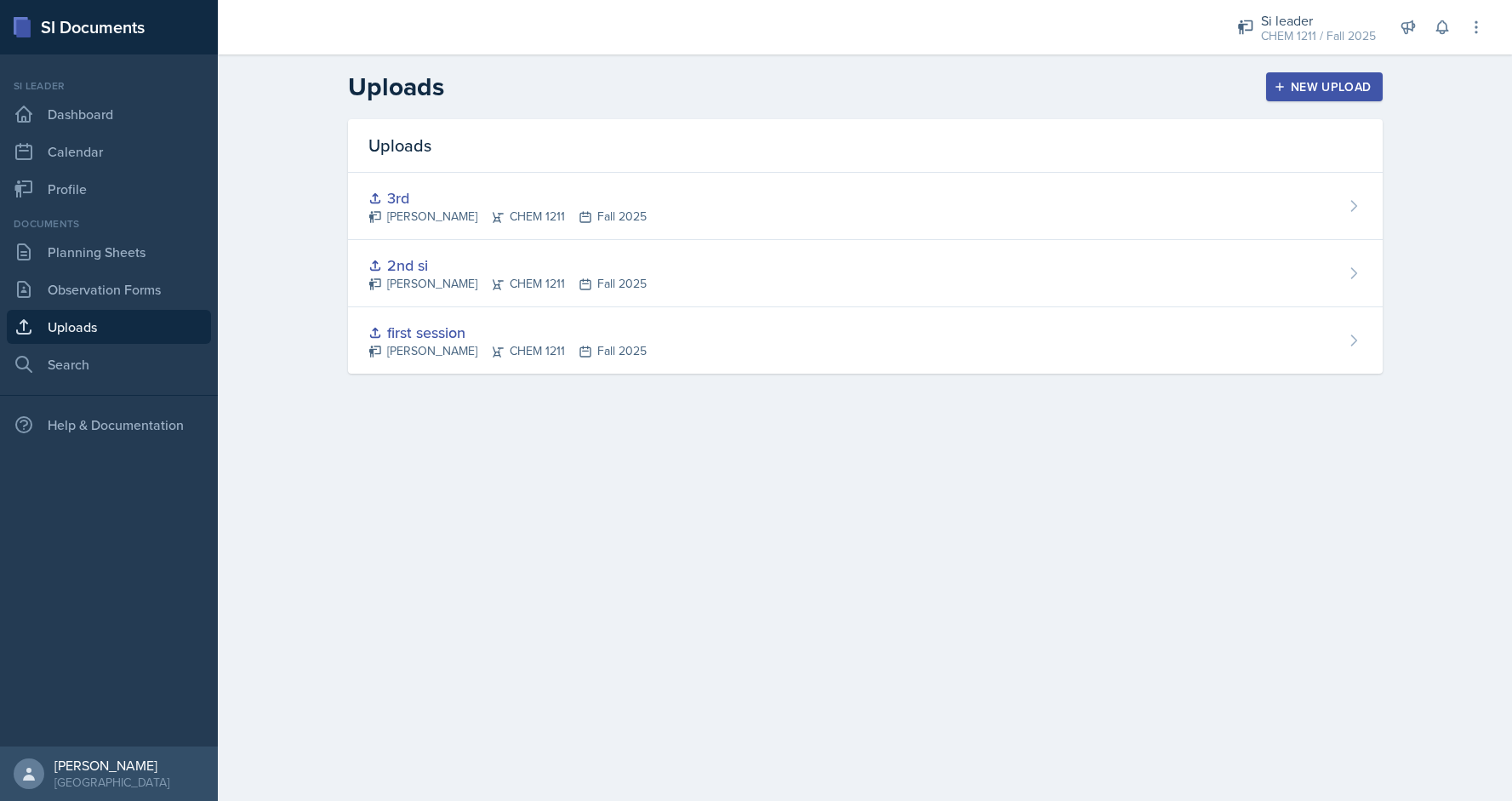
click at [1320, 74] on button "New Upload" at bounding box center [1324, 87] width 116 height 29
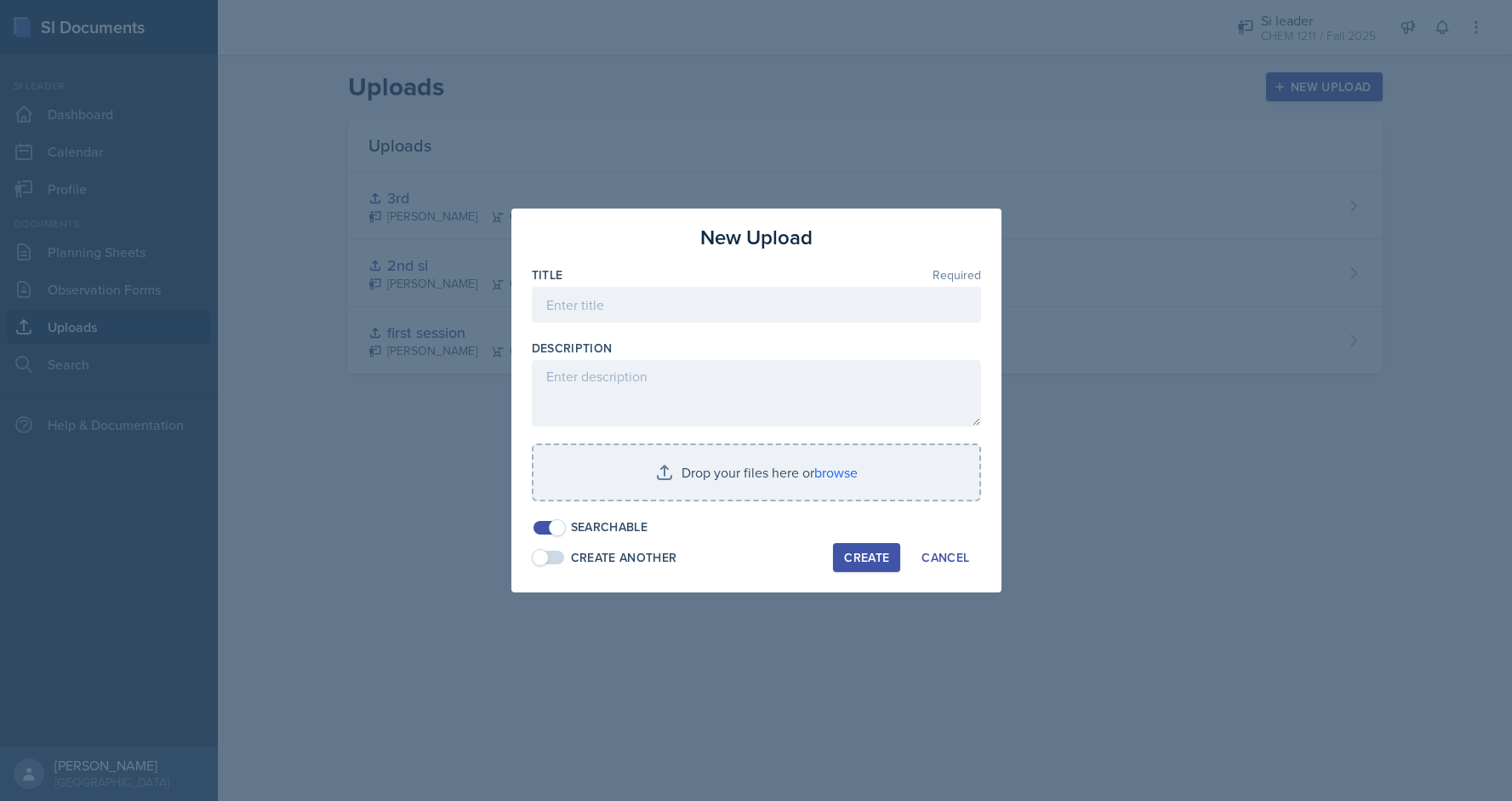
click at [686, 323] on div at bounding box center [756, 332] width 449 height 17
click at [649, 301] on input at bounding box center [756, 304] width 449 height 36
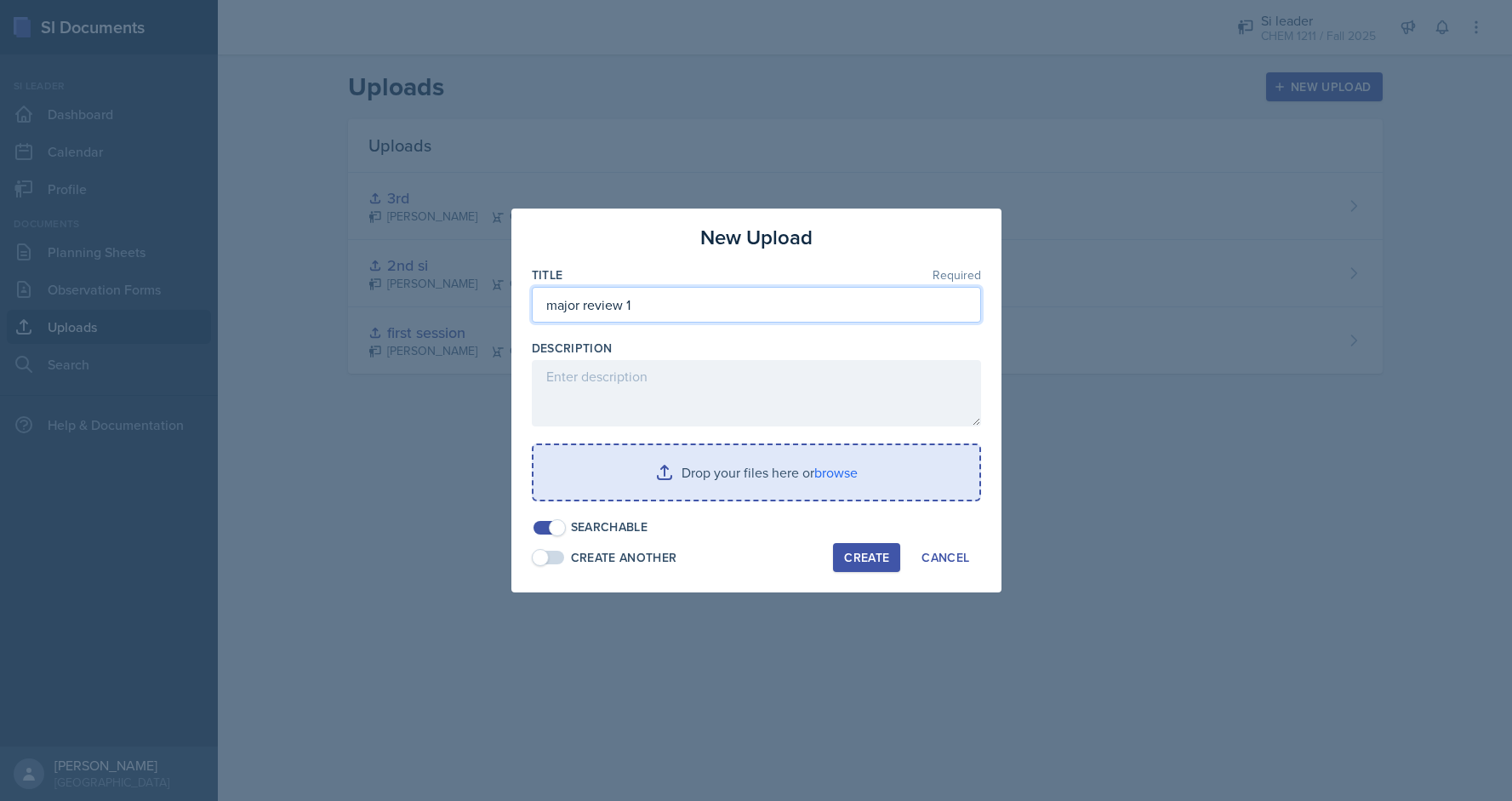
type input "major review 1"
click at [859, 488] on input "file" at bounding box center [756, 472] width 446 height 55
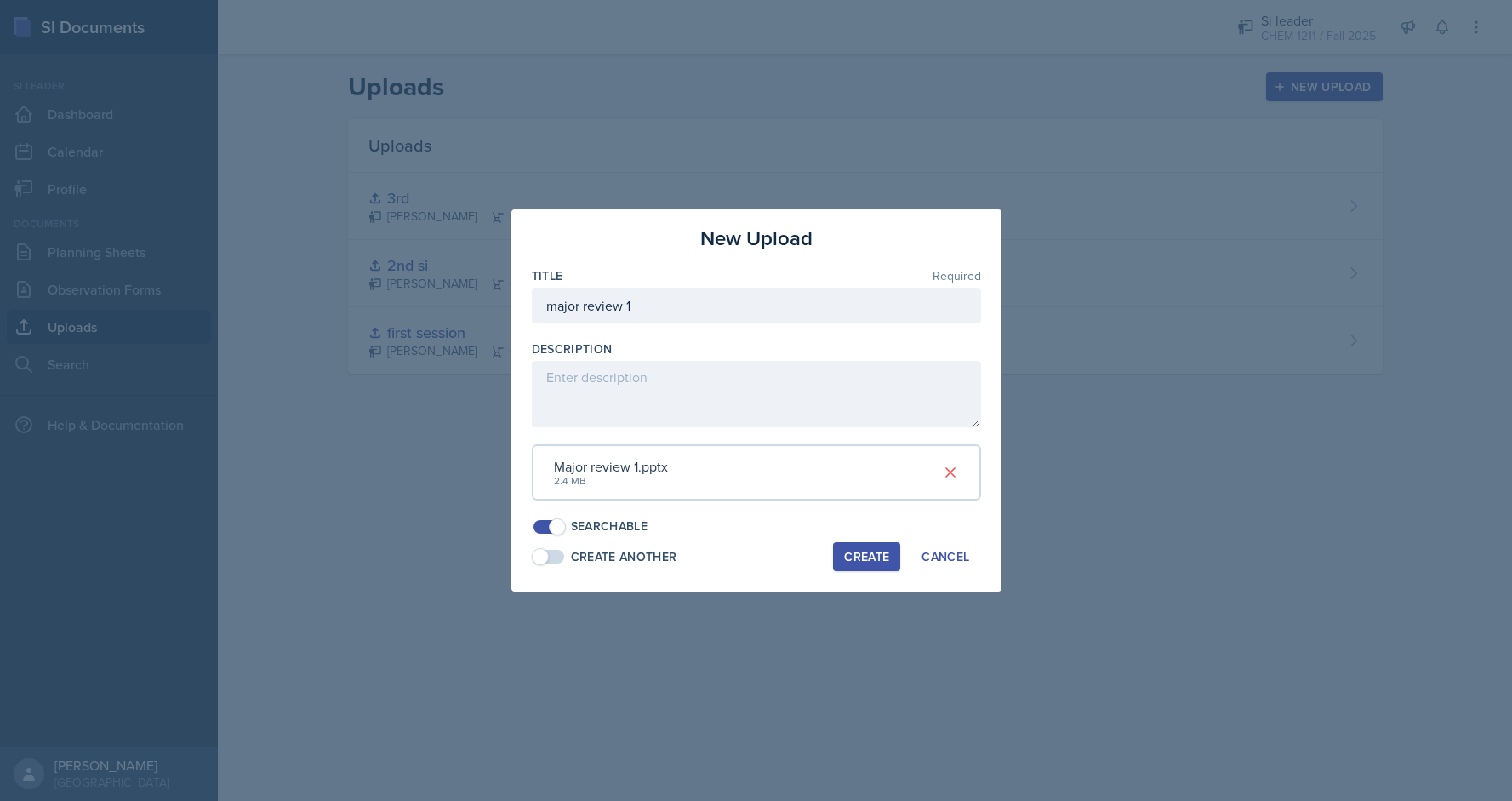
click at [856, 559] on div "Create" at bounding box center [866, 557] width 45 height 13
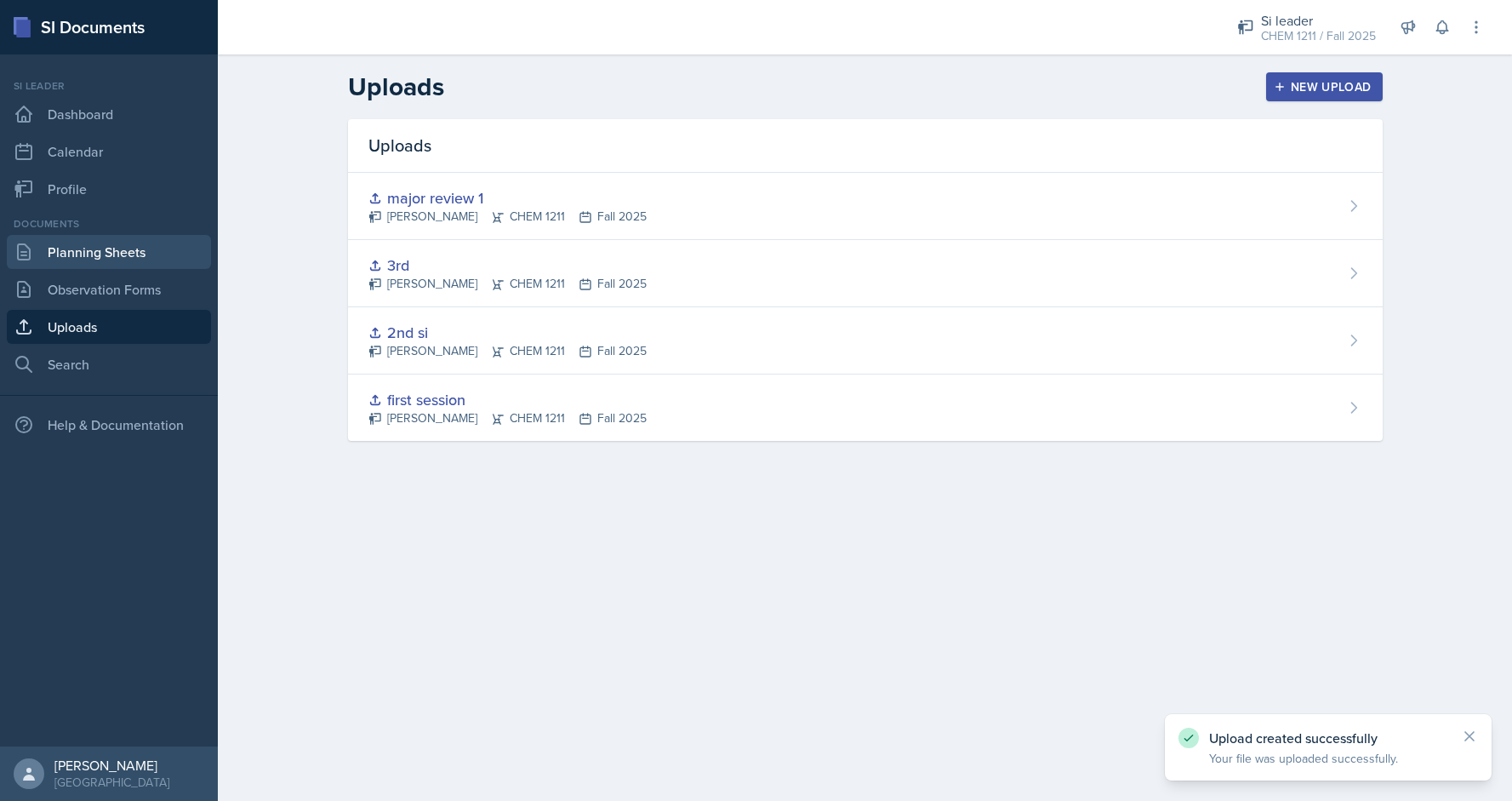
click at [97, 252] on link "Planning Sheets" at bounding box center [109, 251] width 204 height 34
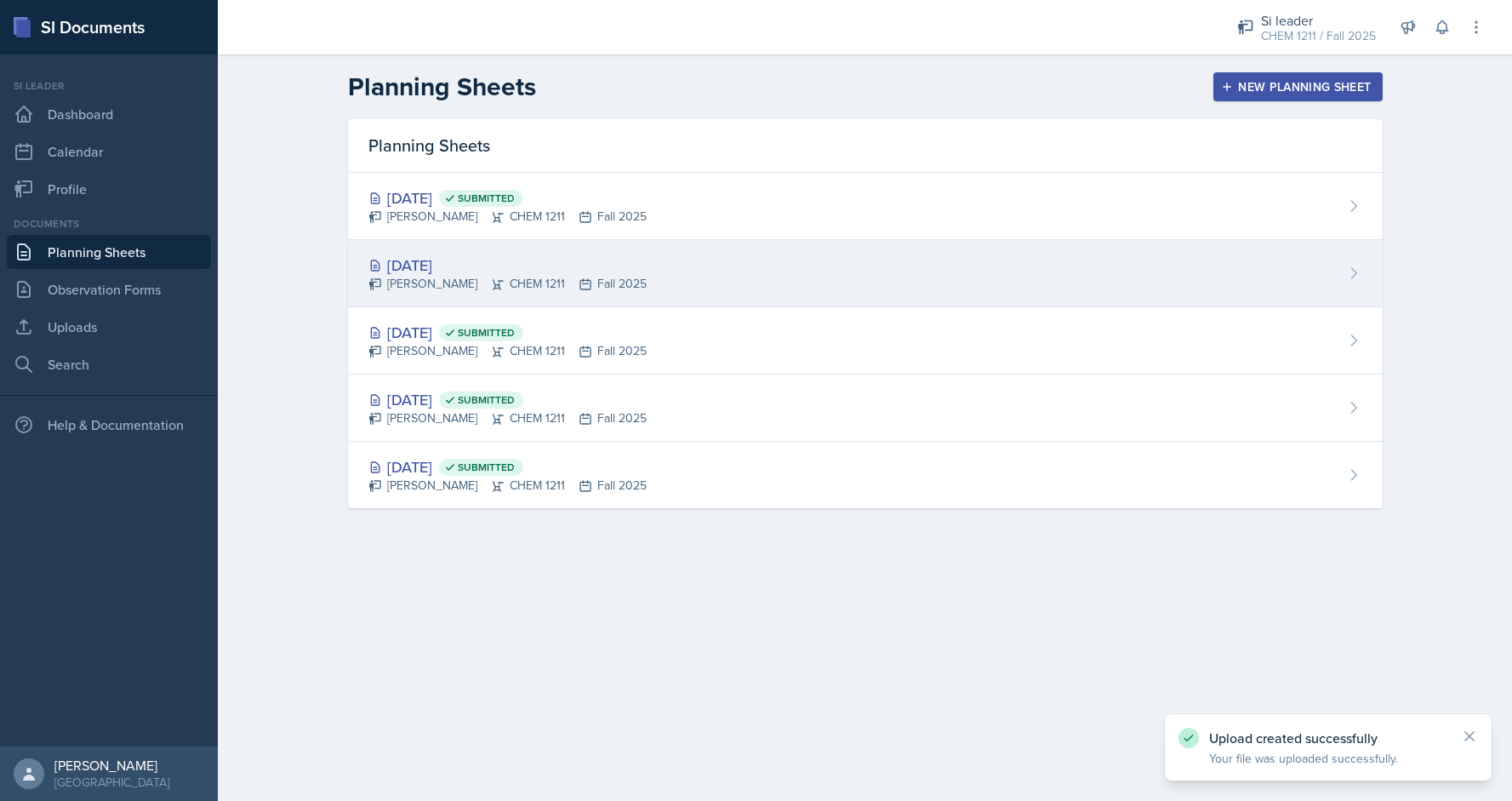
click at [702, 282] on div "[DATE] [PERSON_NAME] CHEM 1211 Fall 2025" at bounding box center [865, 274] width 1035 height 67
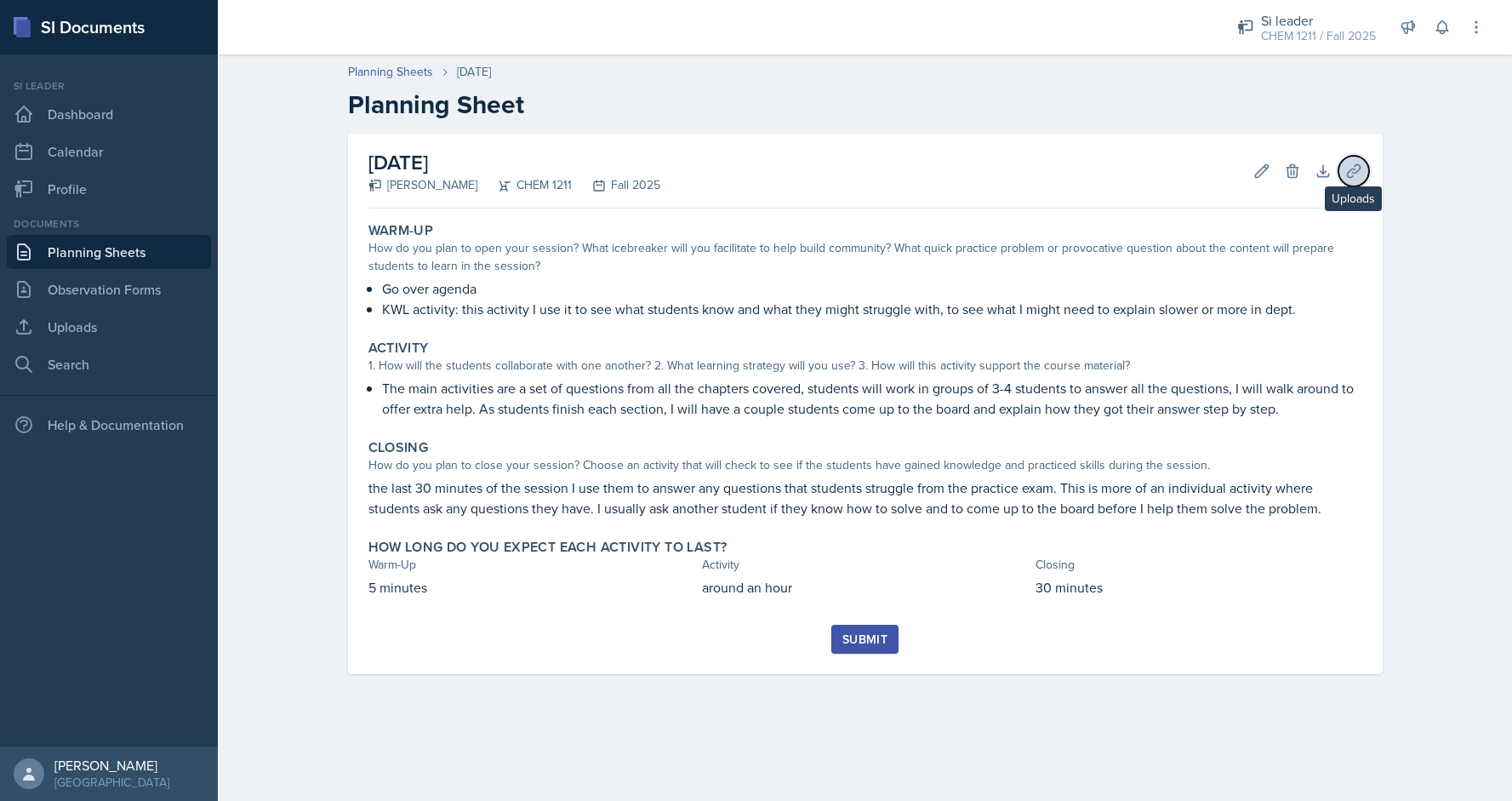
click at [1364, 168] on button "Uploads" at bounding box center [1354, 171] width 31 height 31
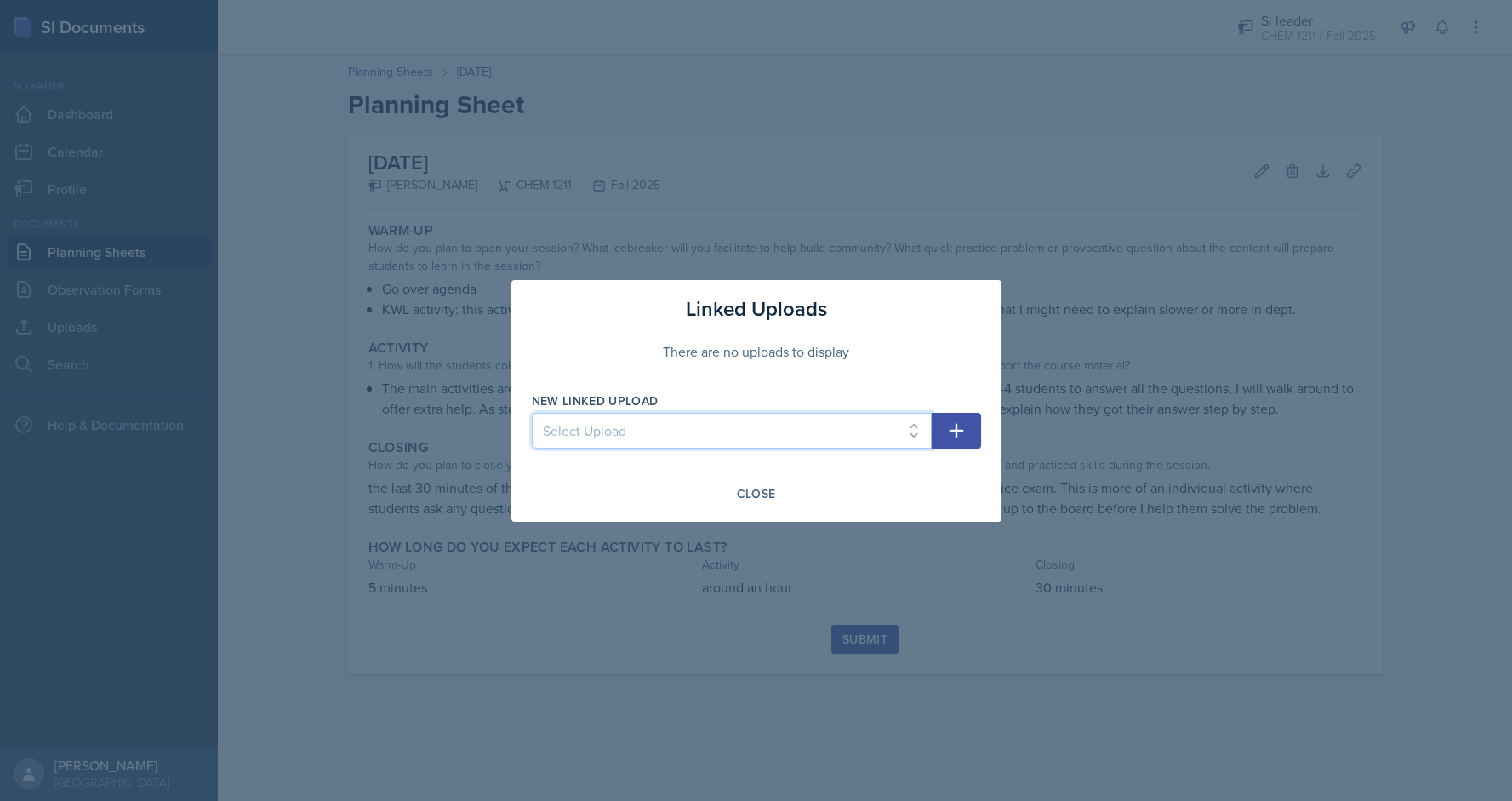
click at [798, 426] on select "Select Upload first session 2nd si 3rd major review 1" at bounding box center [731, 430] width 400 height 36
select select "91ef337e-eac1-42dd-b191-cb0deb1324a4"
click at [532, 413] on select "Select Upload first session 2nd si 3rd major review 1" at bounding box center [731, 430] width 400 height 36
click at [946, 438] on icon "button" at bounding box center [955, 430] width 20 height 20
select select
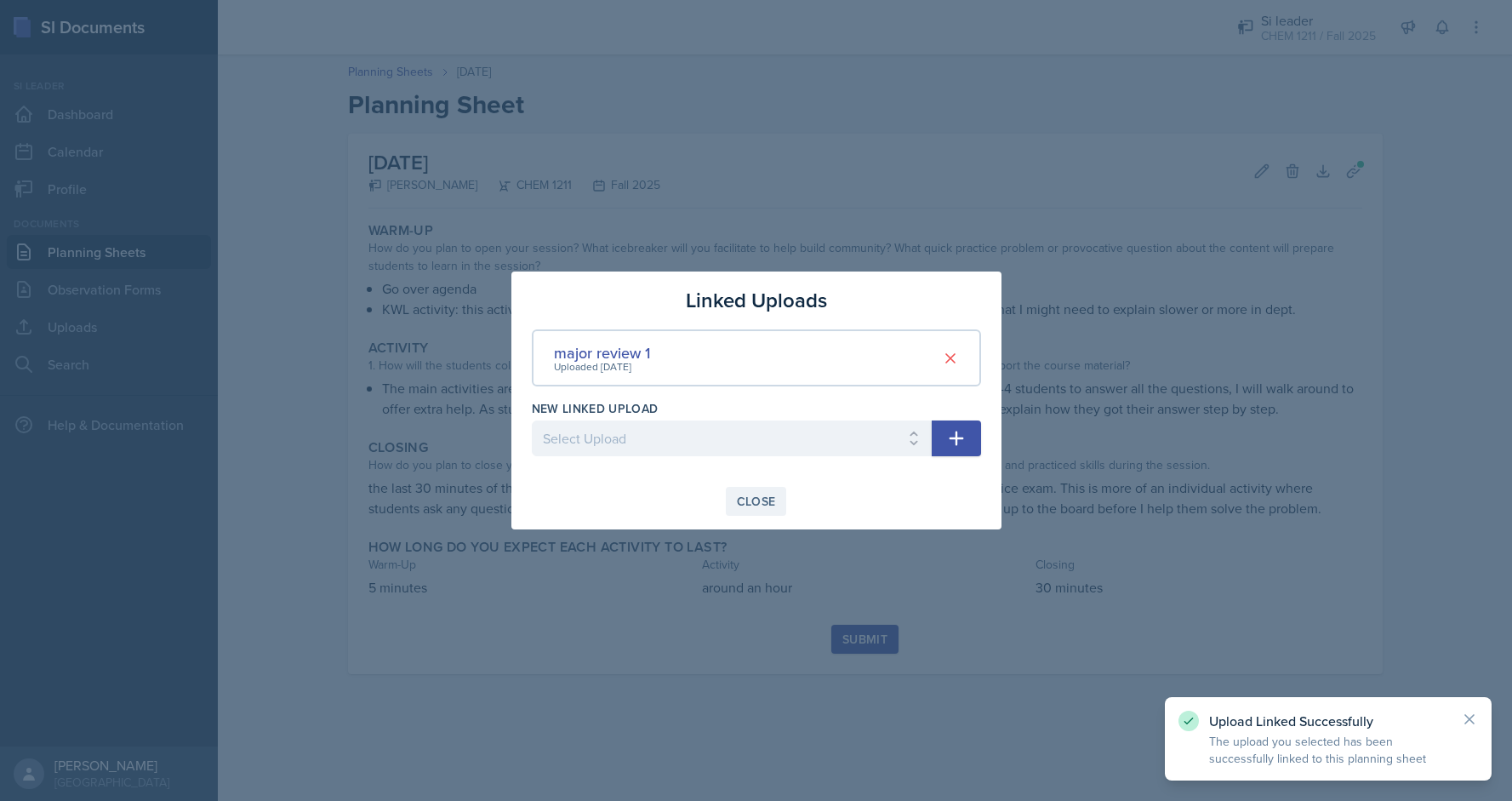
click at [751, 504] on div "Close" at bounding box center [756, 501] width 39 height 13
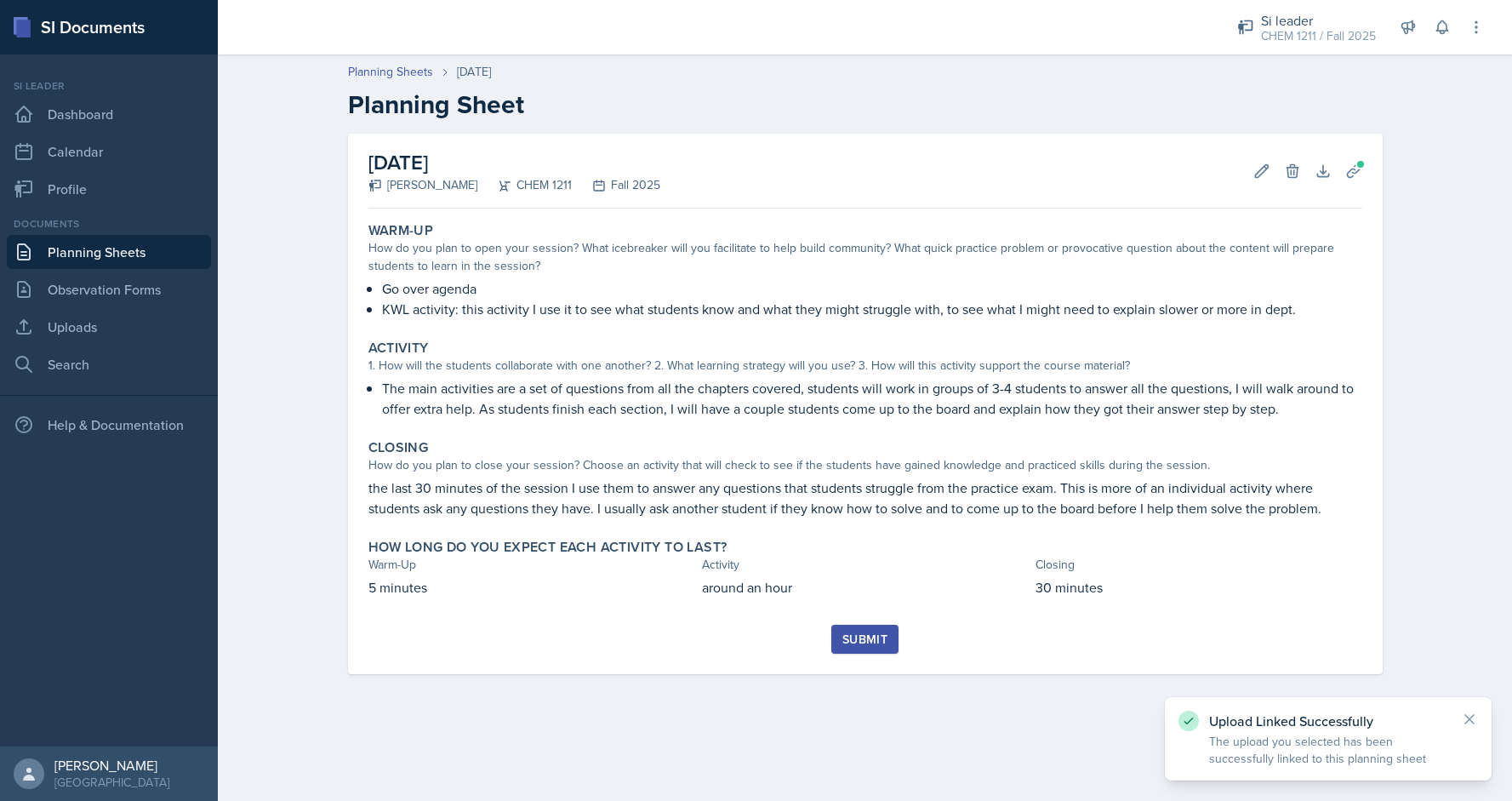
click at [880, 645] on div "Submit" at bounding box center [864, 639] width 45 height 13
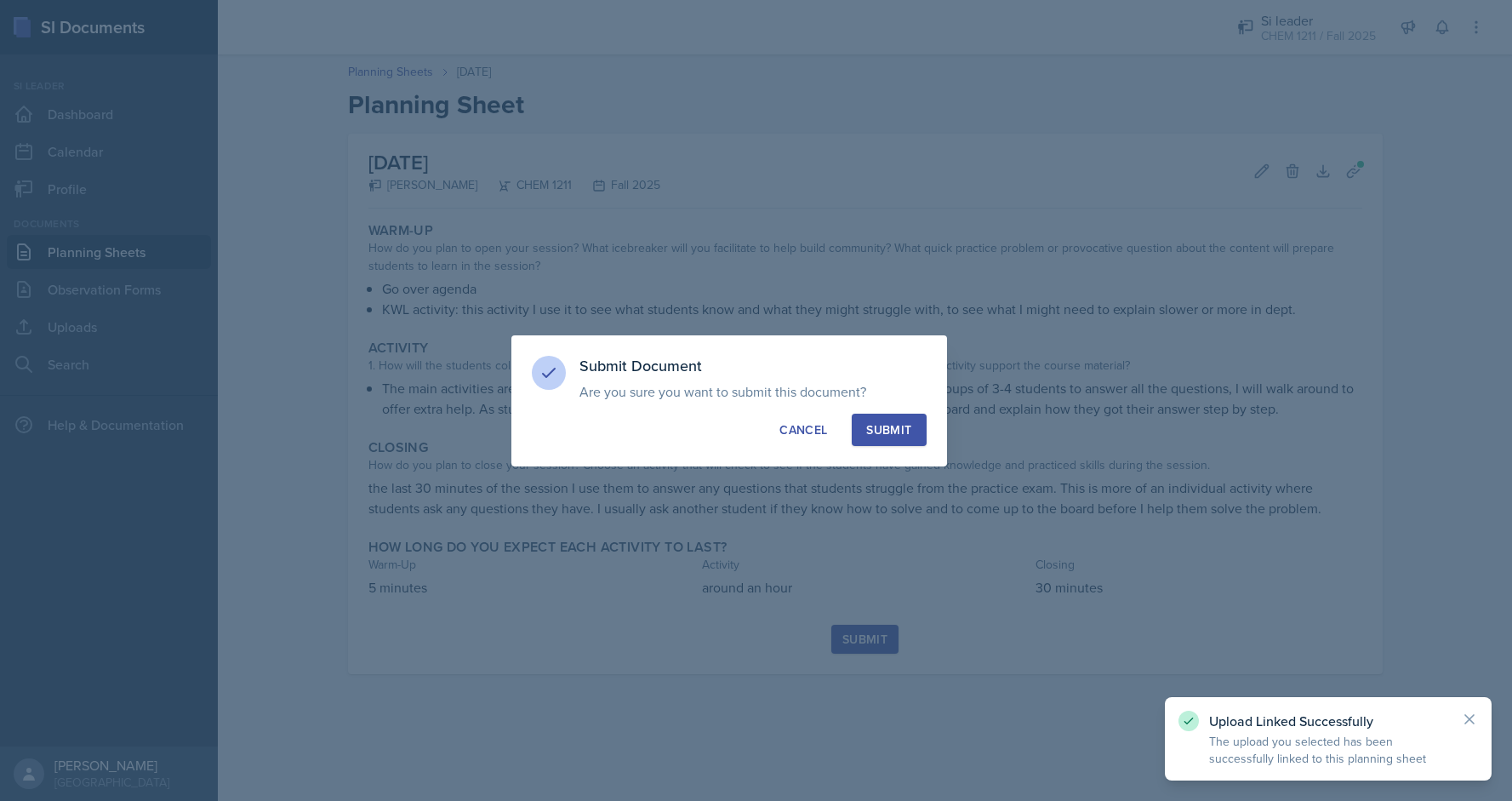
click at [872, 428] on div "Submit" at bounding box center [888, 430] width 45 height 17
